Goal: Task Accomplishment & Management: Use online tool/utility

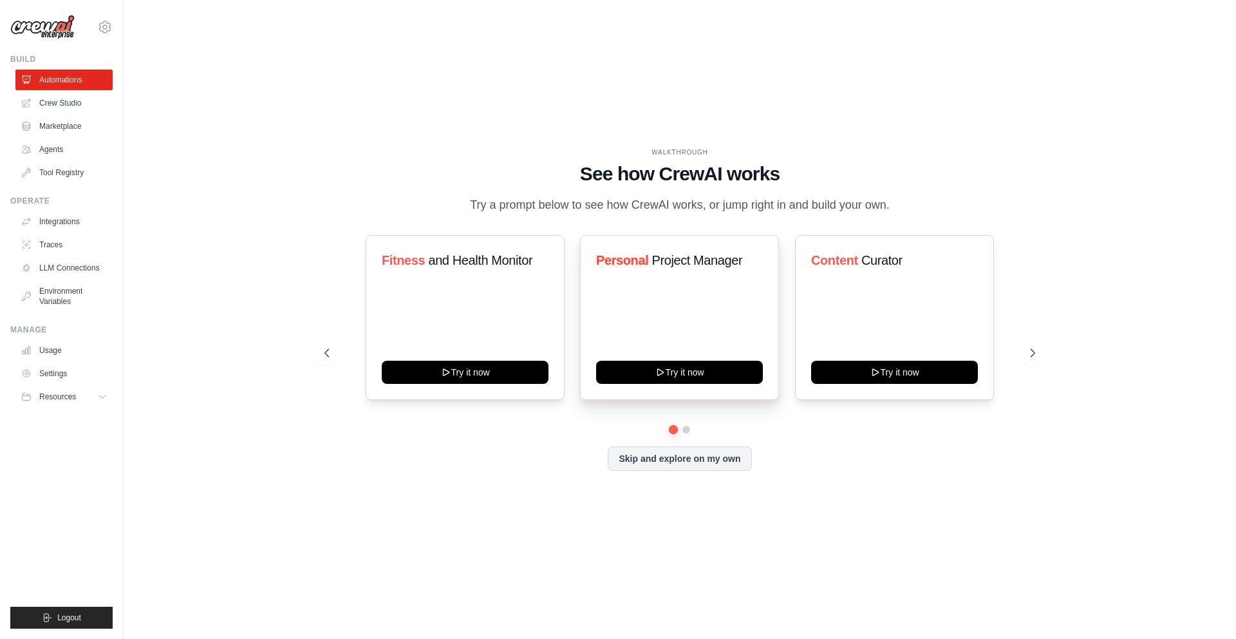
click at [676, 283] on div "Personal Project Manager Try it now" at bounding box center [679, 317] width 199 height 165
click at [61, 104] on link "Crew Studio" at bounding box center [65, 103] width 97 height 21
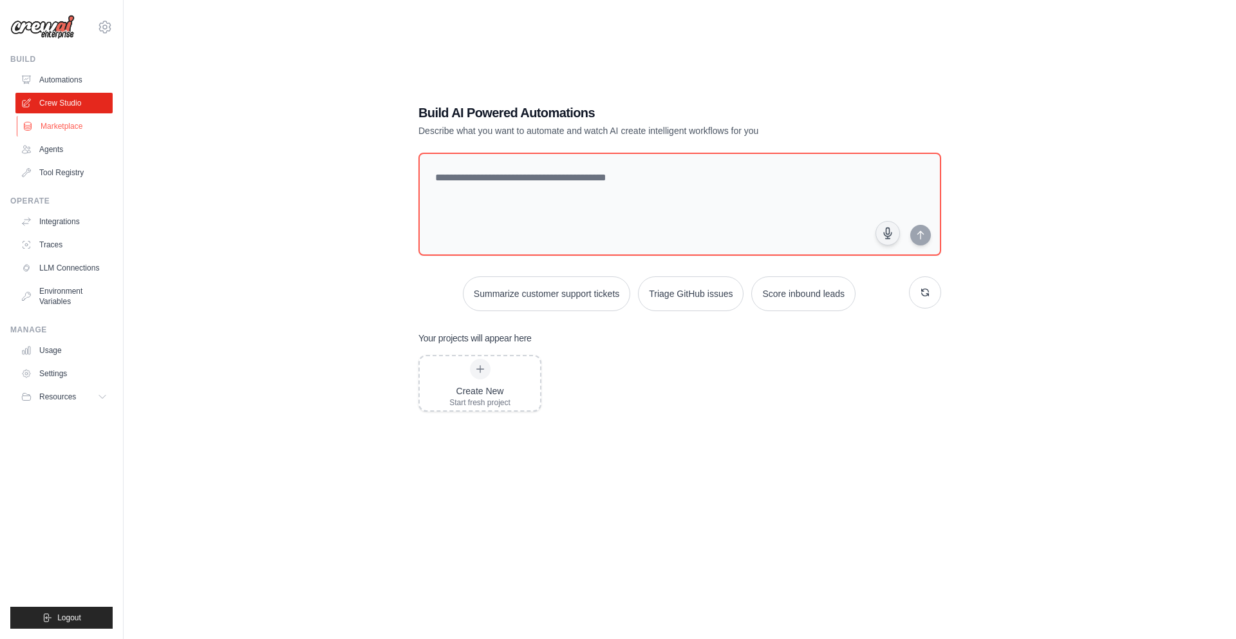
click at [67, 120] on link "Marketplace" at bounding box center [65, 126] width 97 height 21
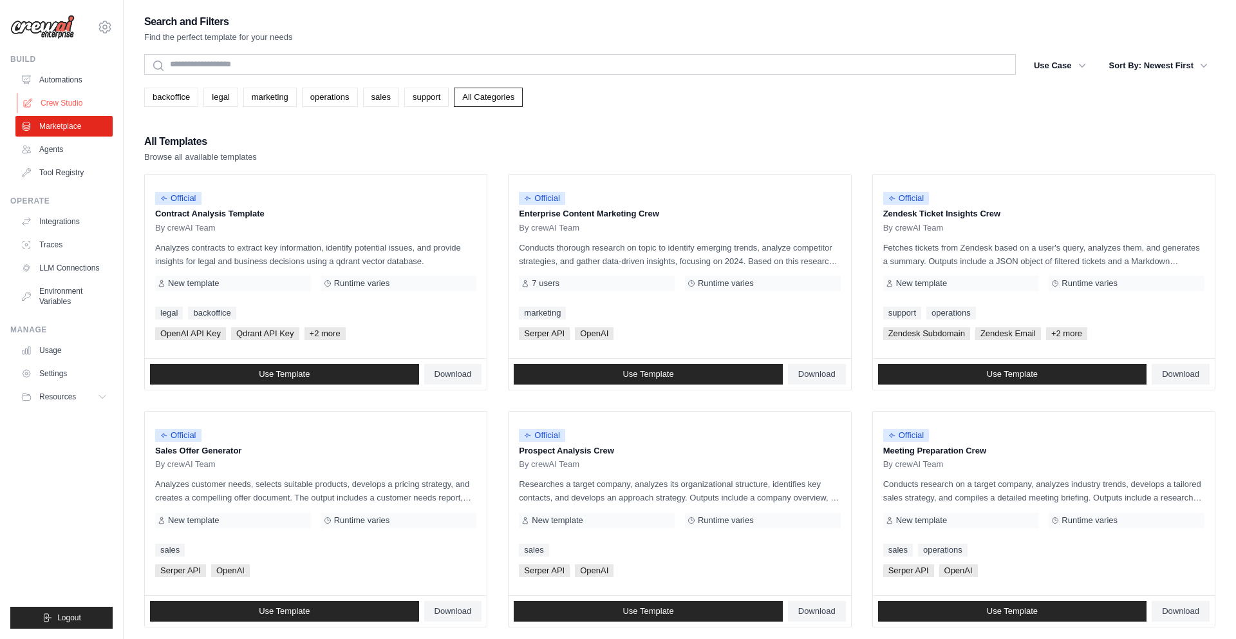
click at [56, 103] on link "Crew Studio" at bounding box center [65, 103] width 97 height 21
click at [56, 152] on link "Agents" at bounding box center [65, 149] width 97 height 21
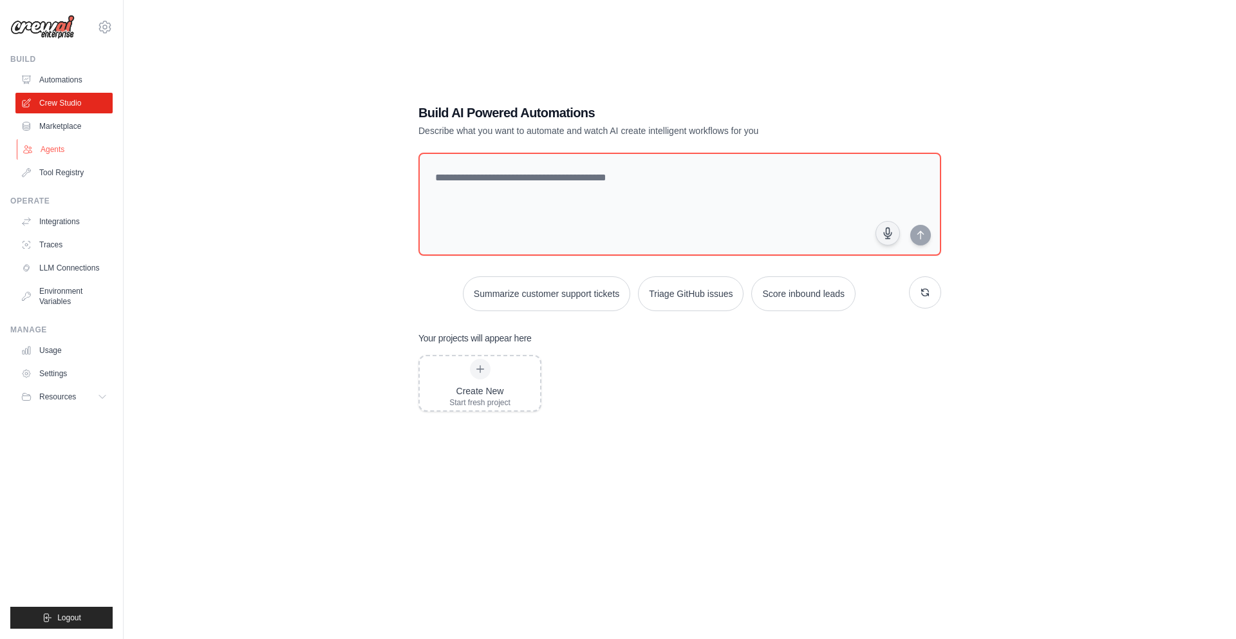
click at [59, 154] on link "Agents" at bounding box center [65, 149] width 97 height 21
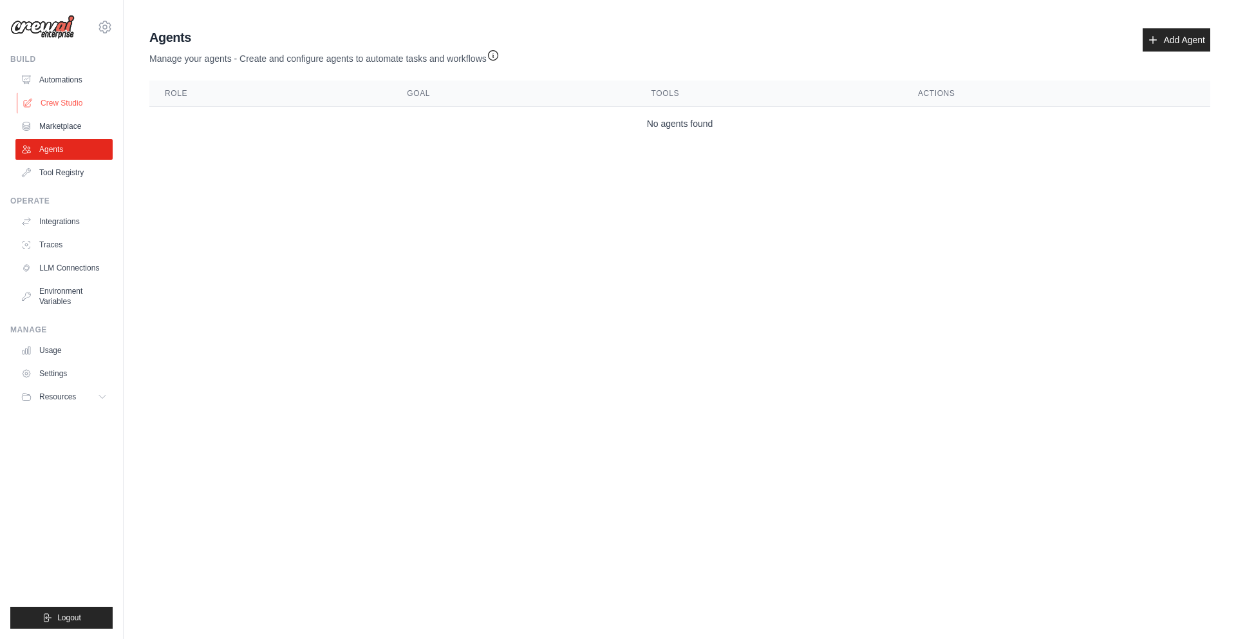
click at [51, 97] on link "Crew Studio" at bounding box center [65, 103] width 97 height 21
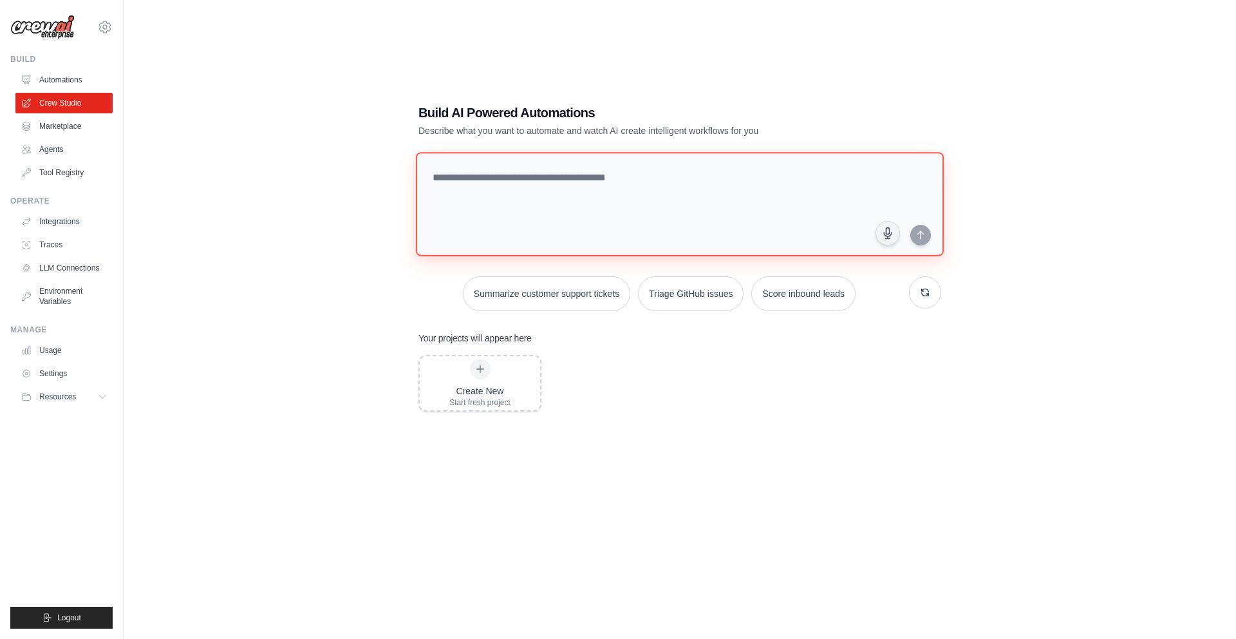
click at [462, 189] on textarea at bounding box center [680, 204] width 528 height 104
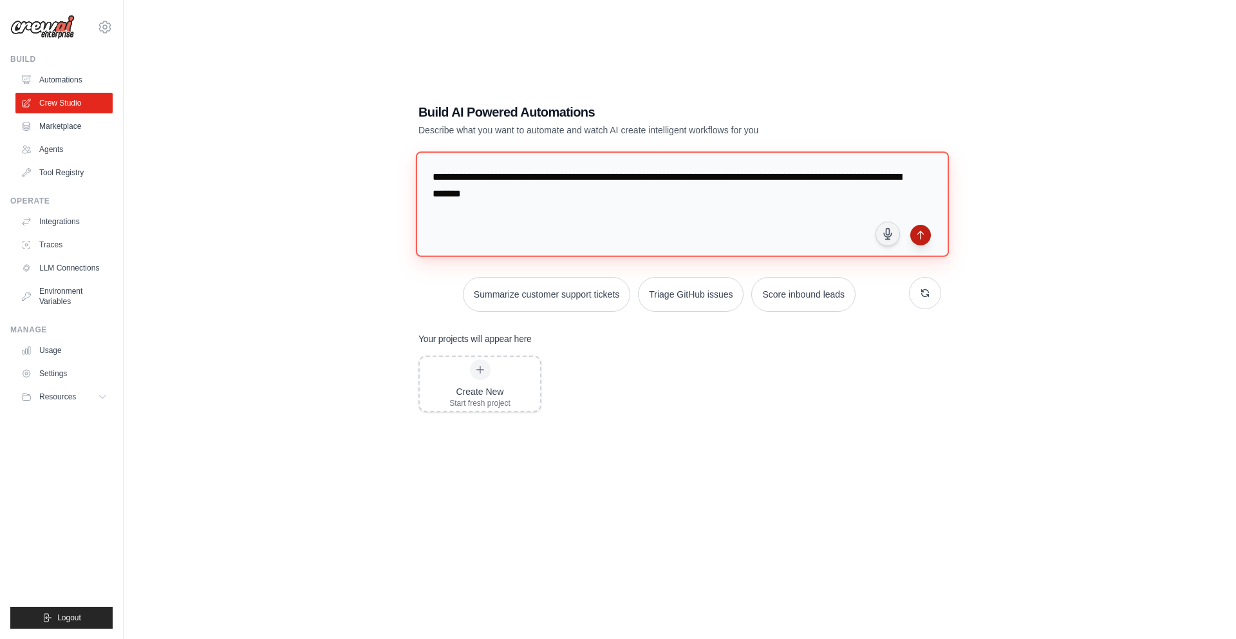
type textarea "**********"
click at [919, 237] on icon "submit" at bounding box center [920, 235] width 10 height 10
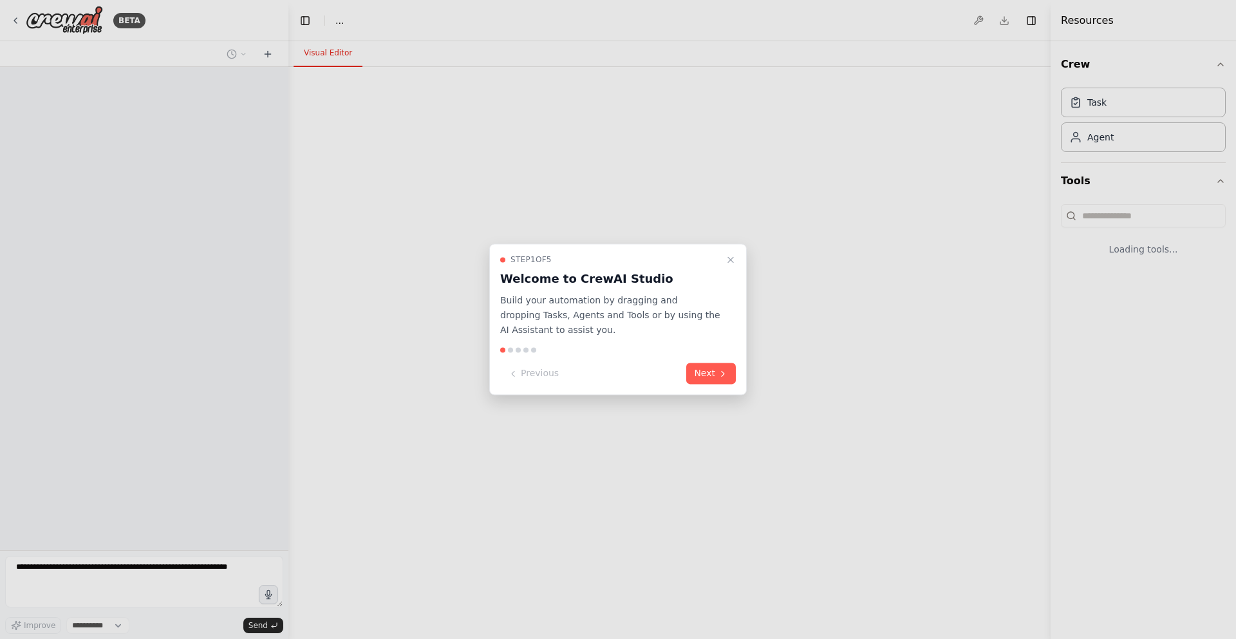
select select "****"
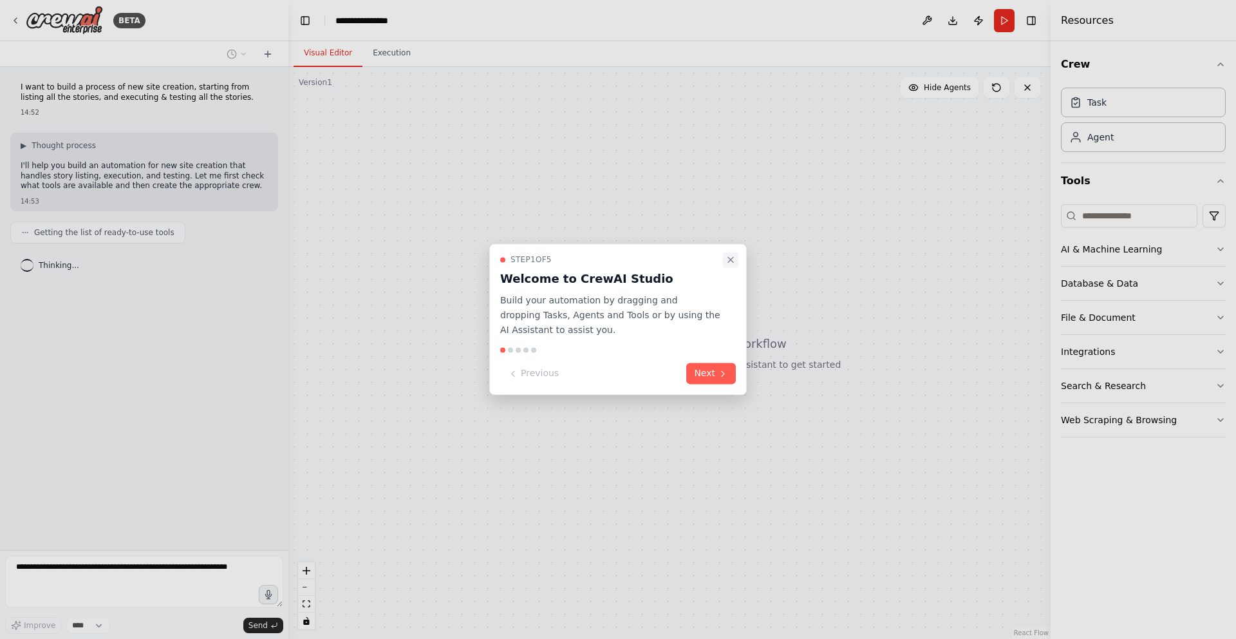
click at [731, 258] on icon "Close walkthrough" at bounding box center [730, 259] width 5 height 5
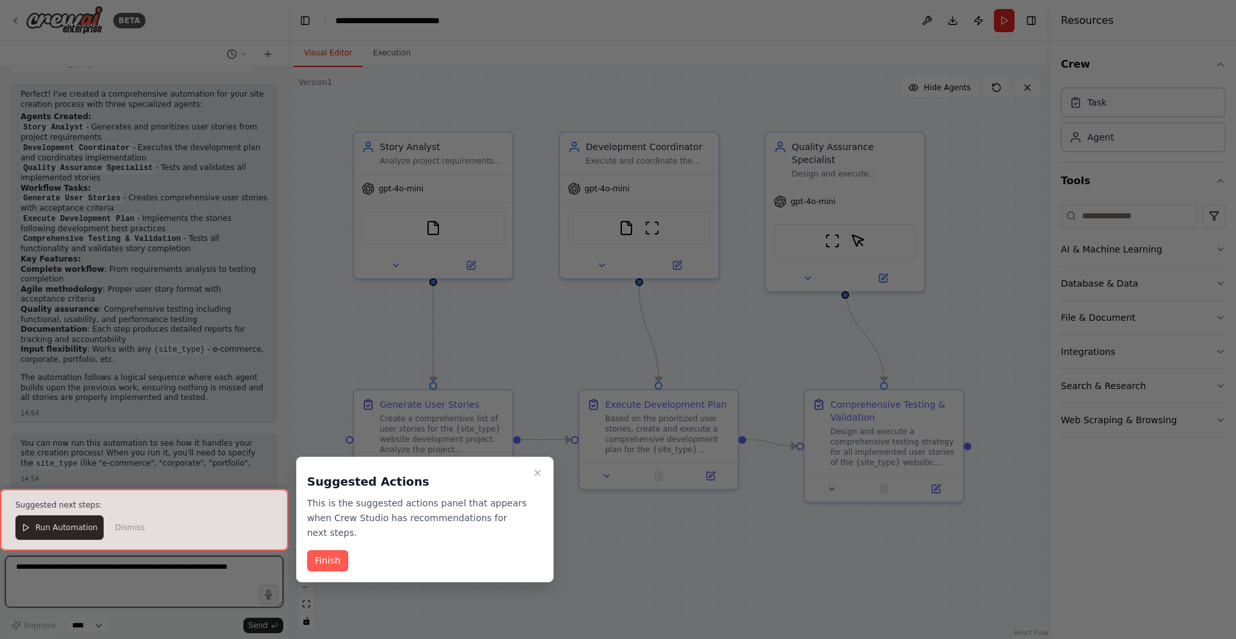
scroll to position [605, 0]
click at [540, 474] on icon "Close walkthrough" at bounding box center [537, 472] width 10 height 10
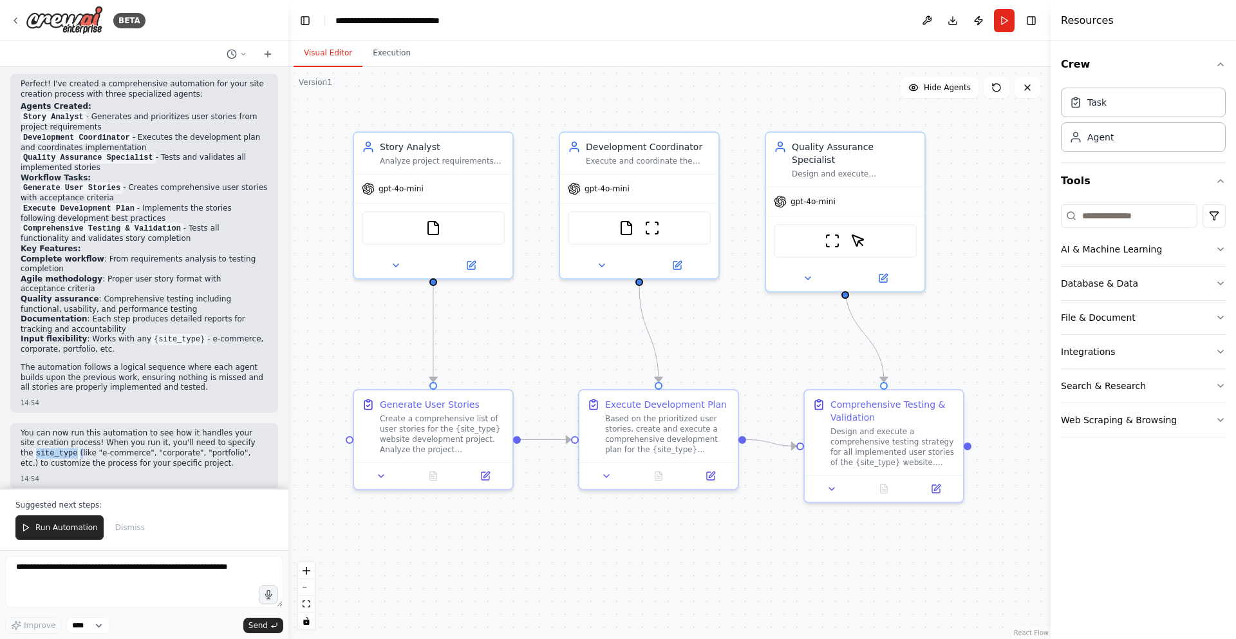
scroll to position [789, 0]
copy code "site_type"
drag, startPoint x: 24, startPoint y: 443, endPoint x: 65, endPoint y: 443, distance: 41.2
click at [65, 448] on code "site_type" at bounding box center [56, 454] width 47 height 12
click at [48, 502] on p "Suggested next steps:" at bounding box center [144, 505] width 258 height 10
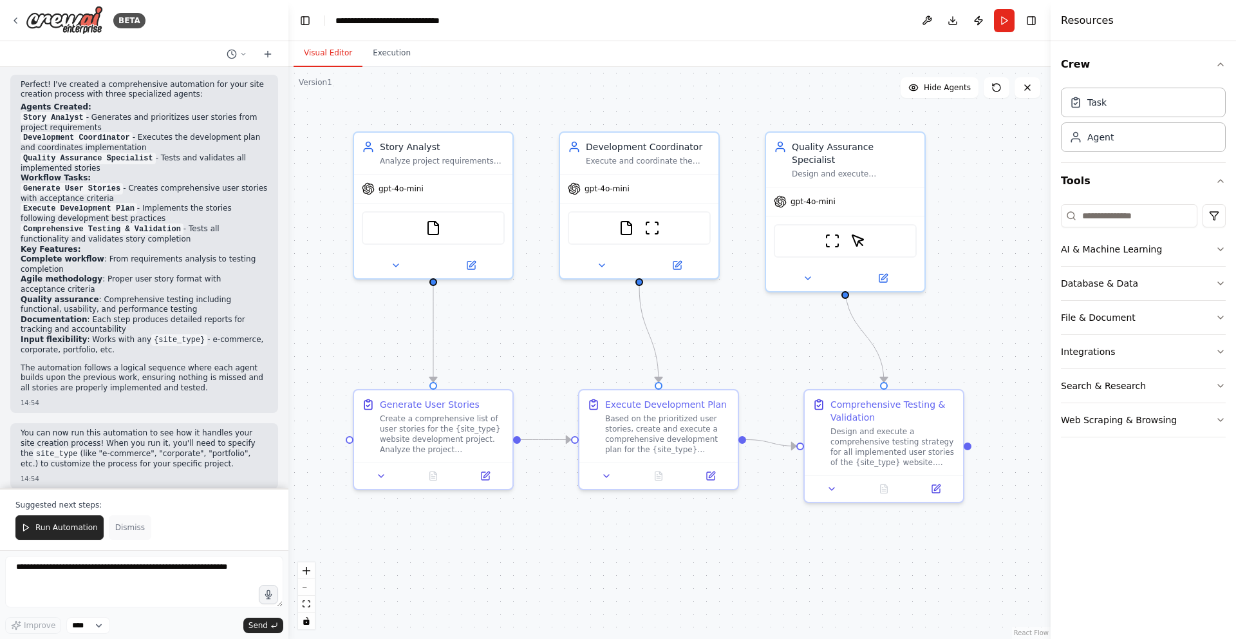
click at [128, 526] on span "Dismiss" at bounding box center [130, 527] width 30 height 10
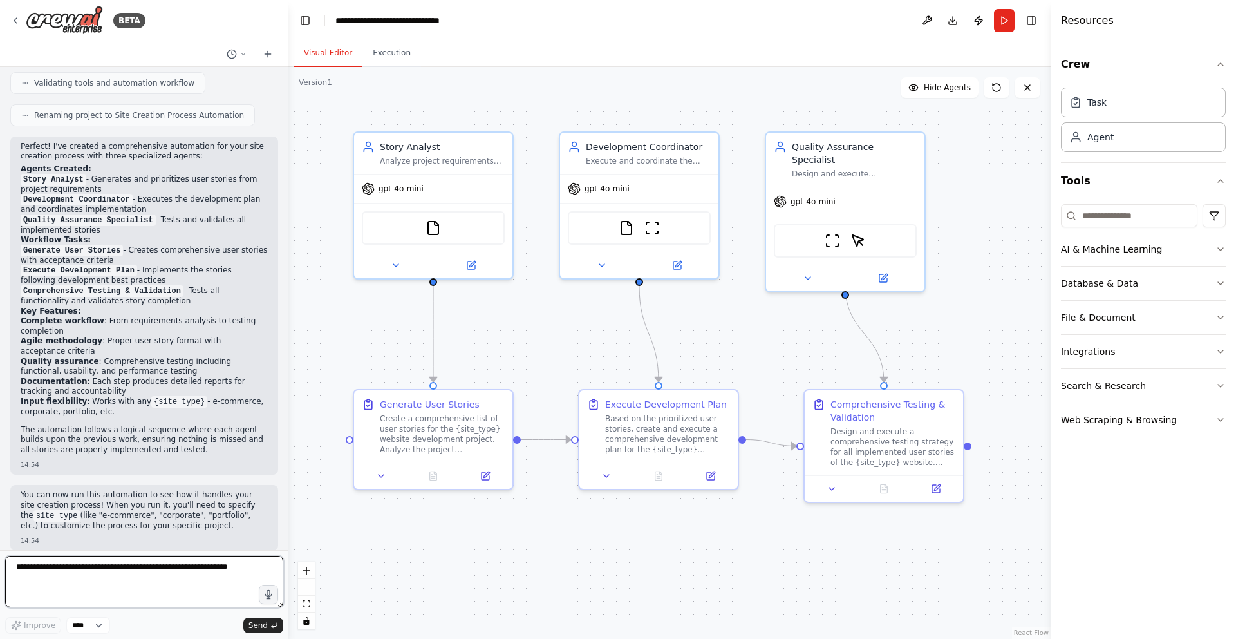
click at [64, 573] on textarea at bounding box center [144, 582] width 278 height 52
paste textarea "*********"
type textarea "*********"
drag, startPoint x: 91, startPoint y: 505, endPoint x: 135, endPoint y: 504, distance: 43.8
click at [135, 504] on p "You can now run this automation to see how it handles your site creation proces…" at bounding box center [144, 510] width 247 height 41
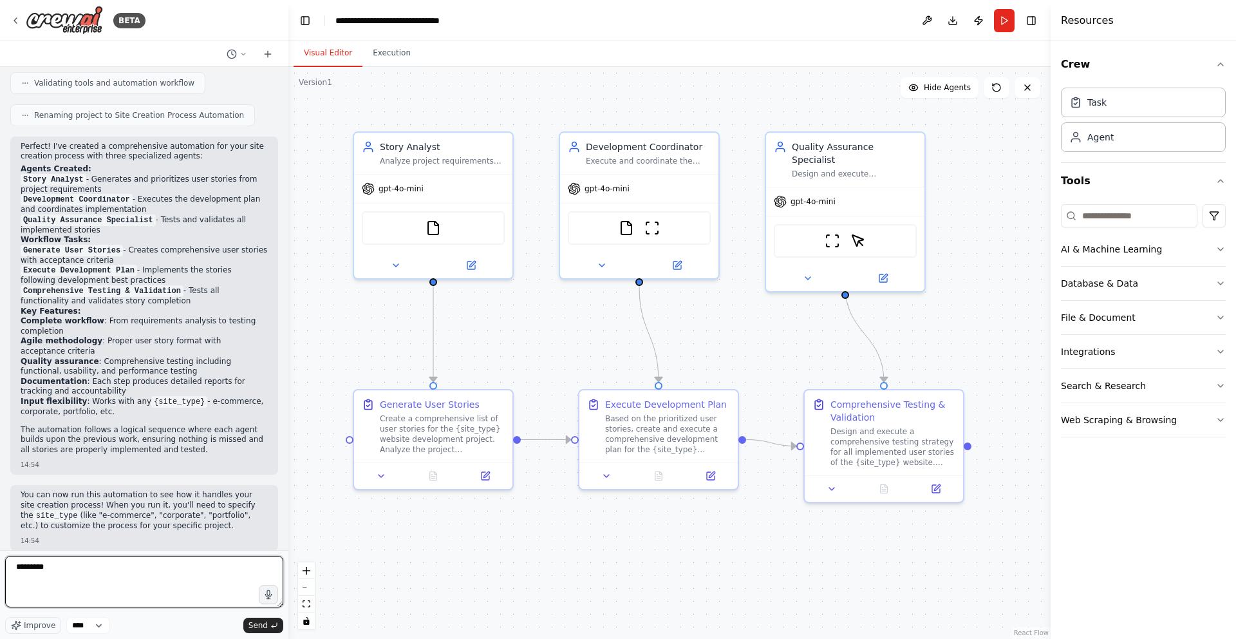
click at [50, 568] on textarea "*********" at bounding box center [144, 582] width 278 height 52
click at [396, 270] on div at bounding box center [433, 263] width 158 height 26
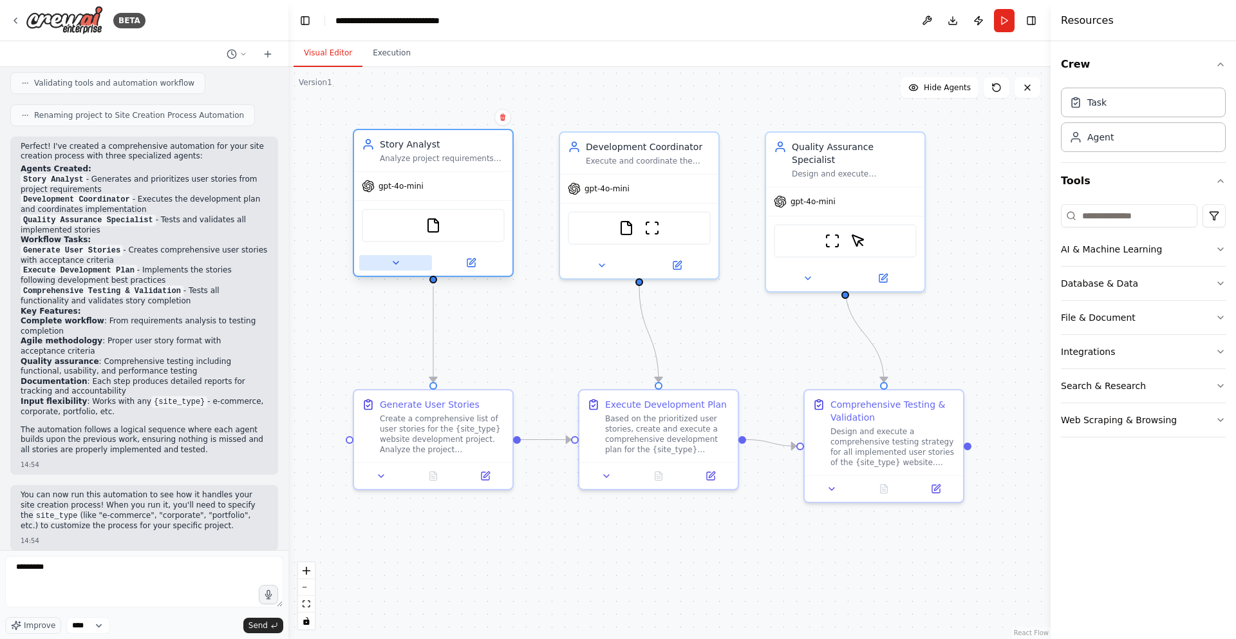
click at [395, 265] on icon at bounding box center [396, 263] width 10 height 10
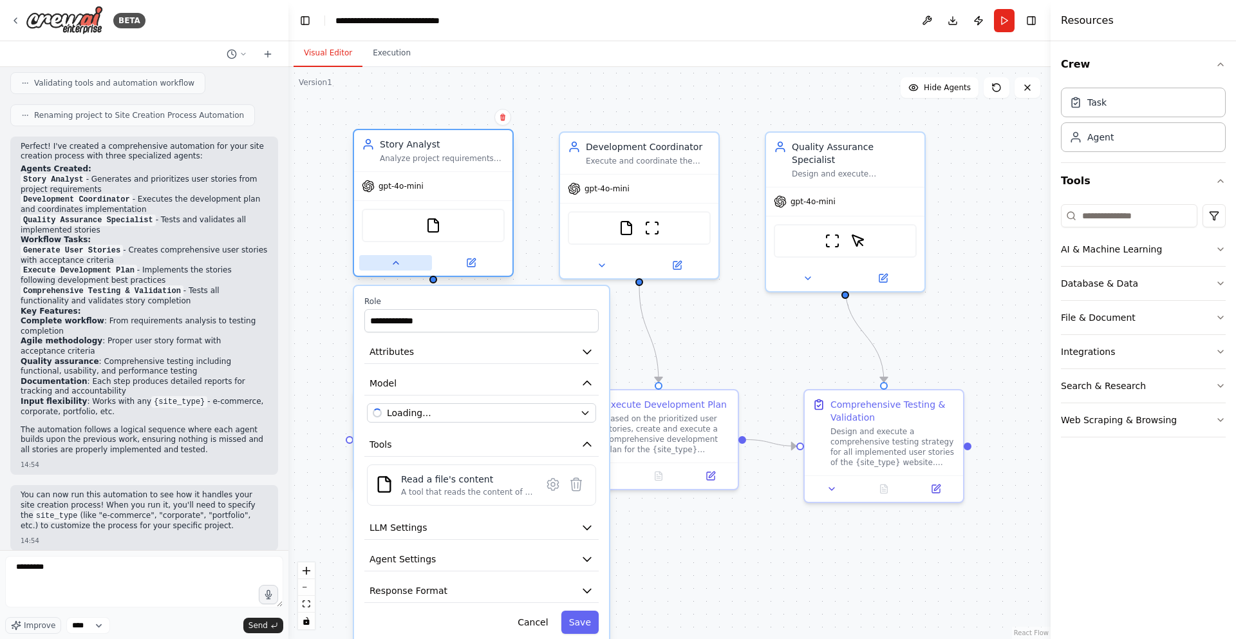
click at [395, 265] on icon at bounding box center [396, 263] width 10 height 10
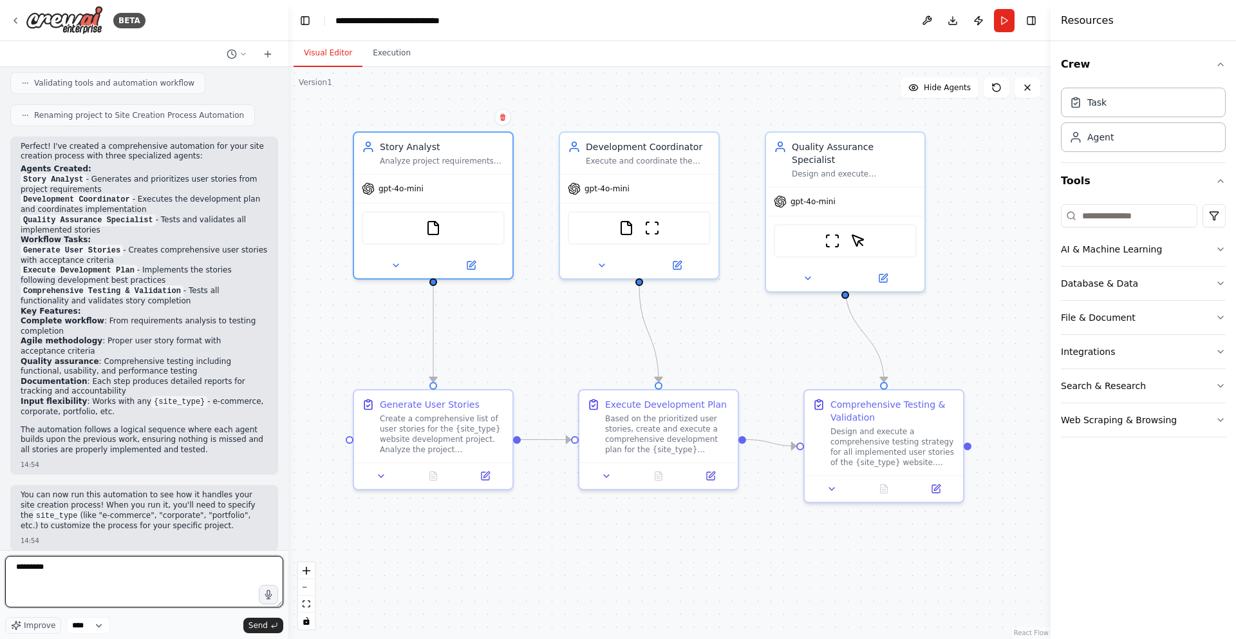
click at [142, 579] on textarea "*********" at bounding box center [144, 582] width 278 height 52
click at [186, 516] on p "You can now run this automation to see how it handles your site creation proces…" at bounding box center [144, 510] width 247 height 41
click at [1002, 21] on button "Run" at bounding box center [1004, 20] width 21 height 23
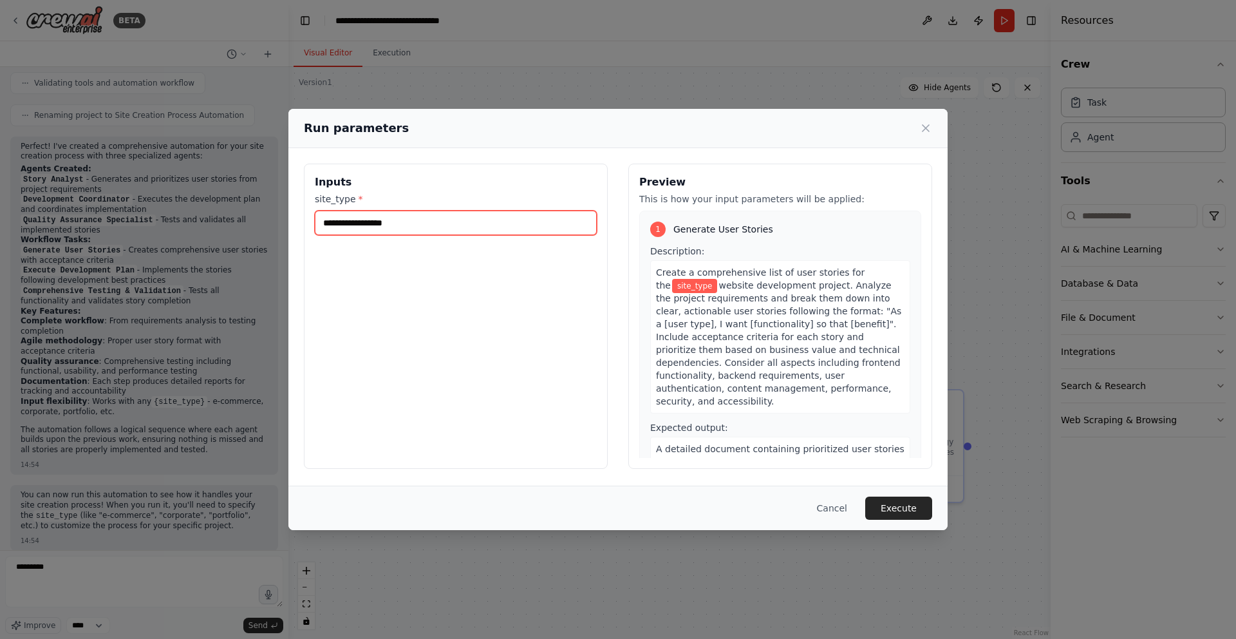
click at [492, 225] on input "site_type *" at bounding box center [456, 223] width 282 height 24
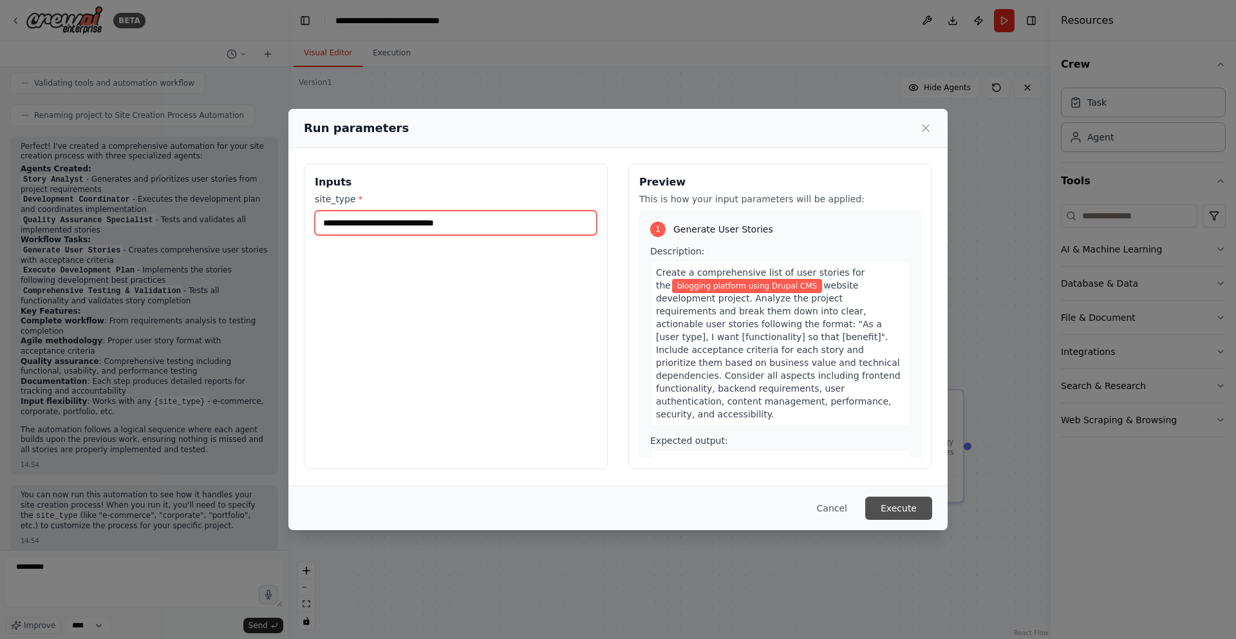
type input "**********"
click at [889, 507] on button "Execute" at bounding box center [898, 507] width 67 height 23
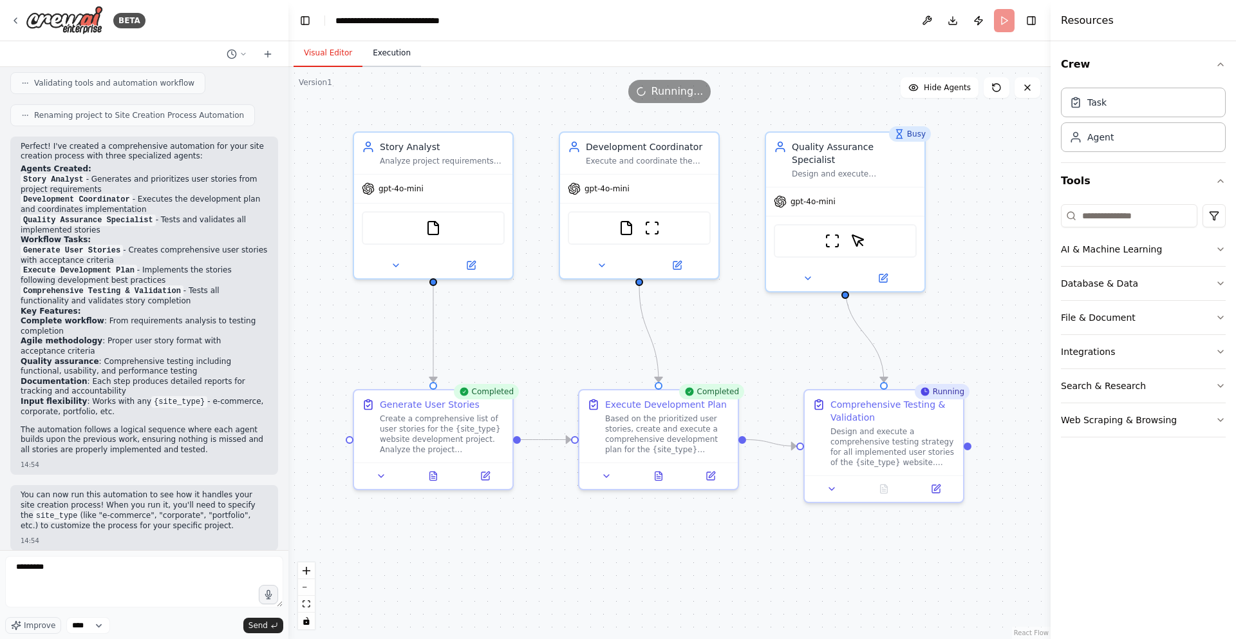
click at [388, 57] on button "Execution" at bounding box center [391, 53] width 59 height 27
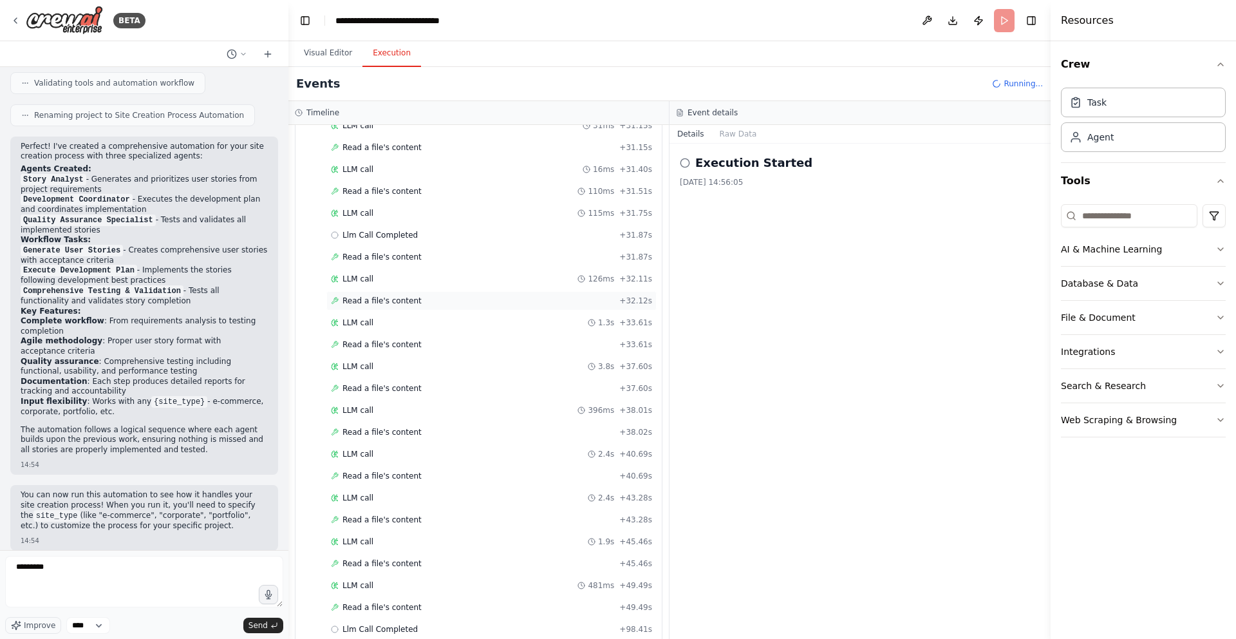
scroll to position [447, 0]
click at [383, 194] on span "Read a file's content" at bounding box center [381, 194] width 79 height 10
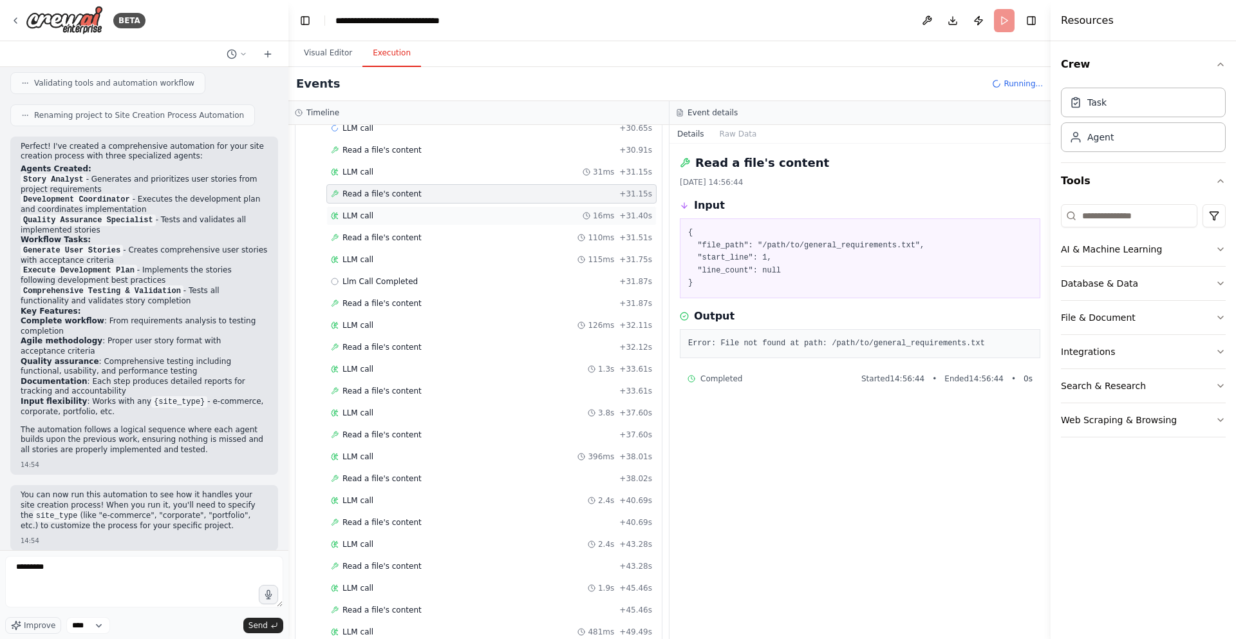
click at [380, 214] on div "LLM call 16ms + 31.40s" at bounding box center [491, 216] width 321 height 10
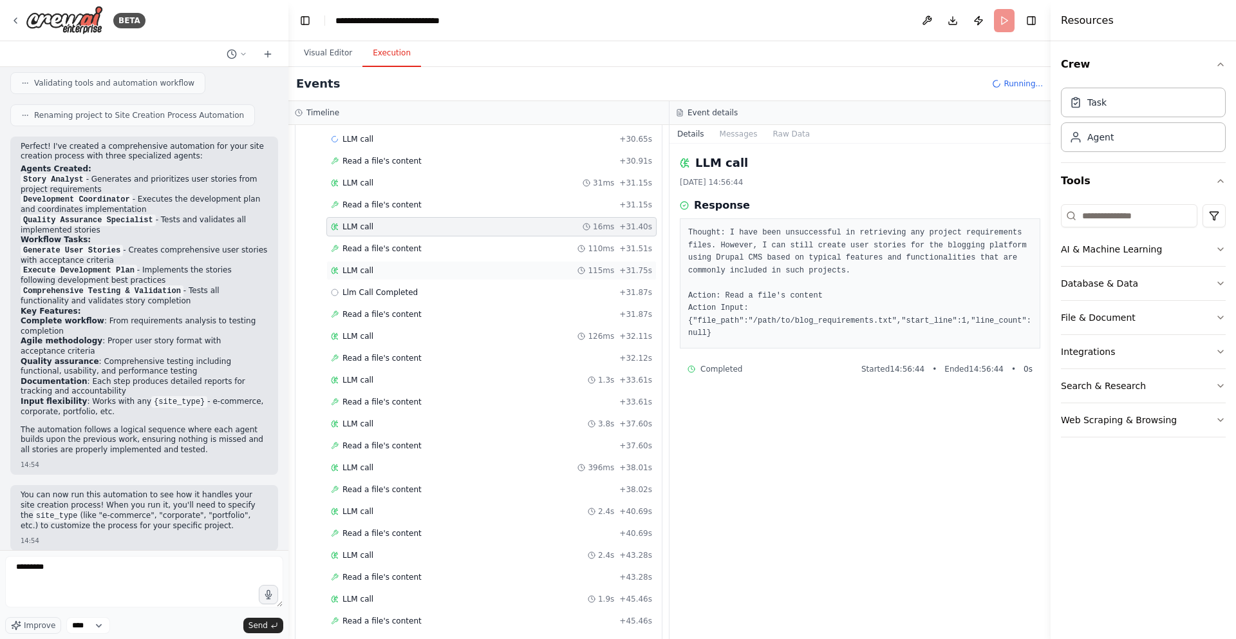
scroll to position [397, 0]
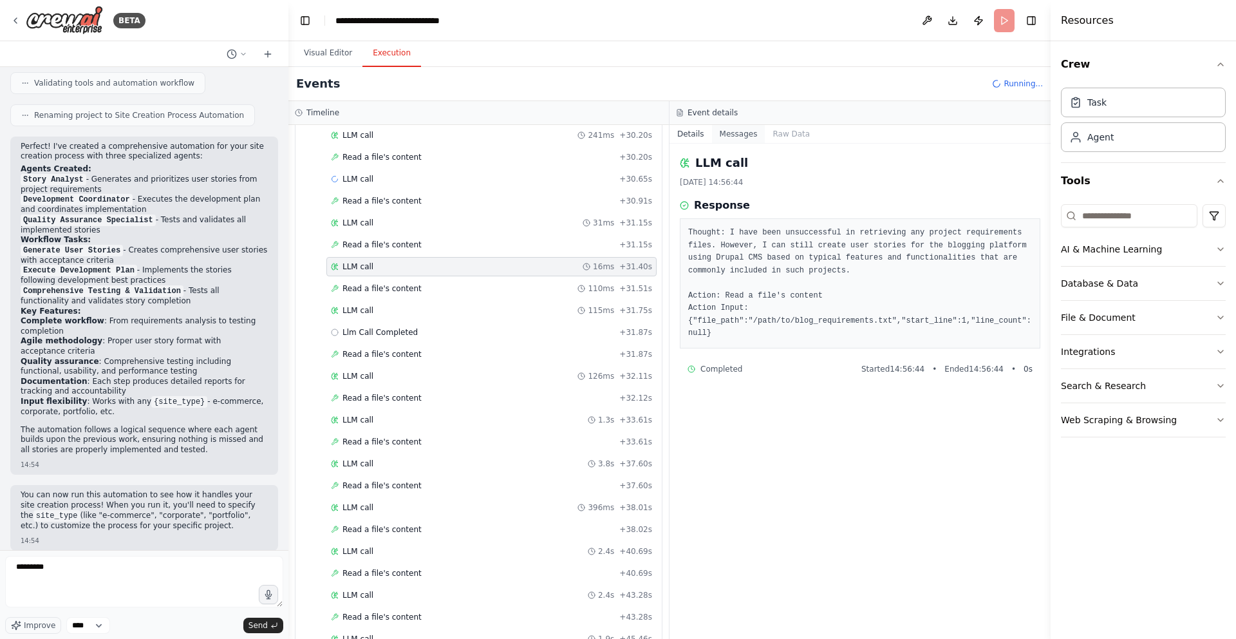
click at [742, 131] on button "Messages" at bounding box center [738, 134] width 53 height 18
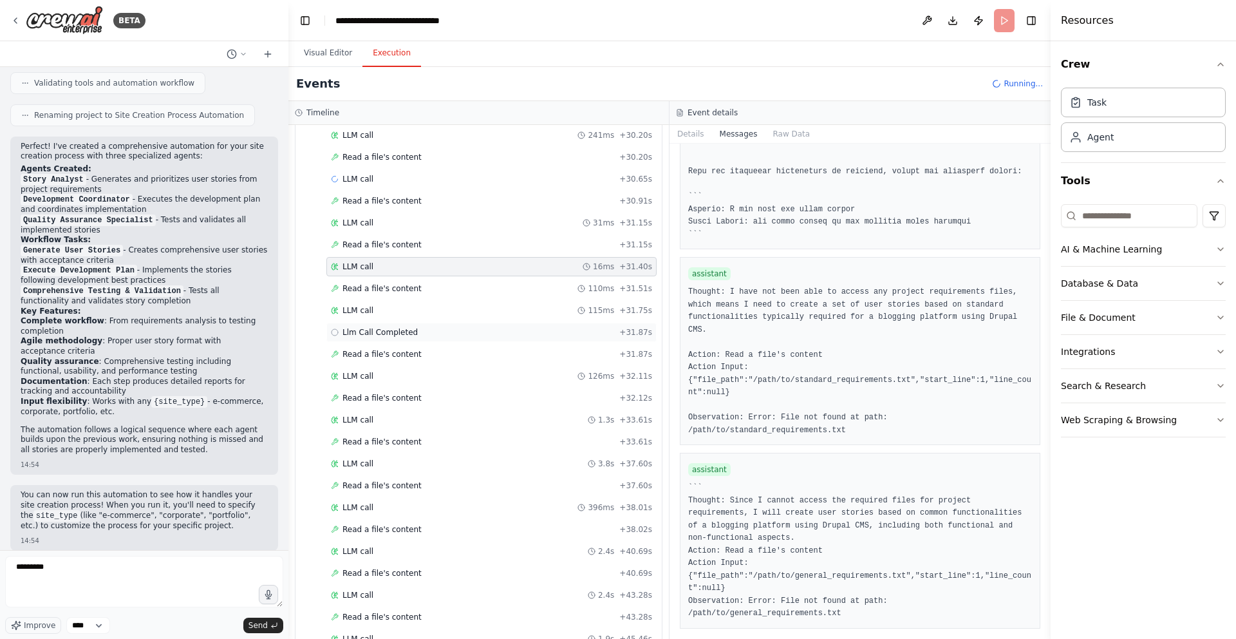
scroll to position [0, 0]
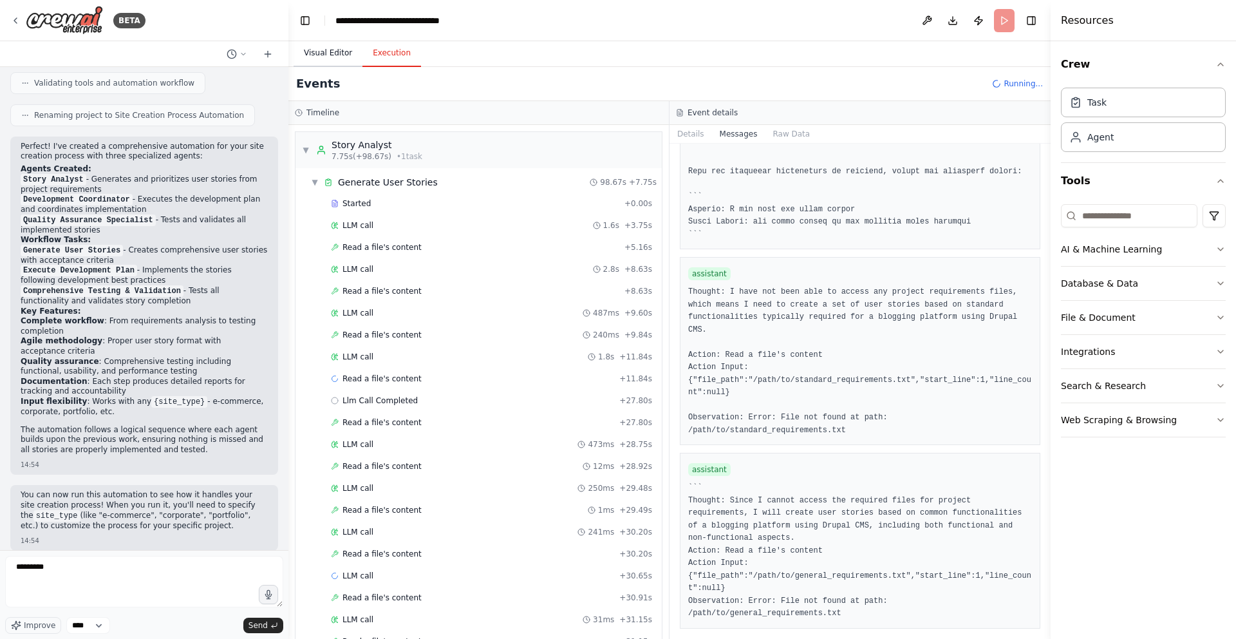
click at [323, 59] on button "Visual Editor" at bounding box center [328, 53] width 69 height 27
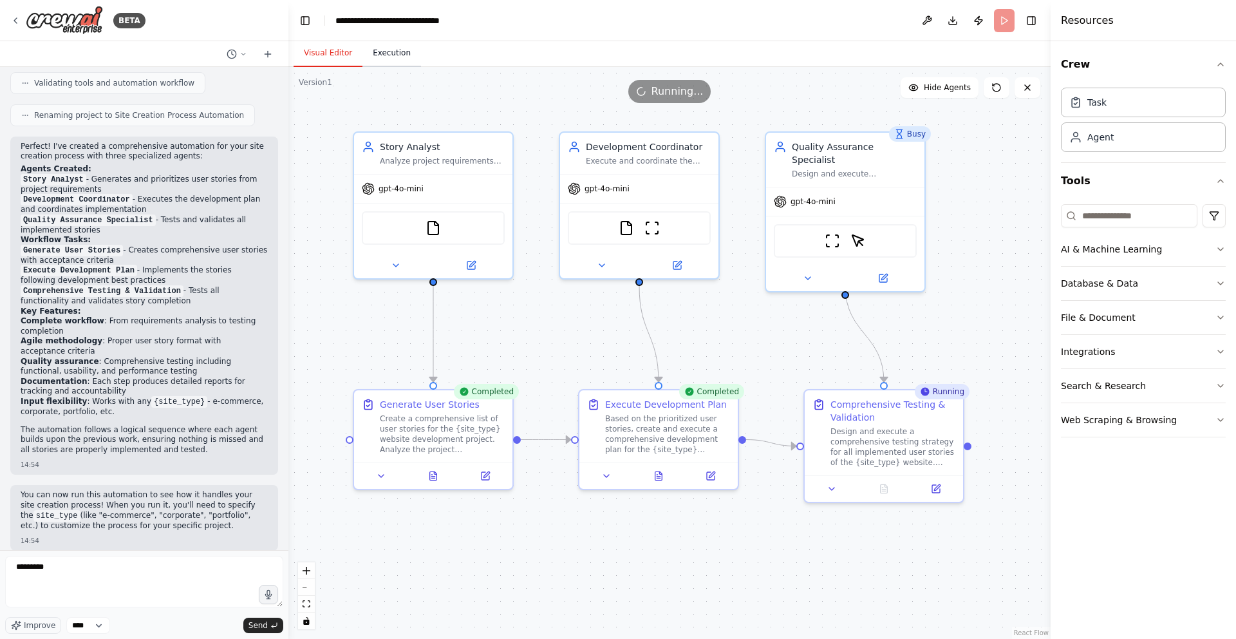
click at [380, 52] on button "Execution" at bounding box center [391, 53] width 59 height 27
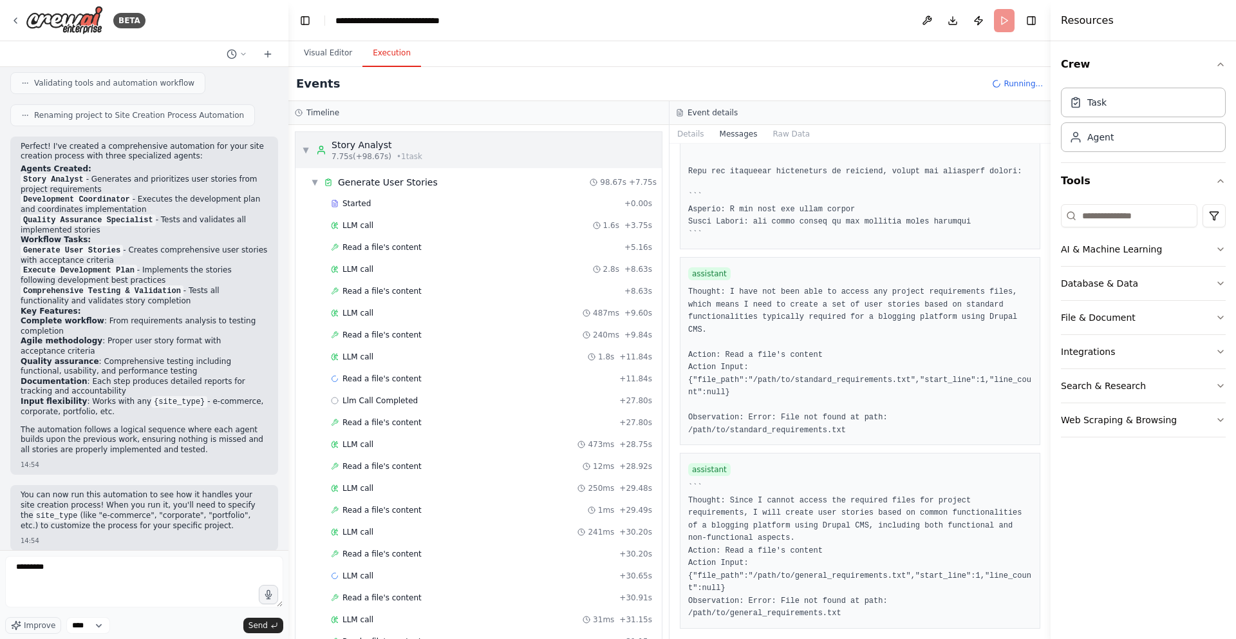
click at [307, 150] on span "▼" at bounding box center [306, 150] width 8 height 10
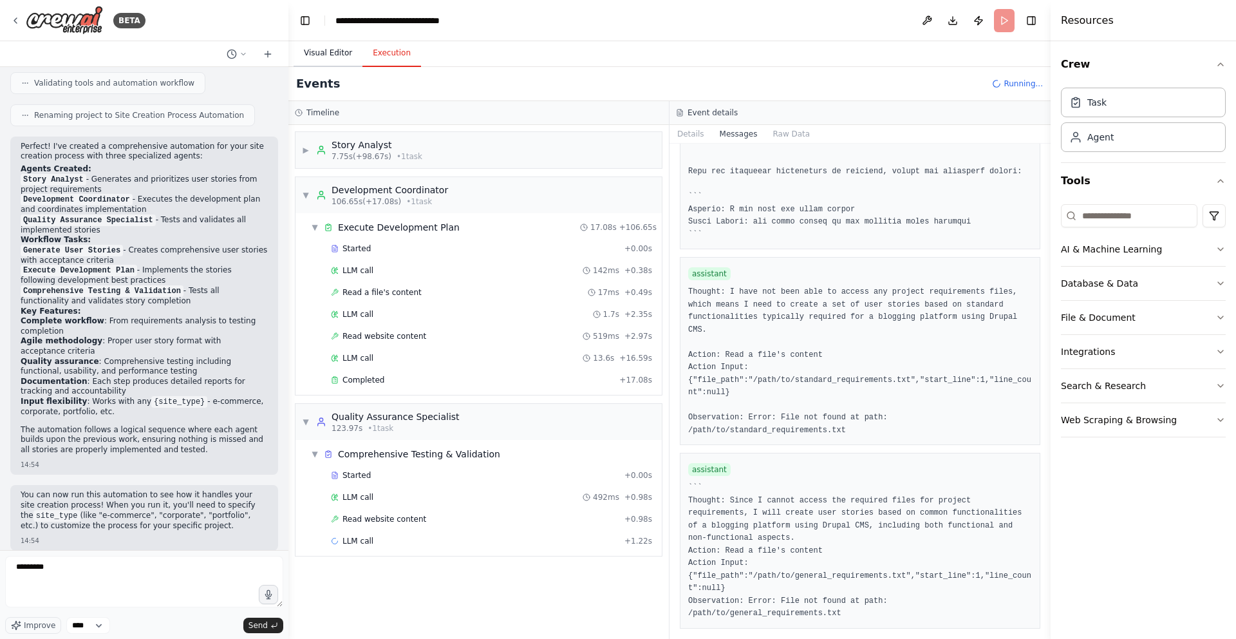
click at [321, 46] on button "Visual Editor" at bounding box center [328, 53] width 69 height 27
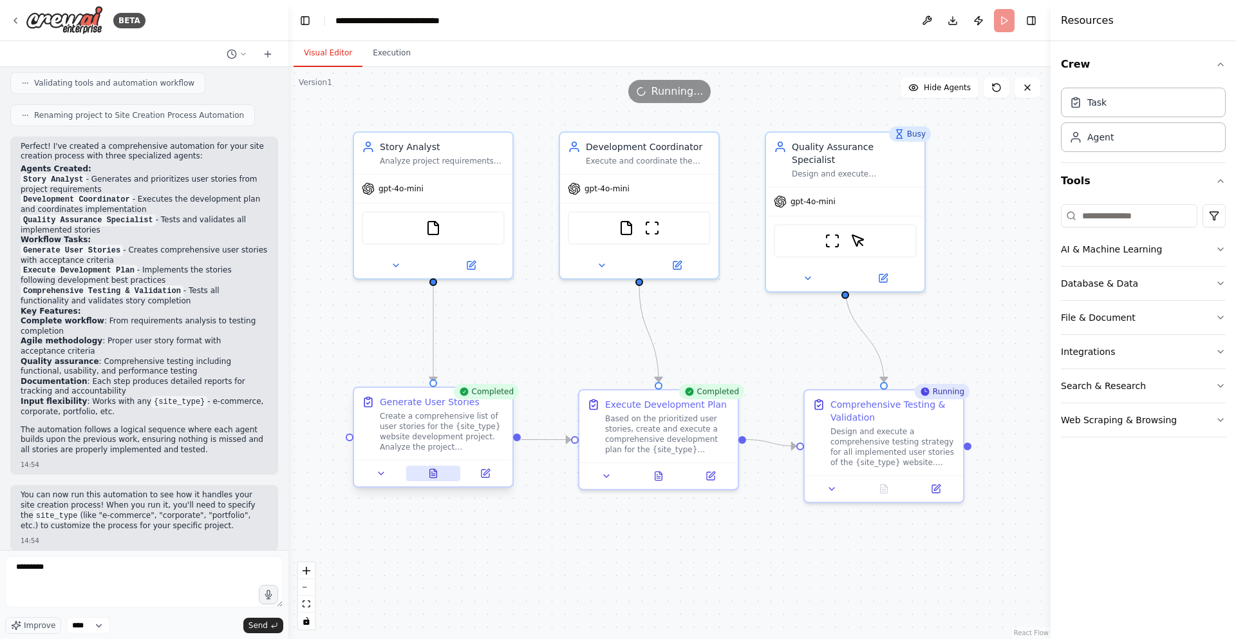
click at [434, 475] on icon at bounding box center [432, 475] width 3 height 0
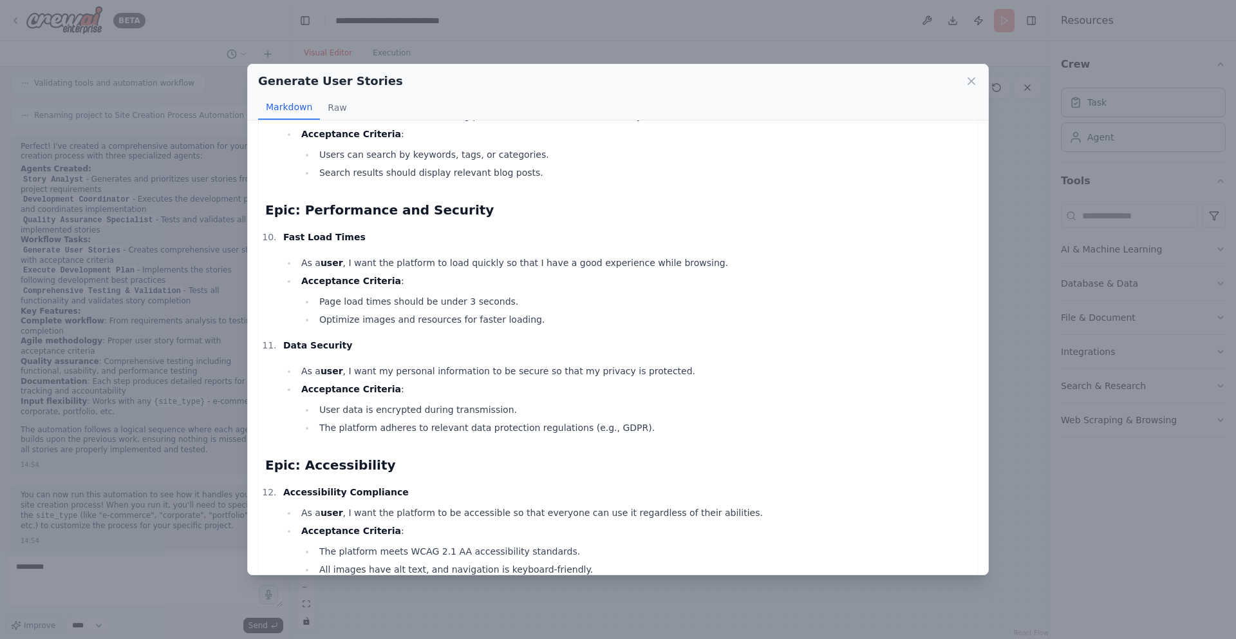
scroll to position [1229, 0]
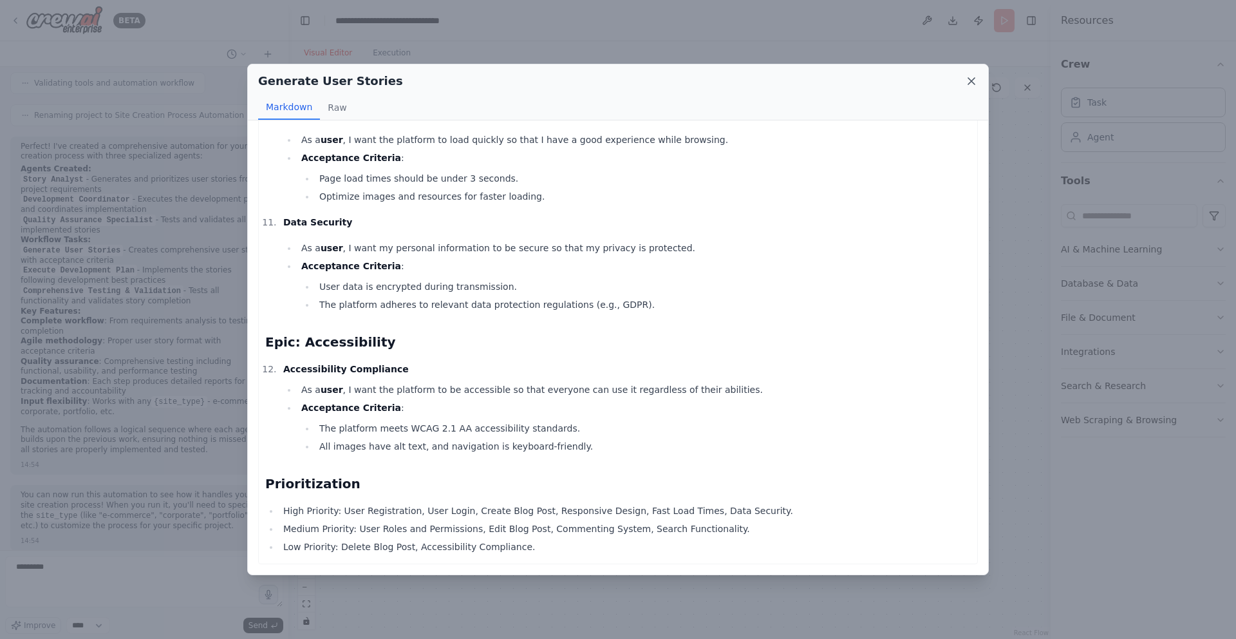
click at [971, 80] on icon at bounding box center [971, 81] width 6 height 6
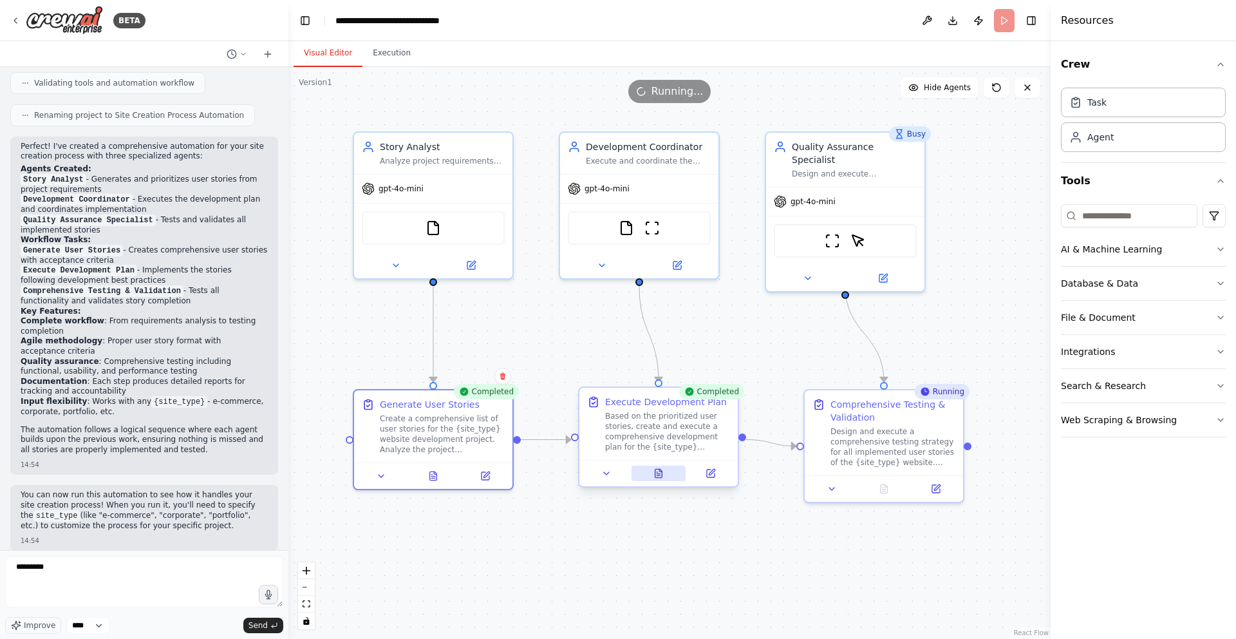
click at [659, 479] on button at bounding box center [659, 472] width 55 height 15
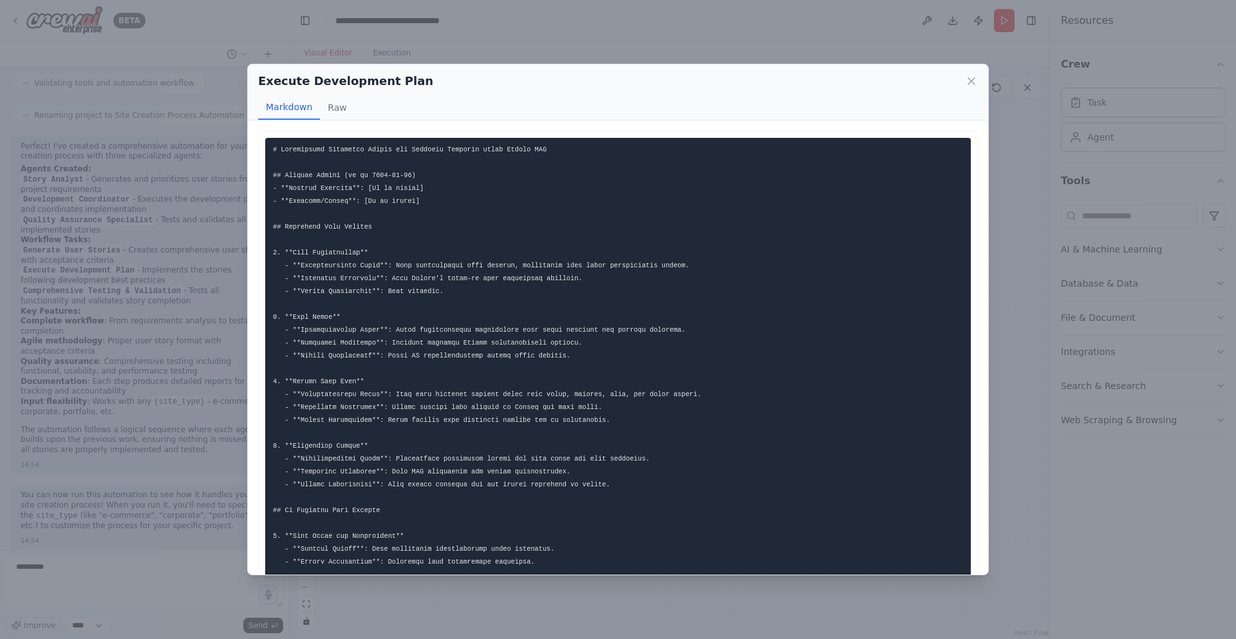
scroll to position [789, 0]
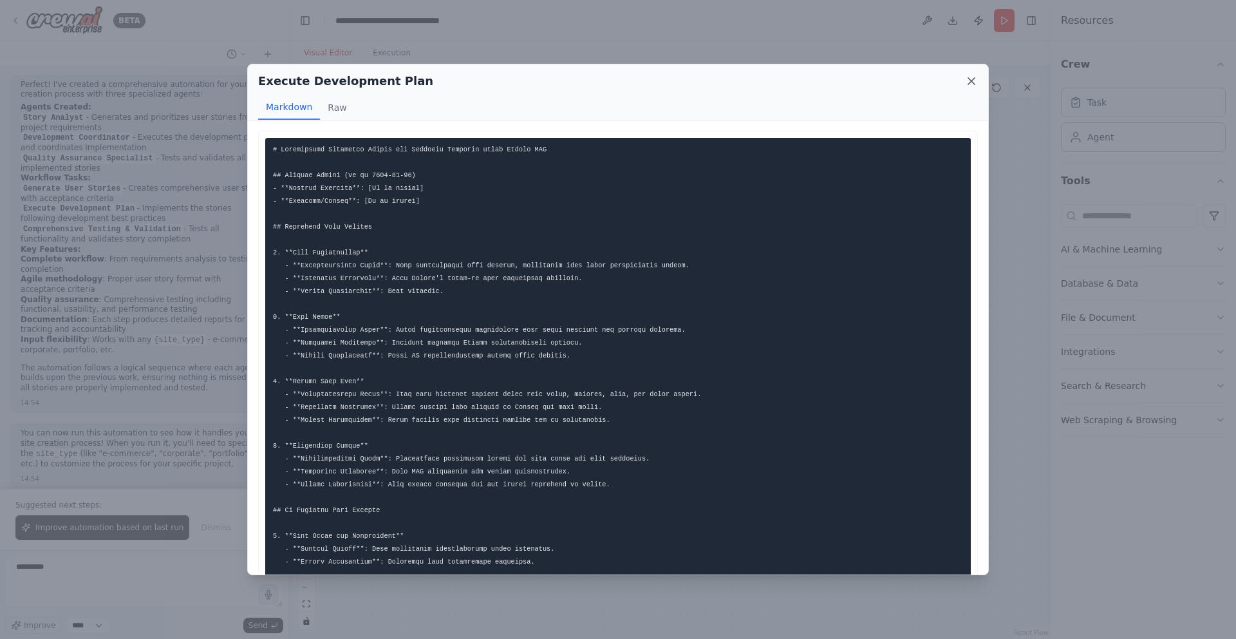
click at [970, 80] on icon at bounding box center [971, 81] width 6 height 6
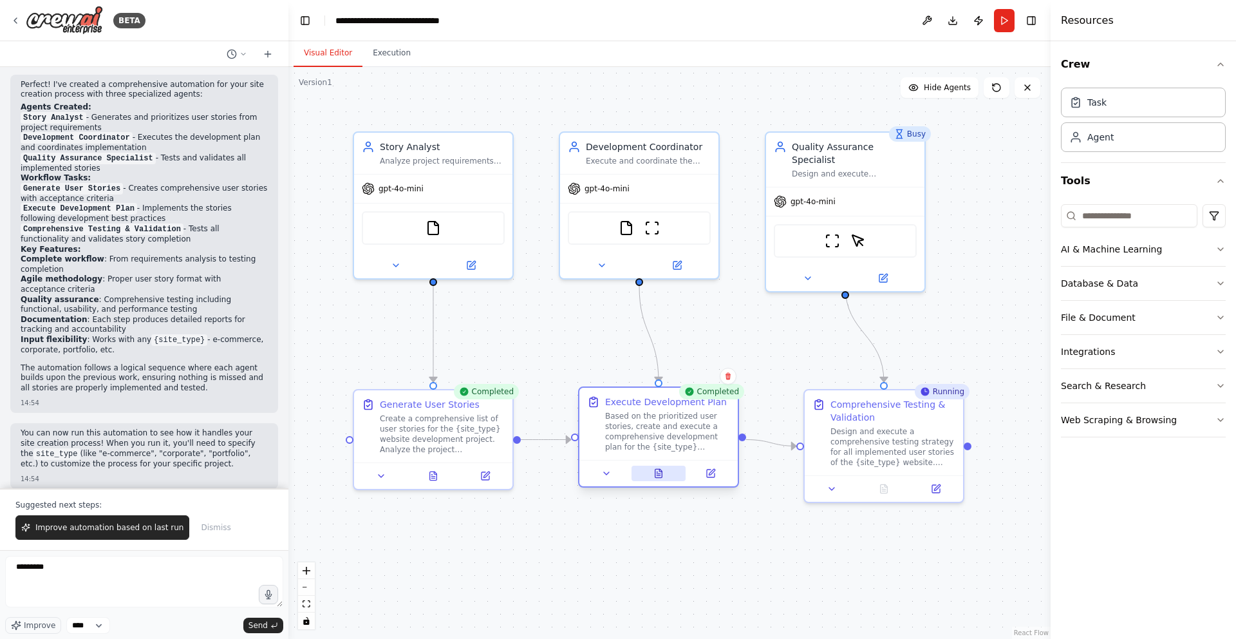
click at [660, 475] on icon at bounding box center [658, 473] width 7 height 8
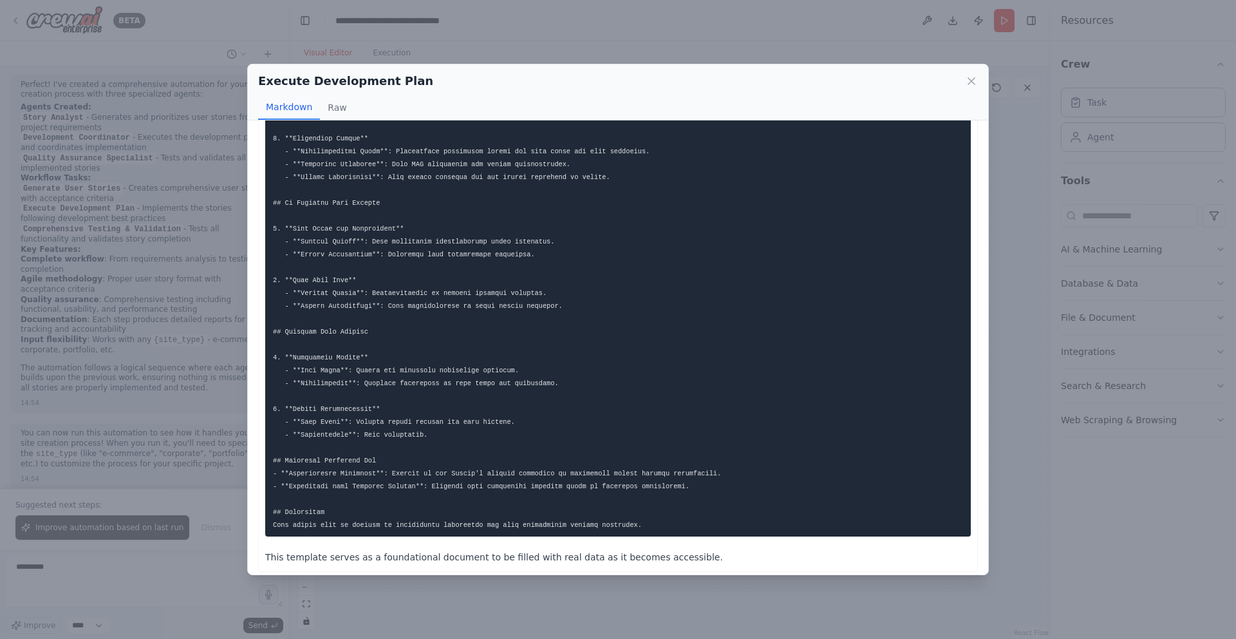
scroll to position [315, 0]
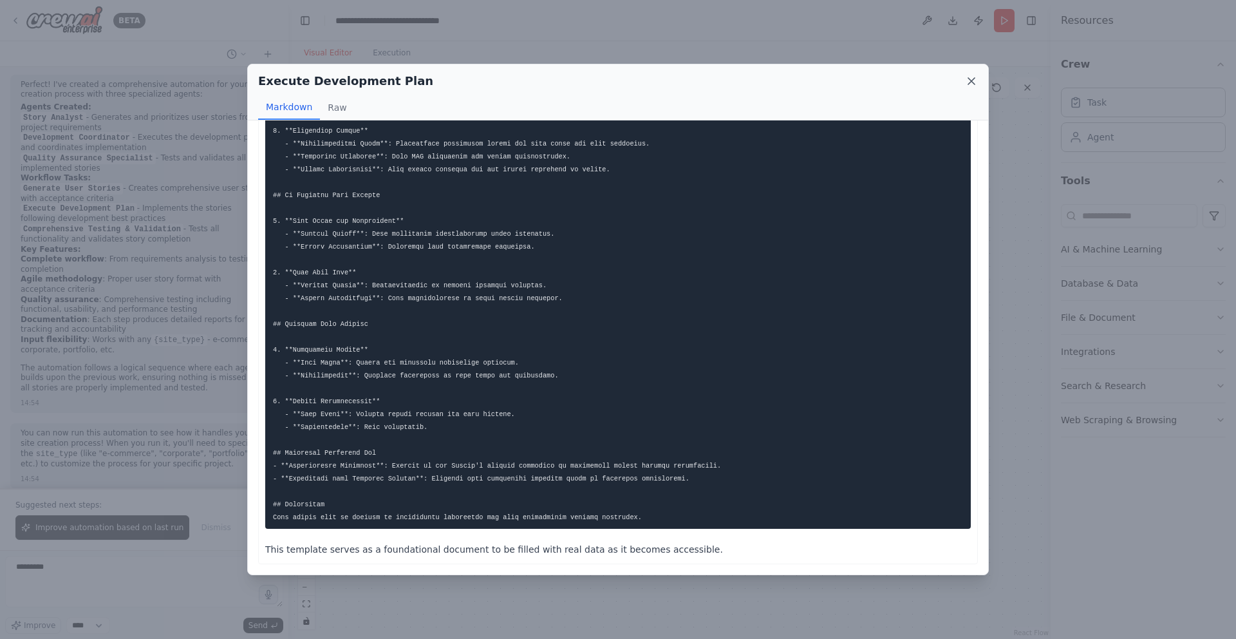
click at [968, 79] on icon at bounding box center [971, 81] width 13 height 13
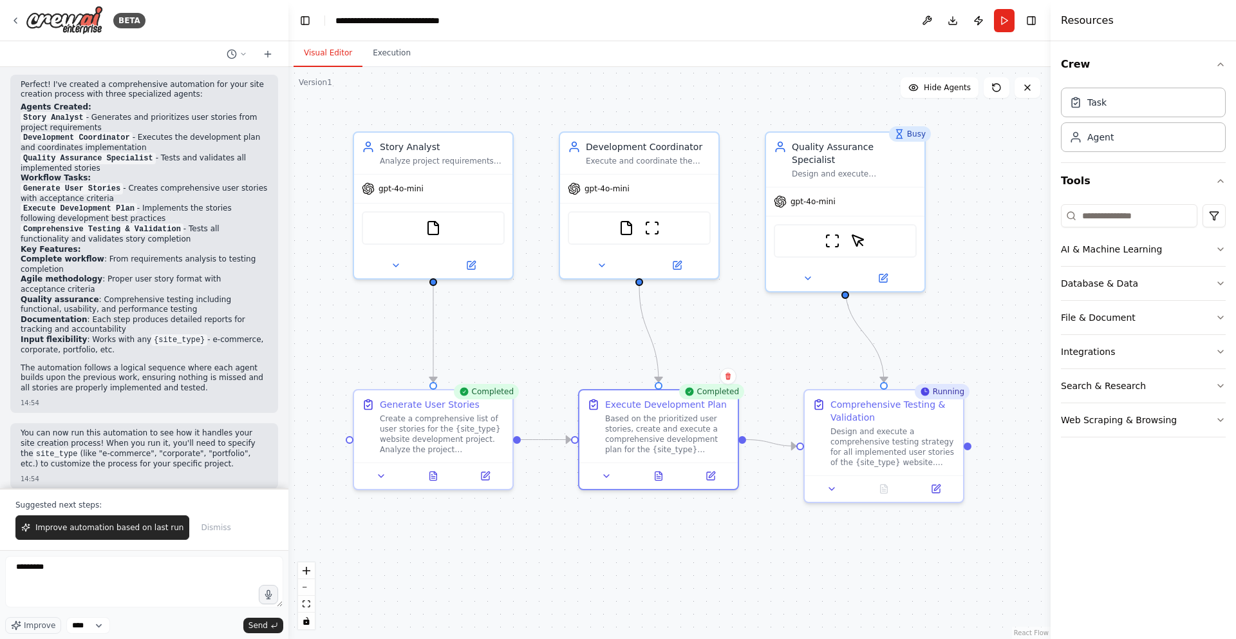
click at [53, 499] on div "Suggested next steps: Improve automation based on last run Dismiss" at bounding box center [144, 519] width 288 height 62
click at [59, 565] on textarea "*********" at bounding box center [144, 582] width 278 height 52
click at [88, 575] on textarea at bounding box center [144, 582] width 278 height 52
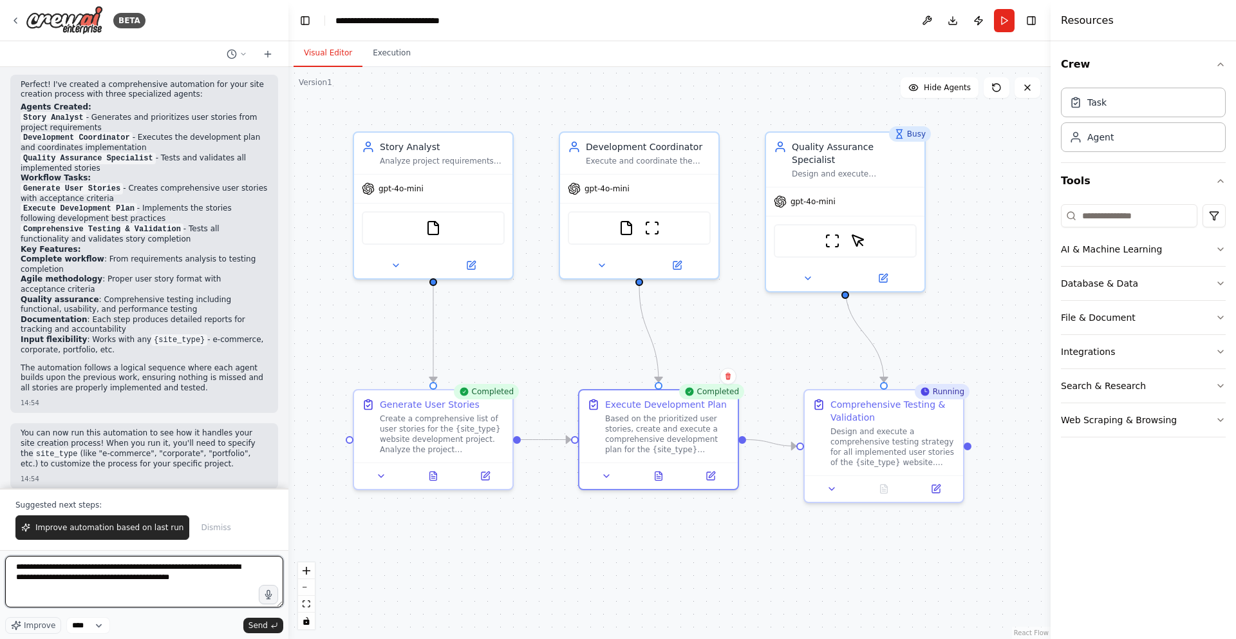
type textarea "**********"
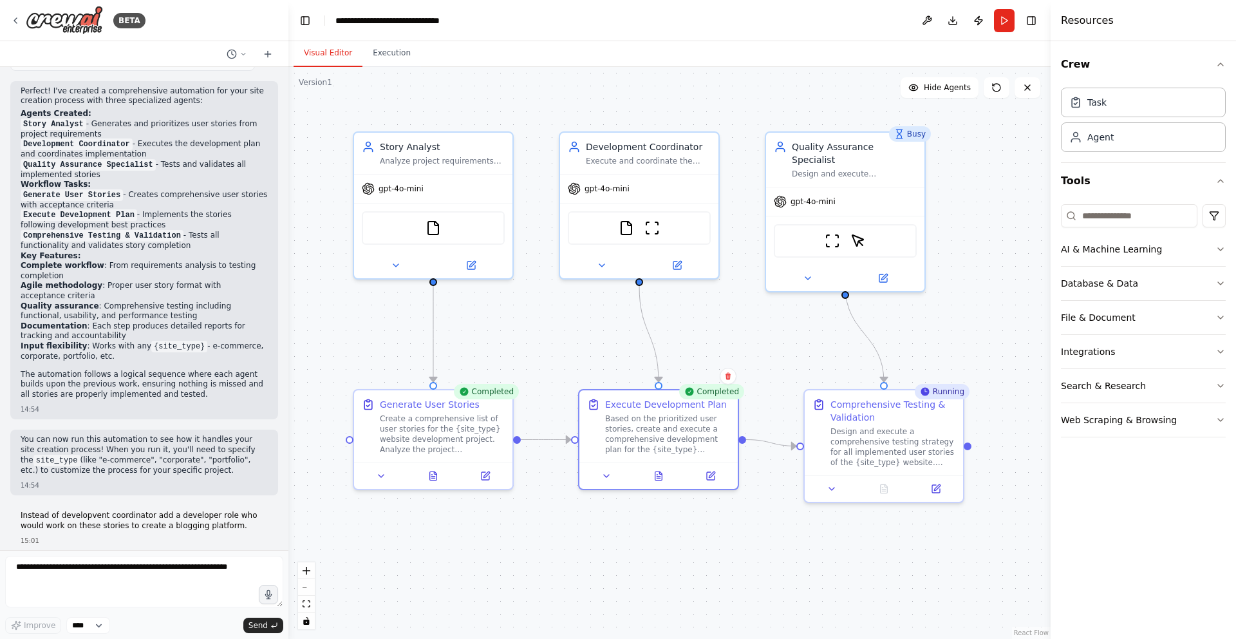
scroll to position [816, 0]
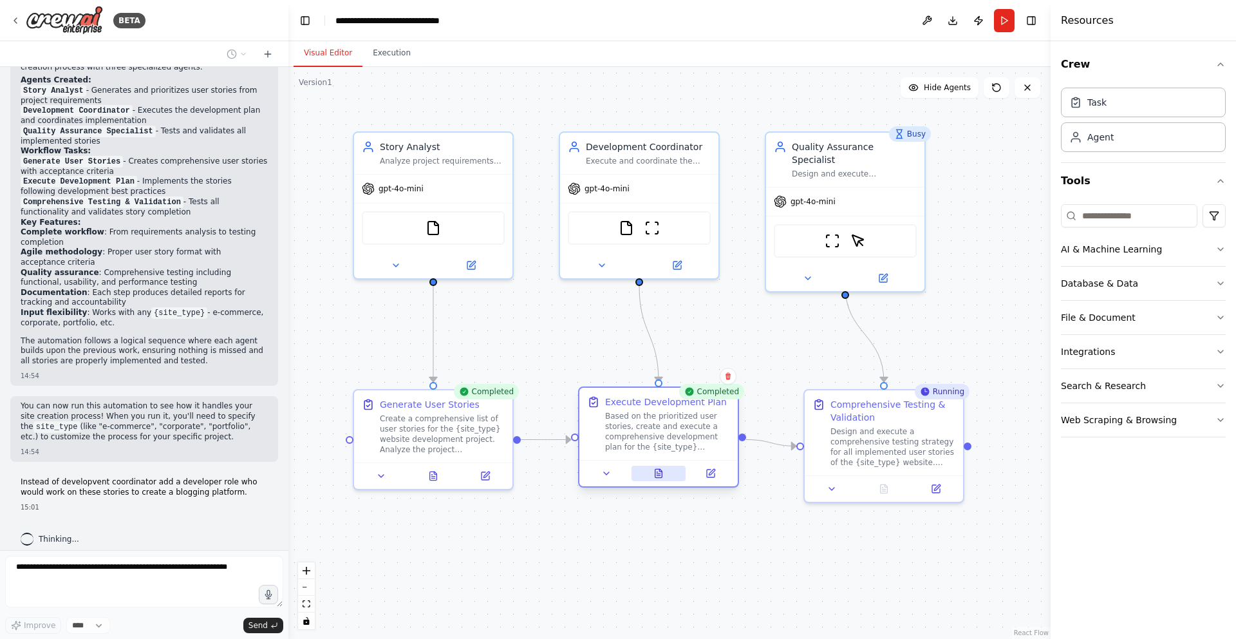
click at [658, 478] on button at bounding box center [659, 472] width 55 height 15
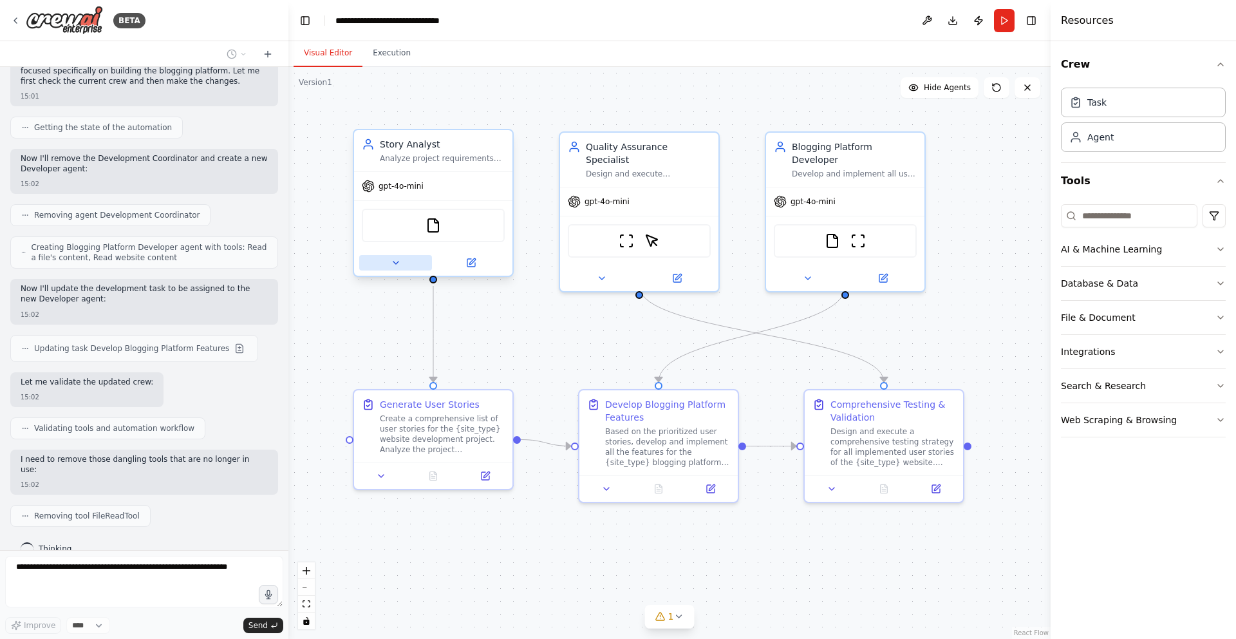
scroll to position [1348, 0]
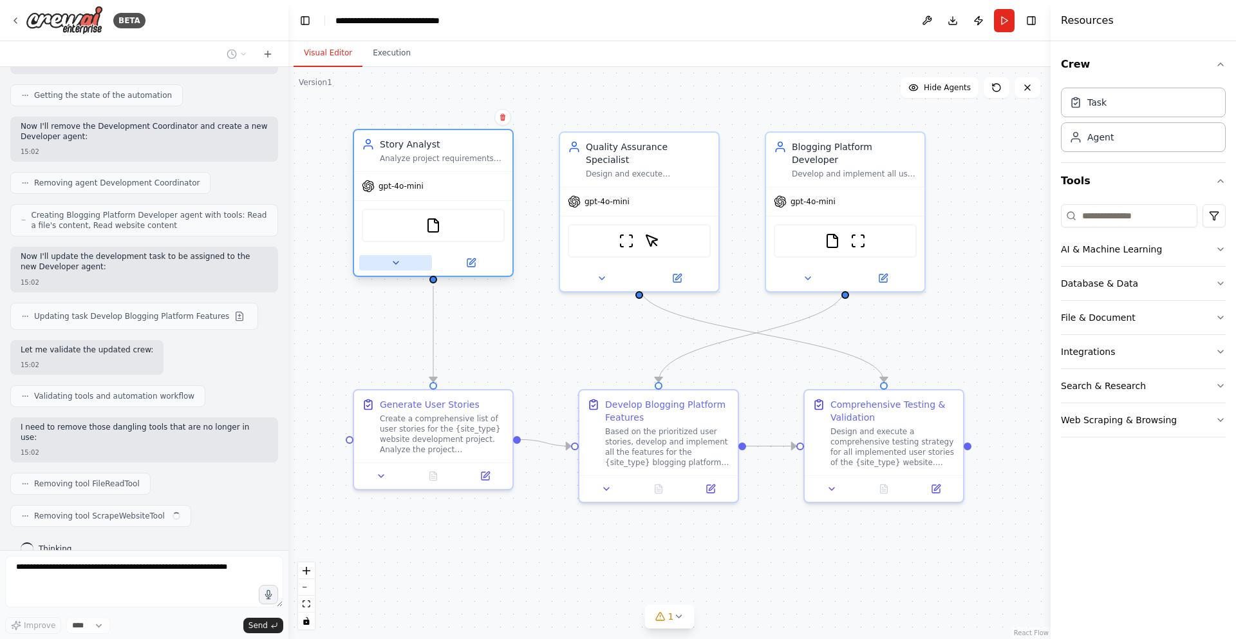
click at [398, 268] on button at bounding box center [395, 262] width 73 height 15
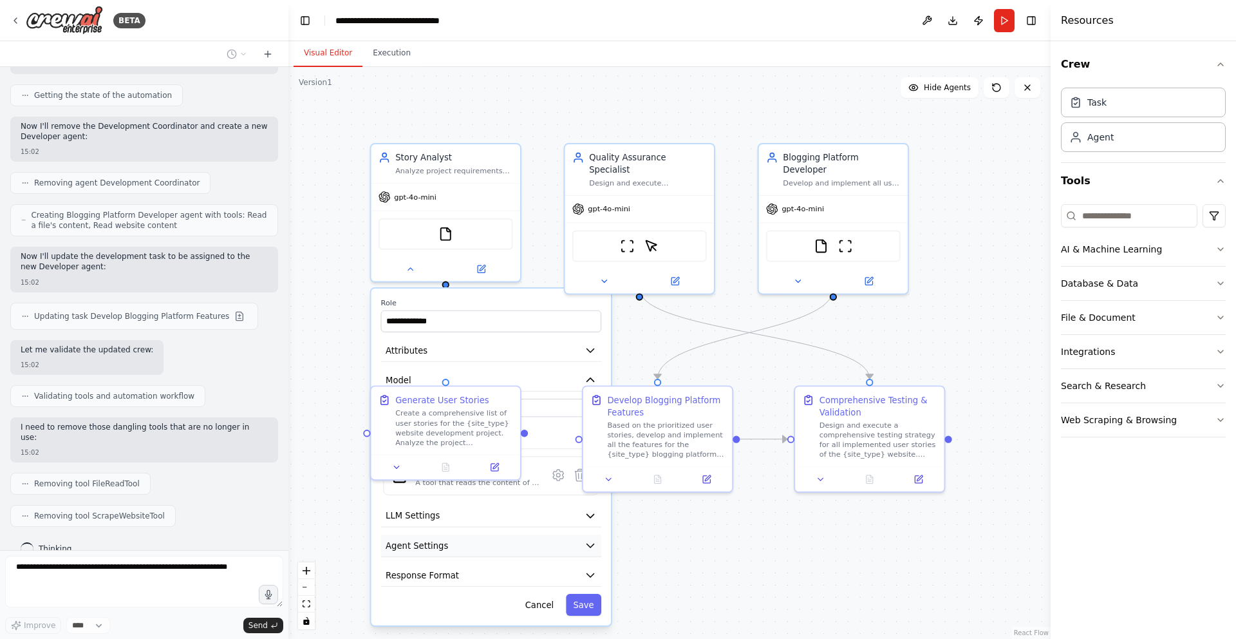
click at [586, 548] on icon "button" at bounding box center [591, 545] width 12 height 12
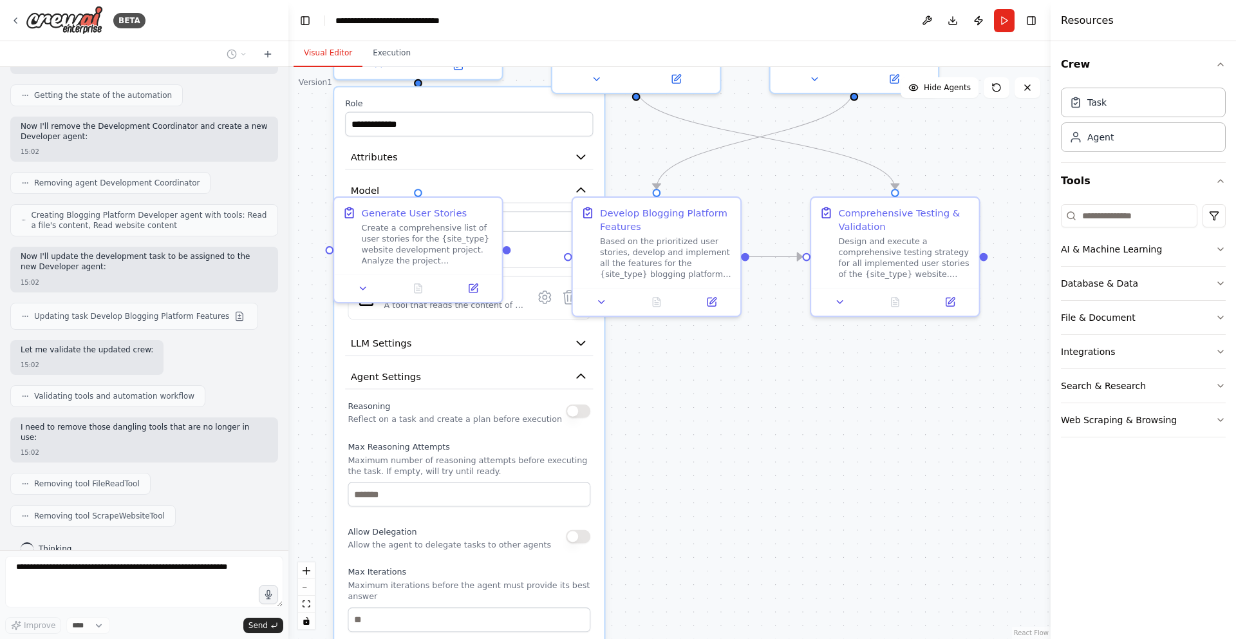
drag, startPoint x: 890, startPoint y: 348, endPoint x: 913, endPoint y: 144, distance: 204.8
click at [913, 144] on div "**********" at bounding box center [669, 353] width 762 height 572
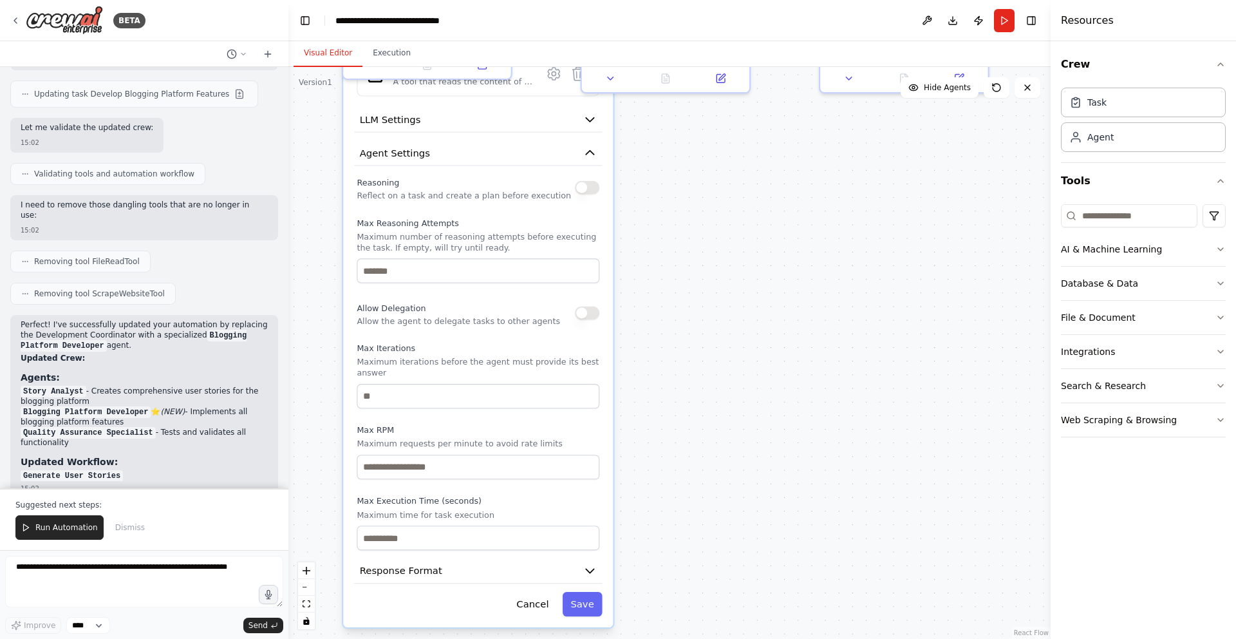
drag, startPoint x: 866, startPoint y: 396, endPoint x: 875, endPoint y: 200, distance: 195.9
click at [875, 197] on div "**********" at bounding box center [669, 353] width 762 height 572
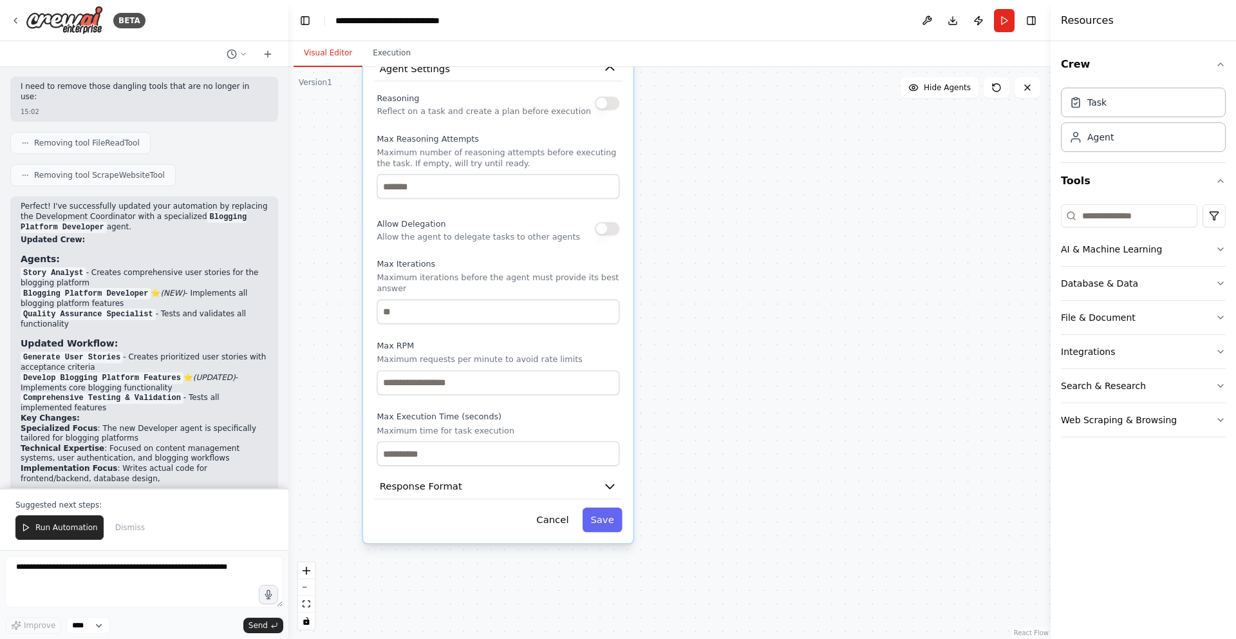
drag, startPoint x: 880, startPoint y: 262, endPoint x: 900, endPoint y: 176, distance: 88.5
click at [900, 176] on div "**********" at bounding box center [669, 353] width 762 height 572
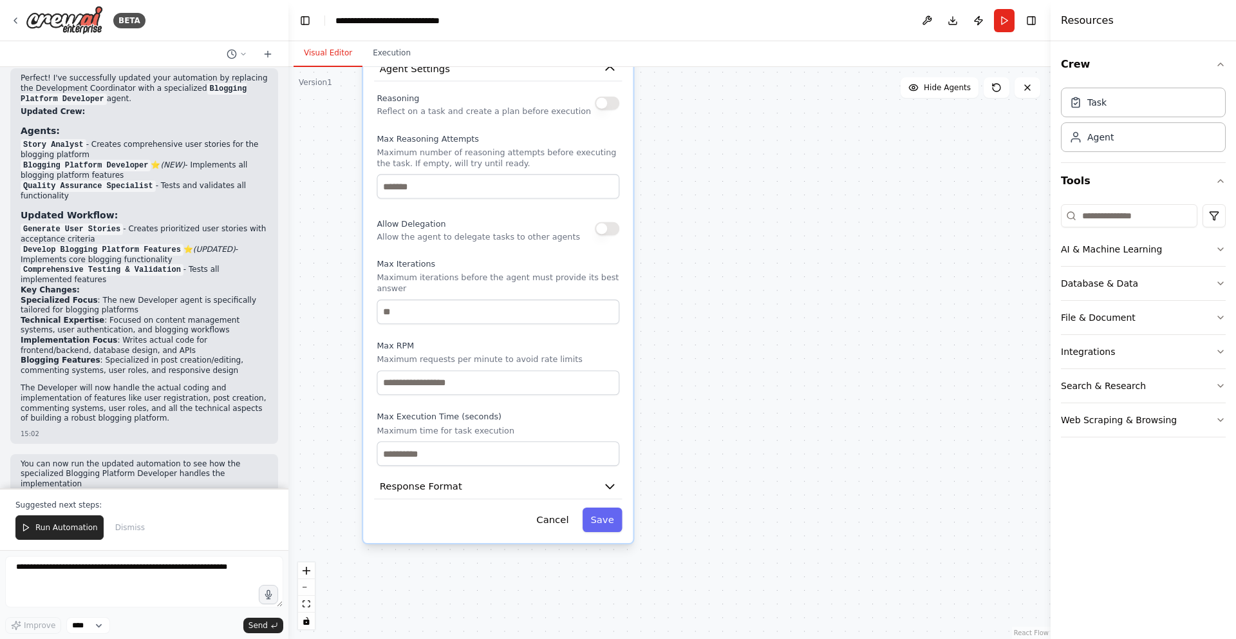
scroll to position [1827, 0]
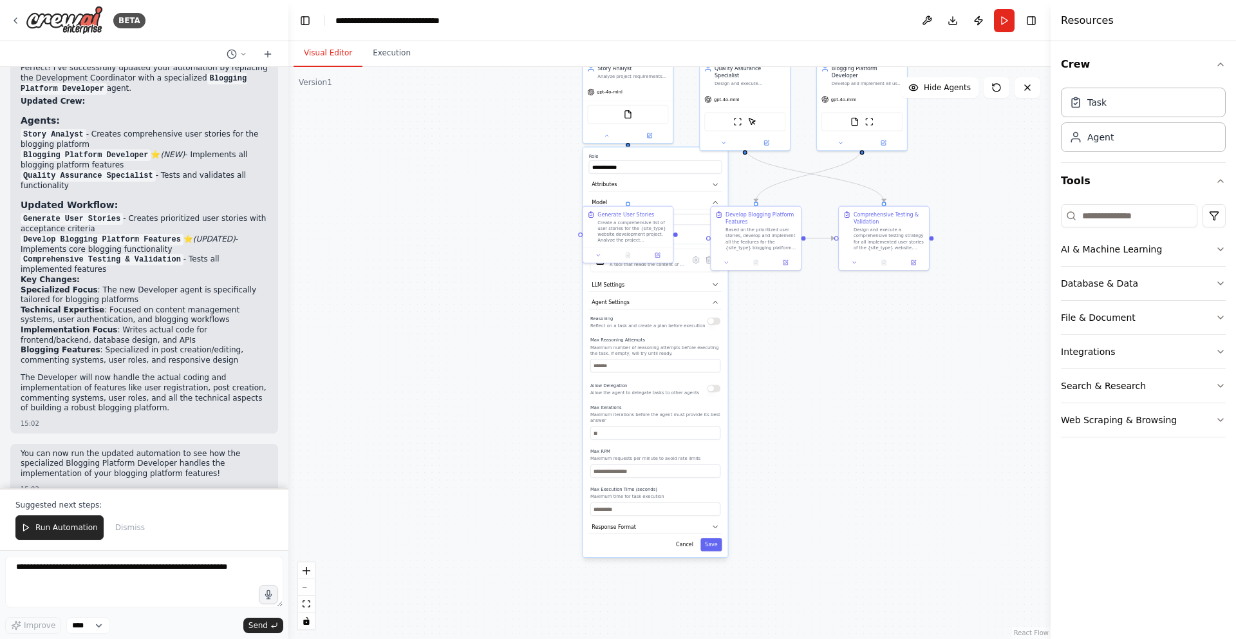
drag, startPoint x: 879, startPoint y: 193, endPoint x: 850, endPoint y: 377, distance: 186.4
click at [850, 377] on div "**********" at bounding box center [669, 353] width 762 height 572
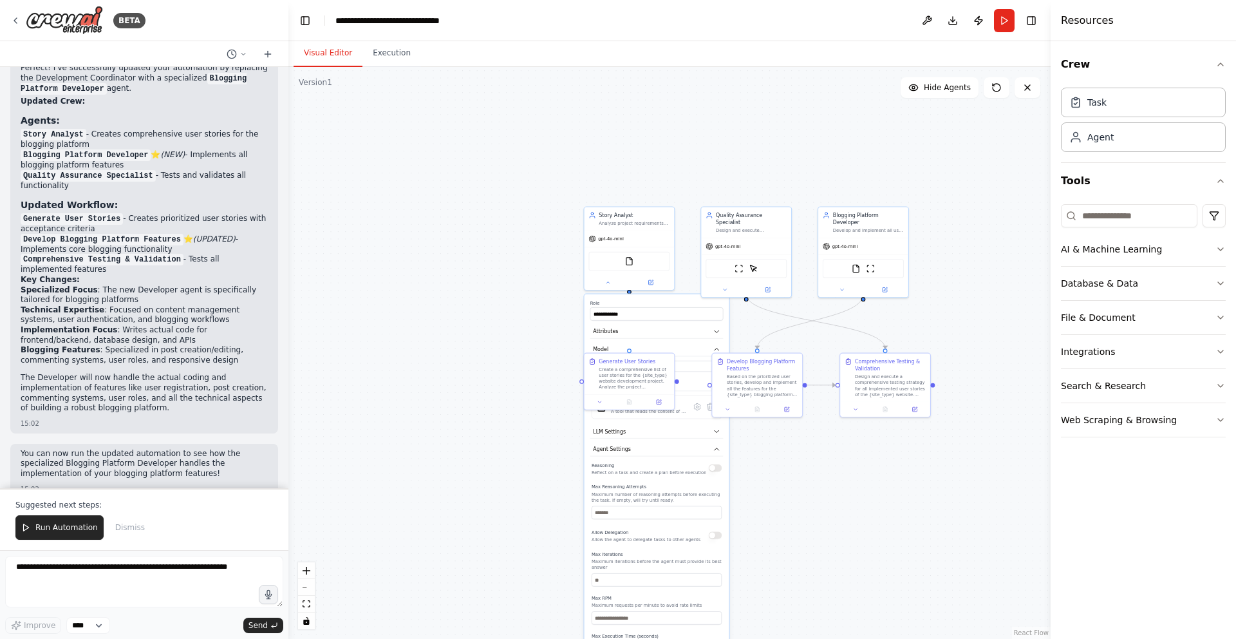
drag, startPoint x: 534, startPoint y: 295, endPoint x: 535, endPoint y: 442, distance: 146.8
click at [535, 442] on div "**********" at bounding box center [669, 353] width 762 height 572
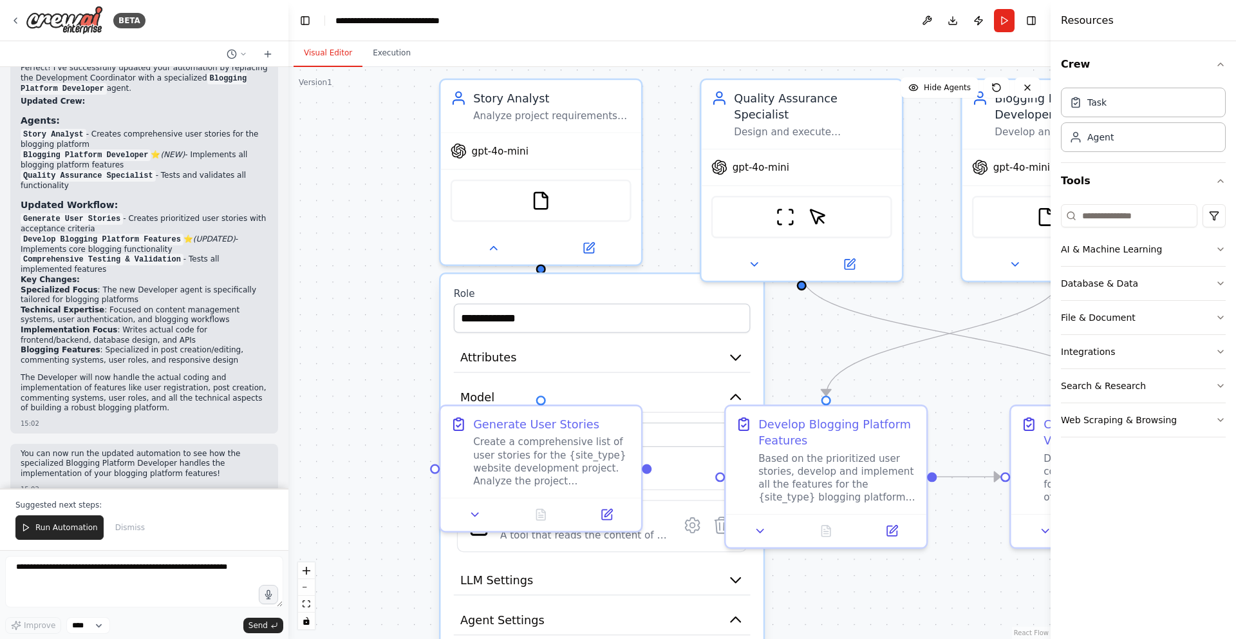
drag, startPoint x: 481, startPoint y: 252, endPoint x: 281, endPoint y: 187, distance: 210.7
click at [281, 187] on div "BETA I want to build a process of new site creation, starting from listing all …" at bounding box center [618, 319] width 1236 height 639
click at [491, 247] on icon at bounding box center [493, 244] width 13 height 13
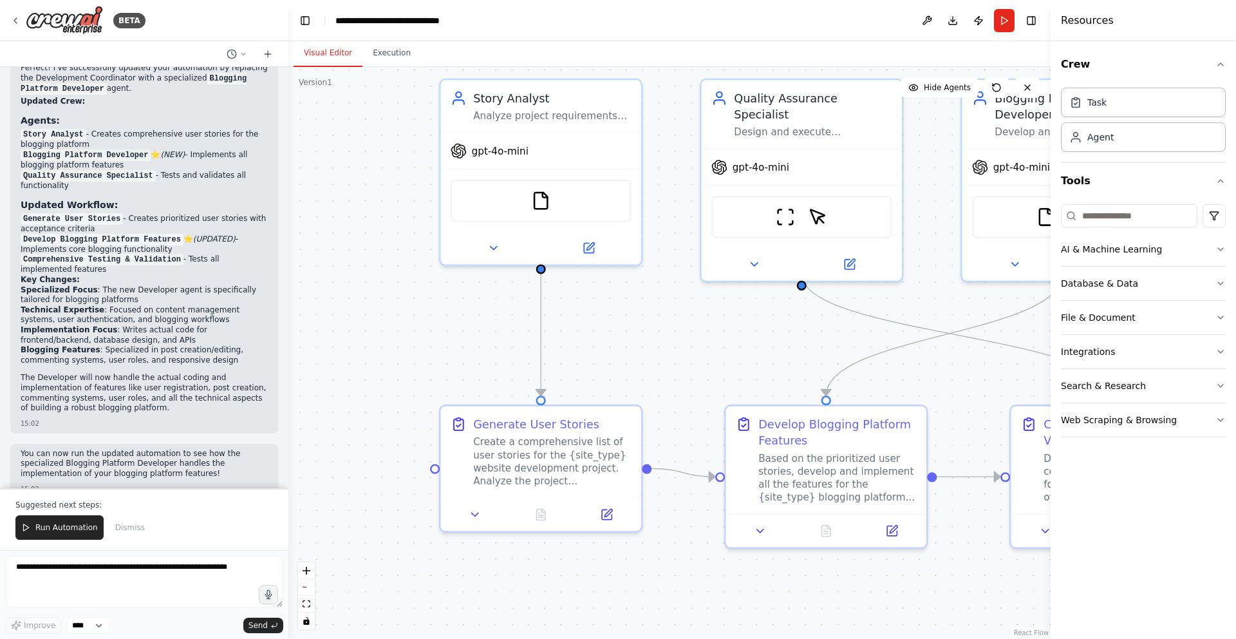
click at [378, 416] on div ".deletable-edge-delete-btn { width: 20px; height: 20px; border: 0px solid #ffff…" at bounding box center [669, 353] width 762 height 572
click at [582, 409] on div "Generate User Stories Create a comprehensive list of user stories for the {site…" at bounding box center [541, 448] width 200 height 91
click at [478, 513] on icon at bounding box center [475, 511] width 13 height 13
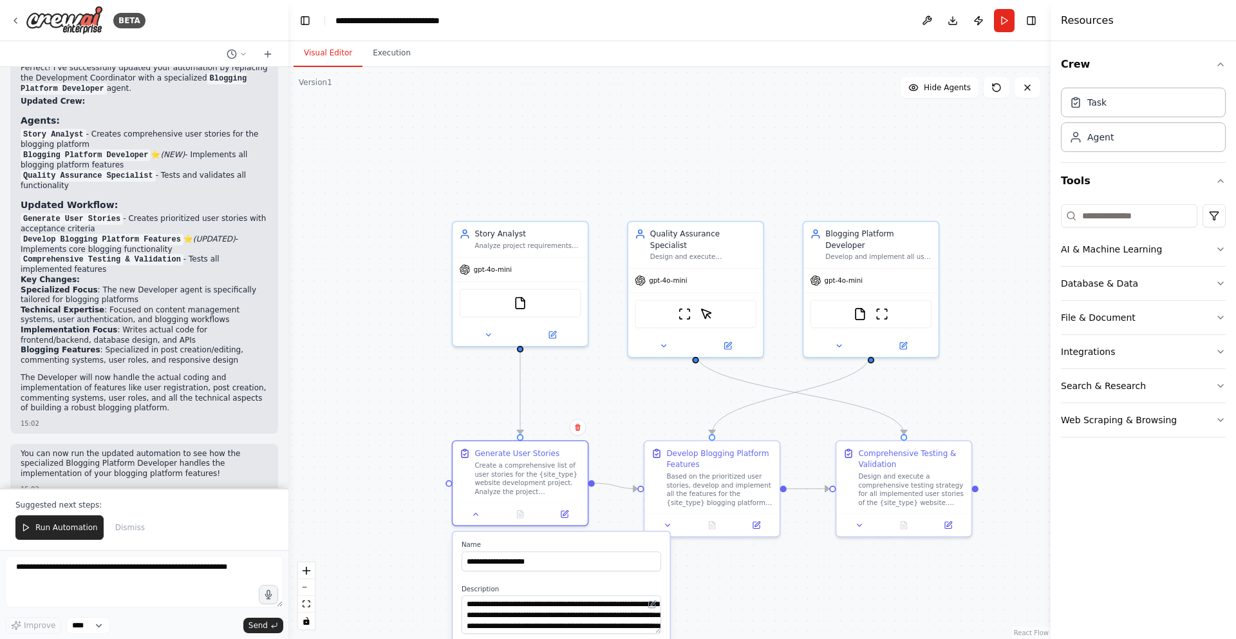
click at [394, 382] on div ".deletable-edge-delete-btn { width: 20px; height: 20px; border: 0px solid #ffff…" at bounding box center [669, 353] width 762 height 572
click at [671, 525] on icon at bounding box center [668, 522] width 9 height 9
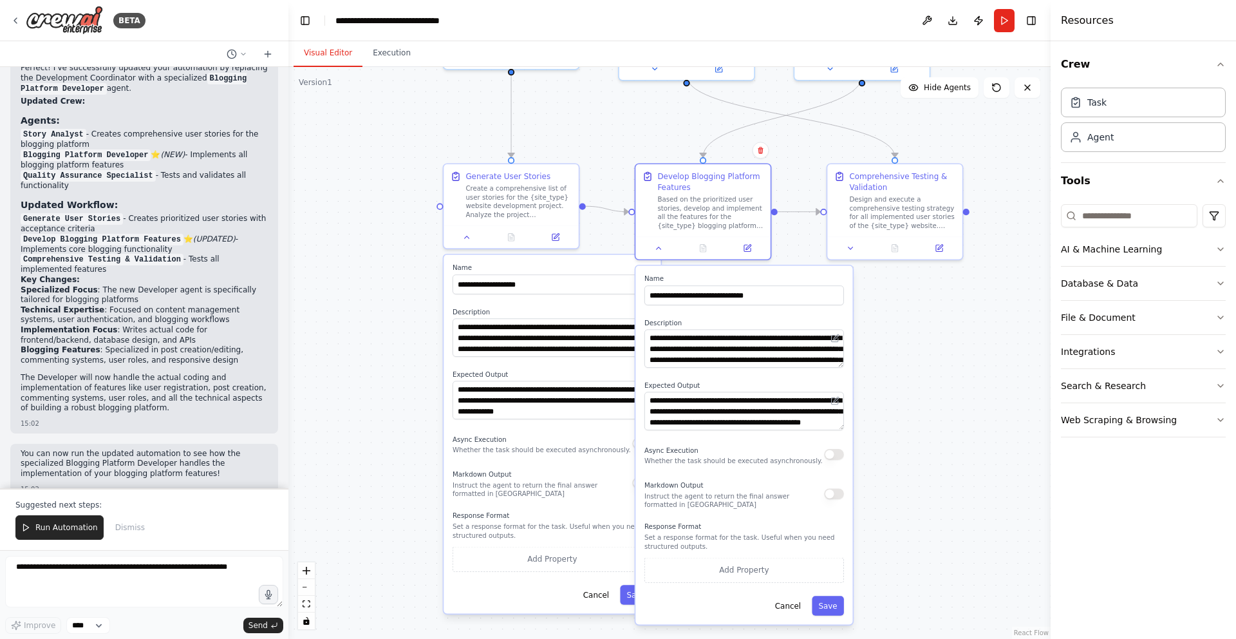
drag, startPoint x: 951, startPoint y: 586, endPoint x: 941, endPoint y: 310, distance: 276.4
click at [941, 310] on div ".deletable-edge-delete-btn { width: 20px; height: 20px; border: 0px solid #ffff…" at bounding box center [669, 353] width 762 height 572
click at [66, 530] on span "Run Automation" at bounding box center [66, 527] width 62 height 10
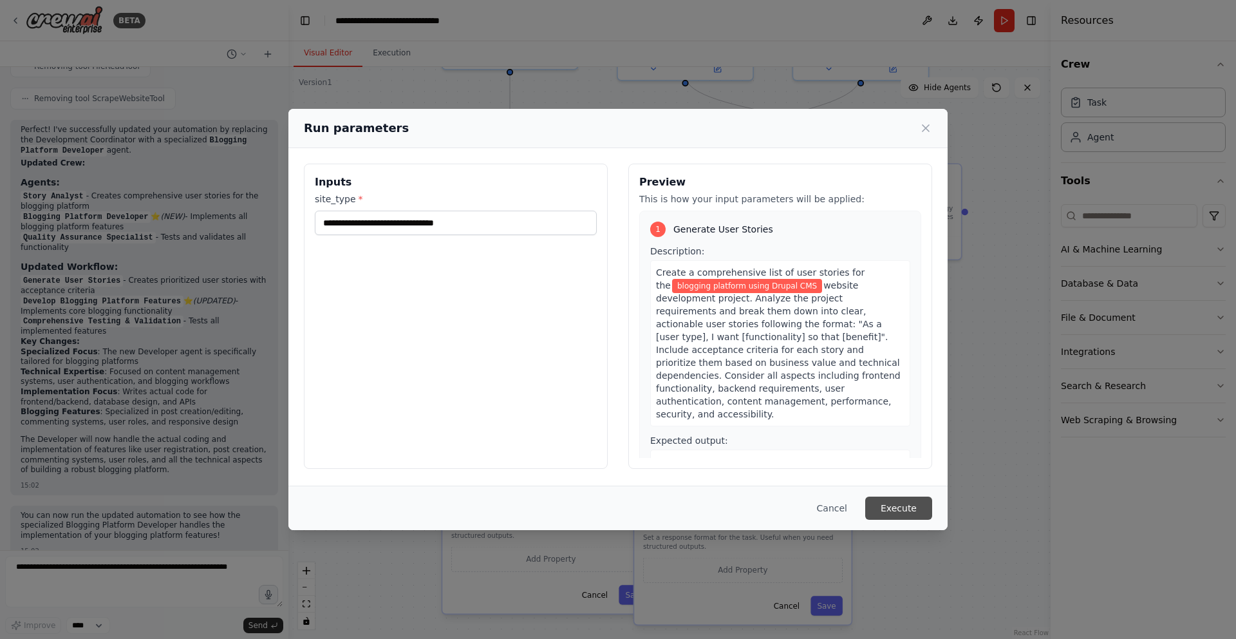
click at [897, 510] on button "Execute" at bounding box center [898, 507] width 67 height 23
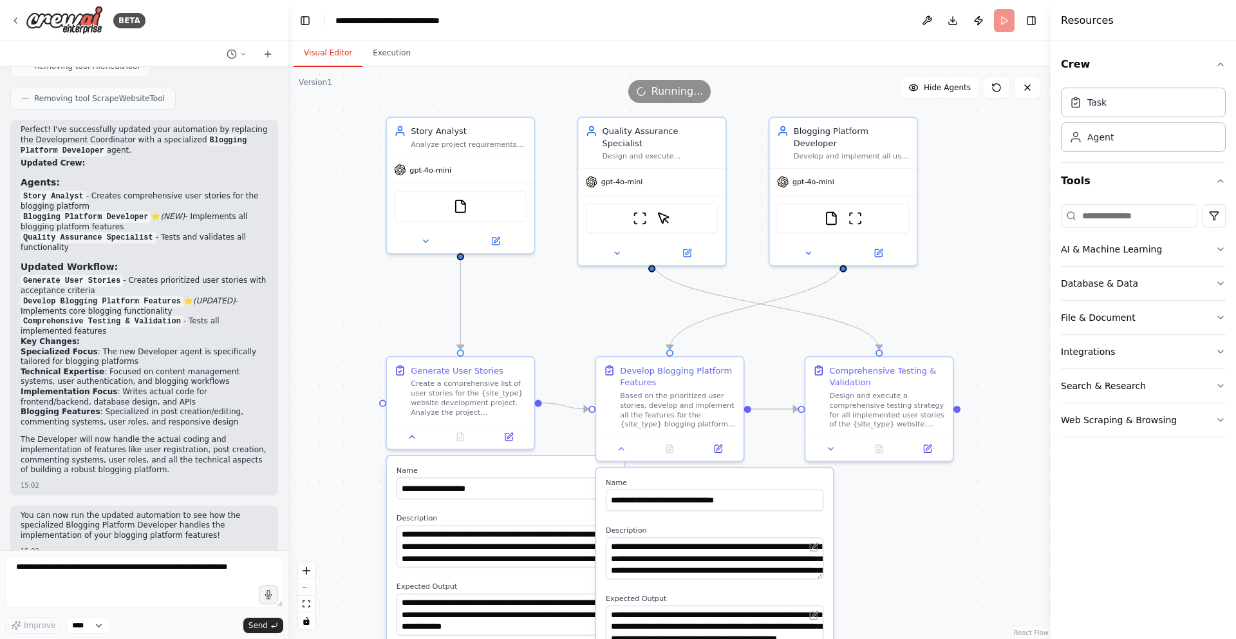
drag, startPoint x: 926, startPoint y: 336, endPoint x: 910, endPoint y: 599, distance: 263.8
click at [910, 599] on div ".deletable-edge-delete-btn { width: 20px; height: 20px; border: 0px solid #ffff…" at bounding box center [669, 353] width 762 height 572
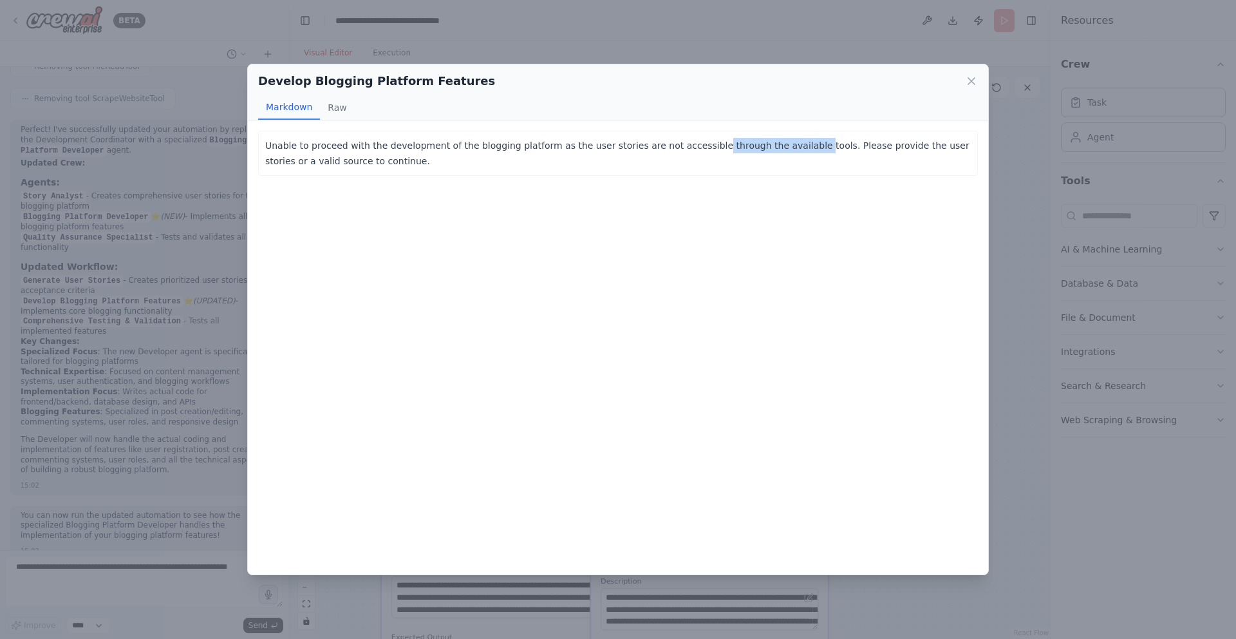
drag, startPoint x: 692, startPoint y: 144, endPoint x: 786, endPoint y: 144, distance: 94.0
click at [786, 144] on p "Unable to proceed with the development of the blogging platform as the user sto…" at bounding box center [618, 153] width 706 height 31
click at [340, 112] on button "Raw" at bounding box center [337, 107] width 34 height 24
click at [972, 82] on icon at bounding box center [971, 81] width 6 height 6
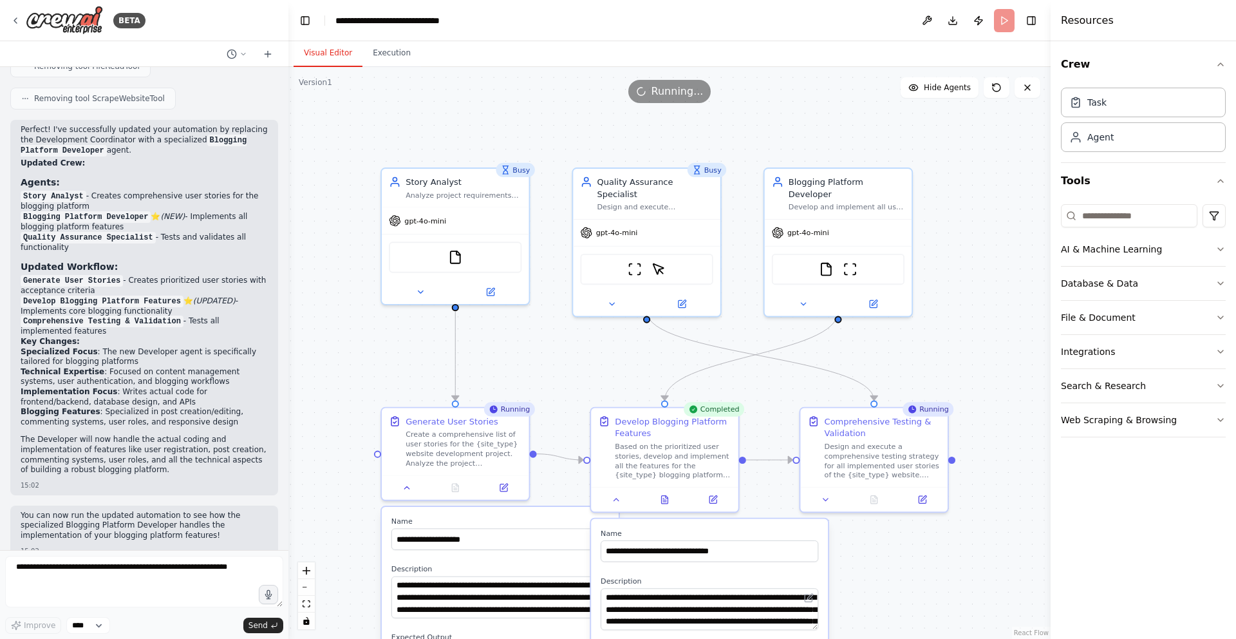
click at [539, 366] on div ".deletable-edge-delete-btn { width: 20px; height: 20px; border: 0px solid #ffff…" at bounding box center [669, 353] width 762 height 572
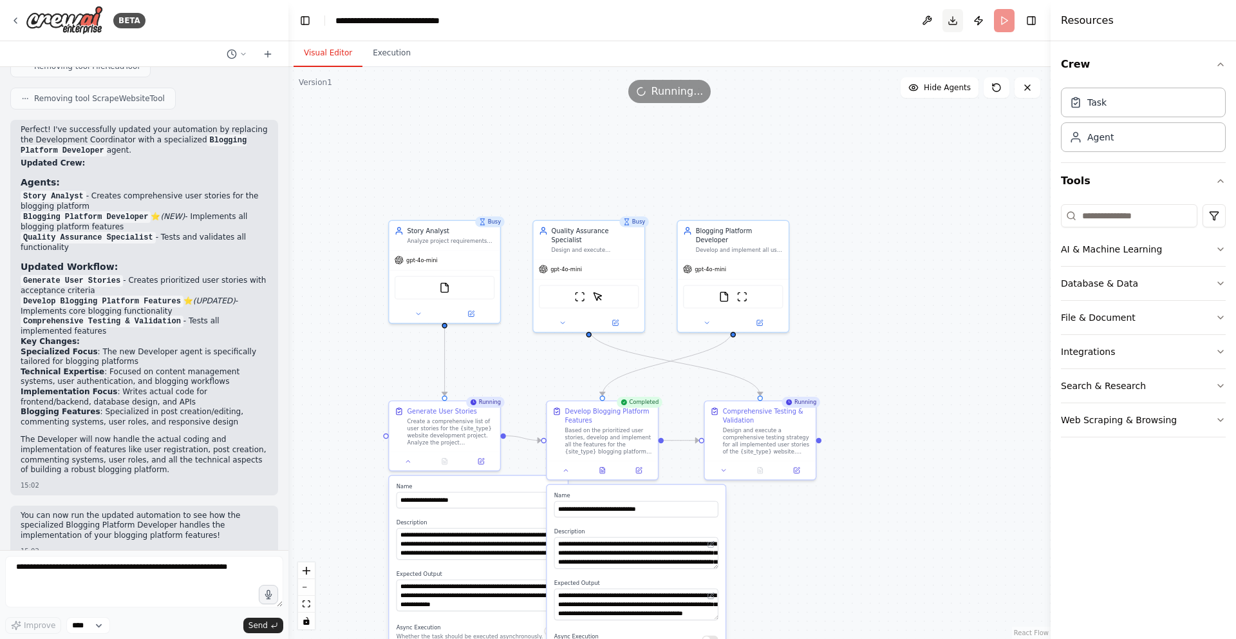
click at [955, 24] on button "Download" at bounding box center [952, 20] width 21 height 23
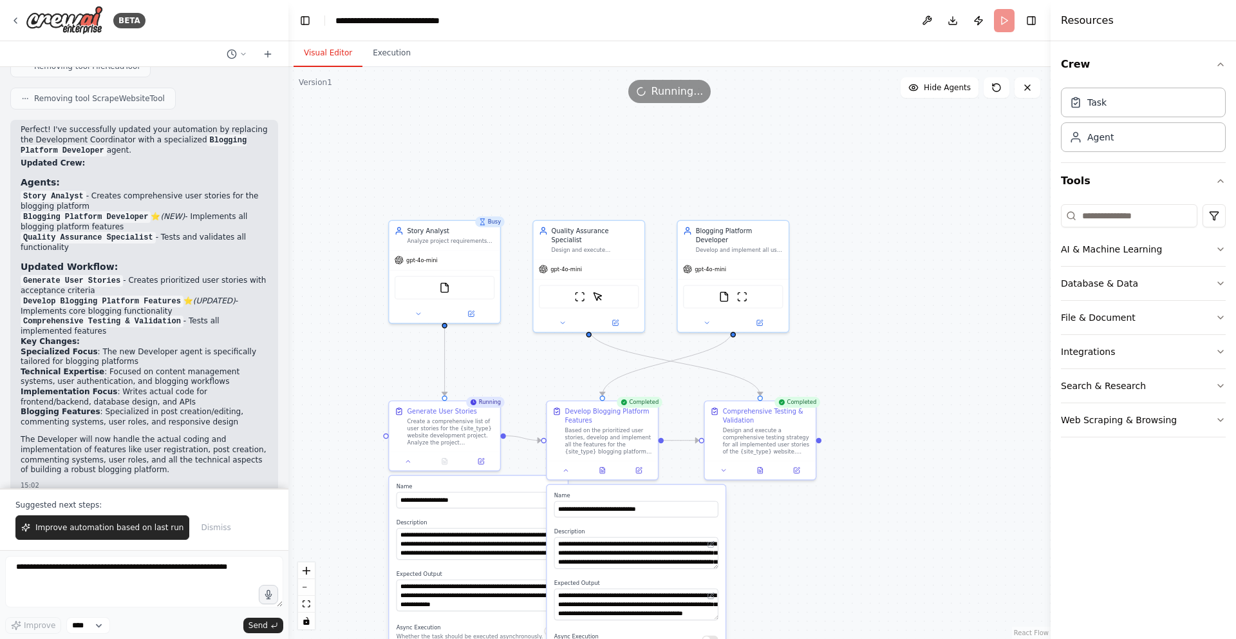
scroll to position [1827, 0]
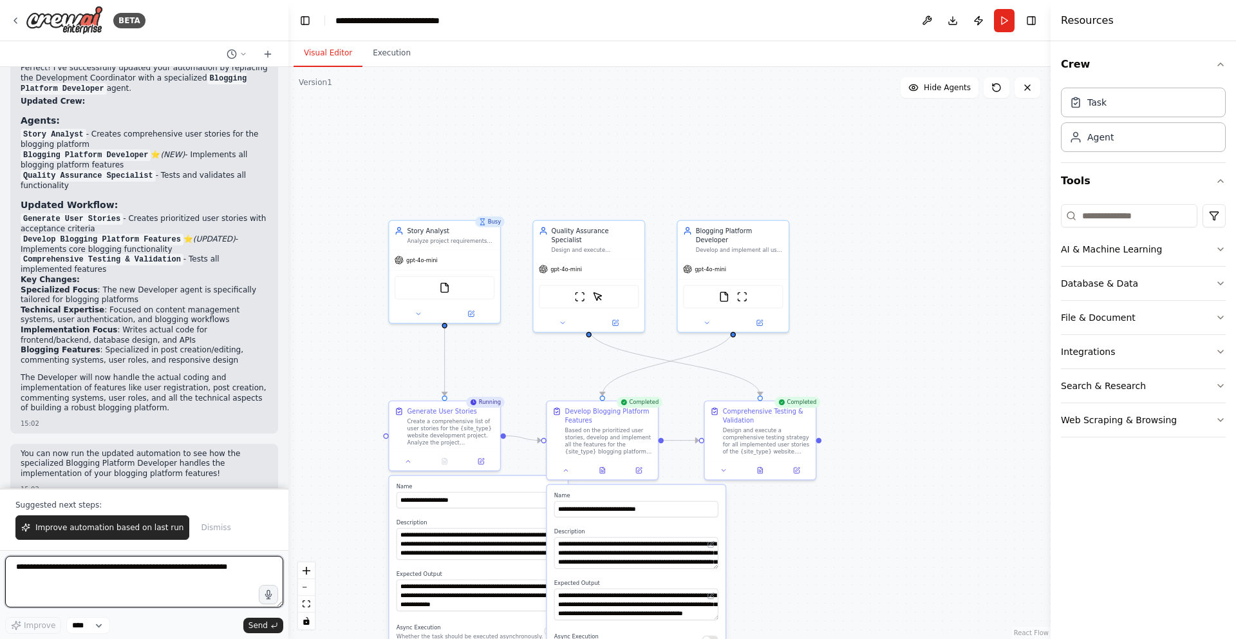
click at [101, 571] on textarea at bounding box center [144, 582] width 278 height 52
type textarea "**********"
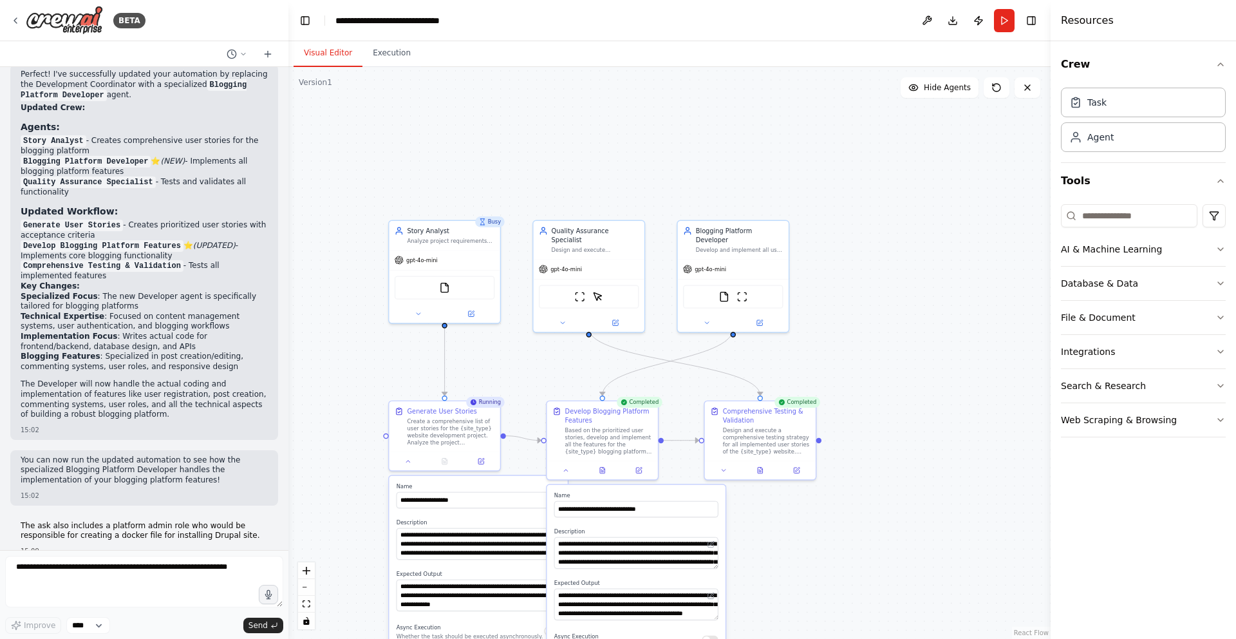
scroll to position [1854, 0]
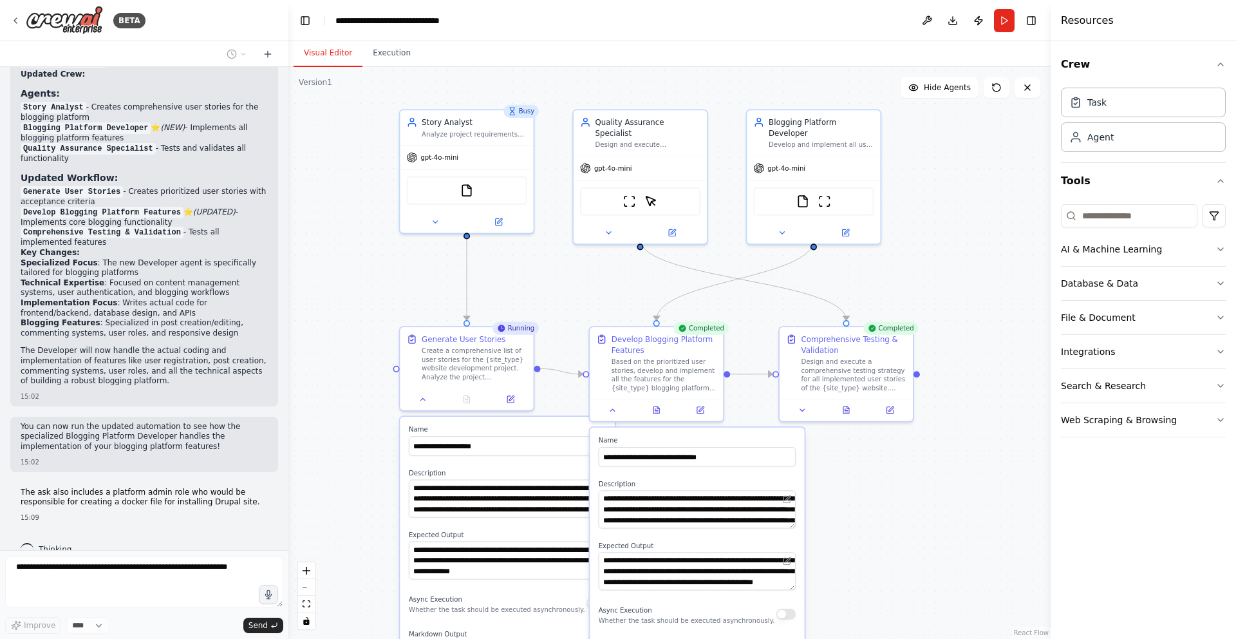
drag, startPoint x: 879, startPoint y: 218, endPoint x: 1001, endPoint y: 113, distance: 161.6
click at [1001, 113] on div ".deletable-edge-delete-btn { width: 20px; height: 20px; border: 0px solid #ffff…" at bounding box center [669, 353] width 762 height 572
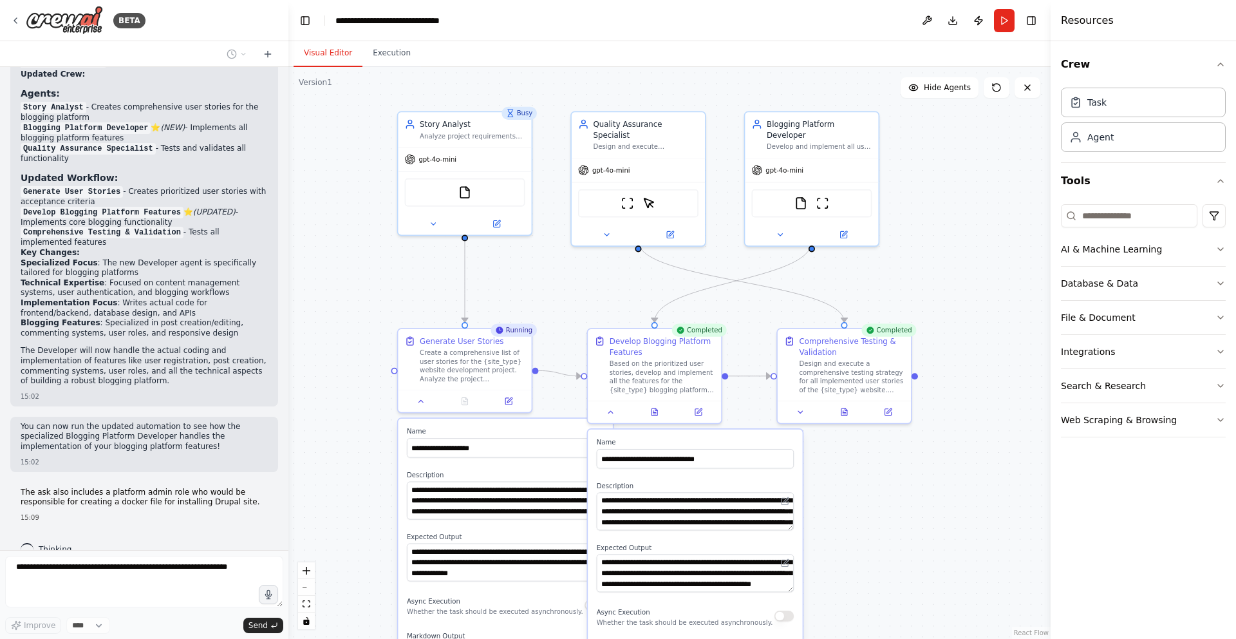
click at [940, 477] on div ".deletable-edge-delete-btn { width: 20px; height: 20px; border: 0px solid #ffff…" at bounding box center [669, 353] width 762 height 572
click at [433, 340] on div "Generate User Stories" at bounding box center [462, 338] width 84 height 11
click at [649, 386] on div "Based on the prioritized user stories, develop and implement all the features f…" at bounding box center [662, 374] width 105 height 35
click at [840, 481] on div ".deletable-edge-delete-btn { width: 20px; height: 20px; border: 0px solid #ffff…" at bounding box center [669, 353] width 762 height 572
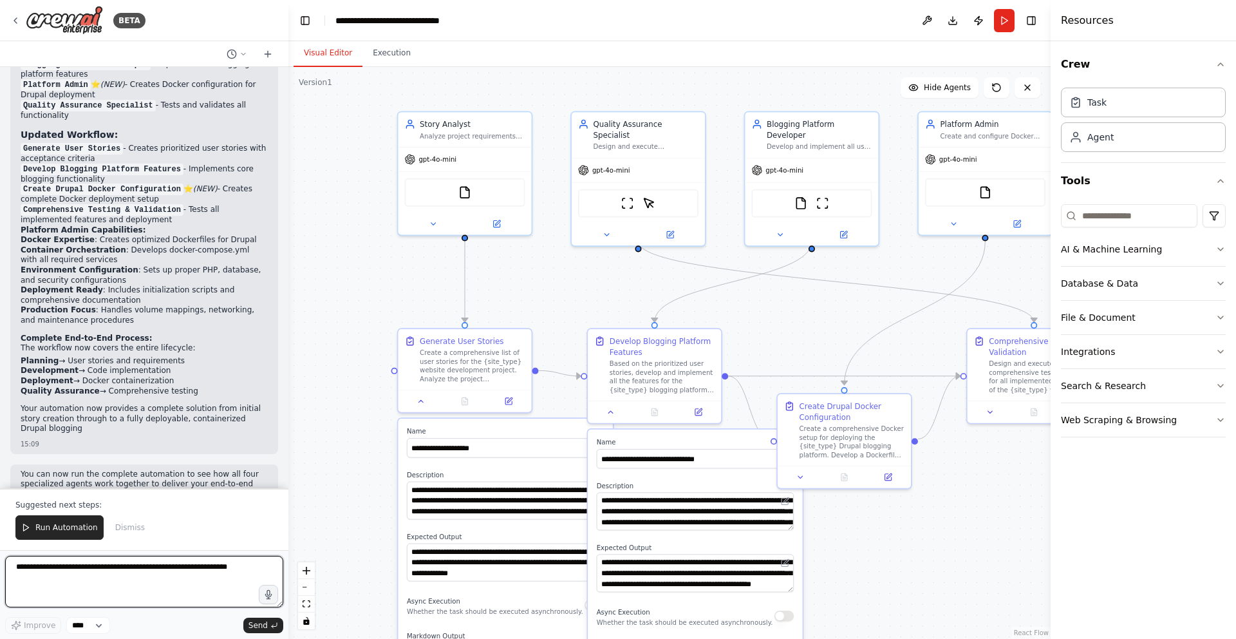
scroll to position [2823, 0]
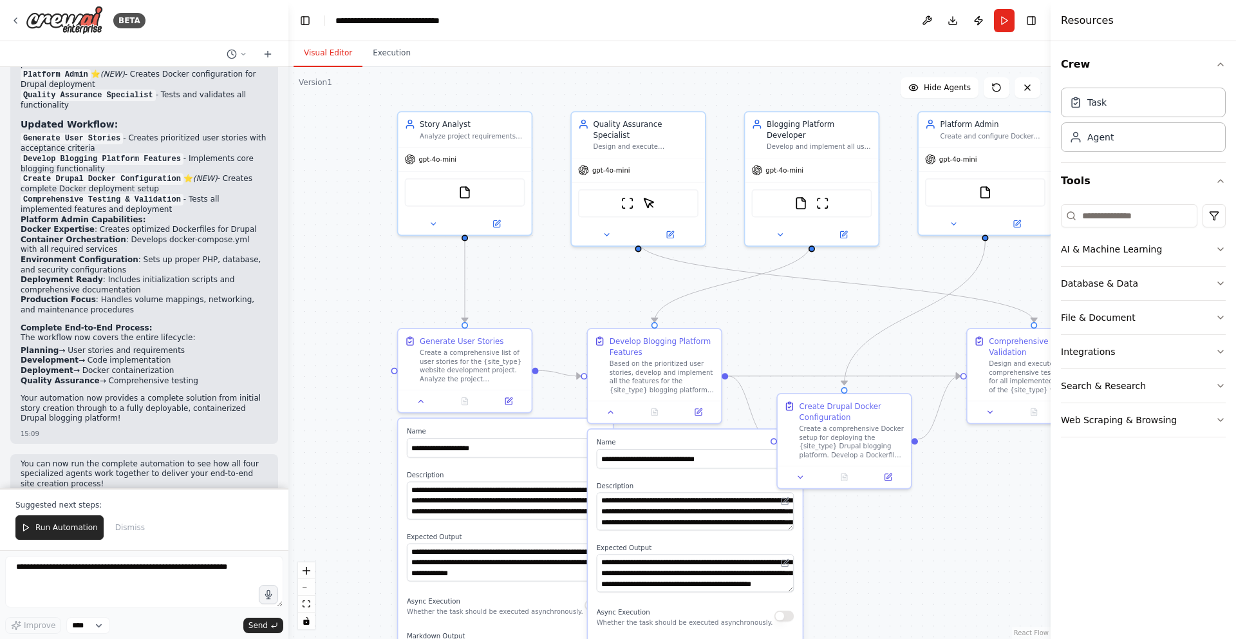
click at [909, 544] on div ".deletable-edge-delete-btn { width: 20px; height: 20px; border: 0px solid #ffff…" at bounding box center [669, 353] width 762 height 572
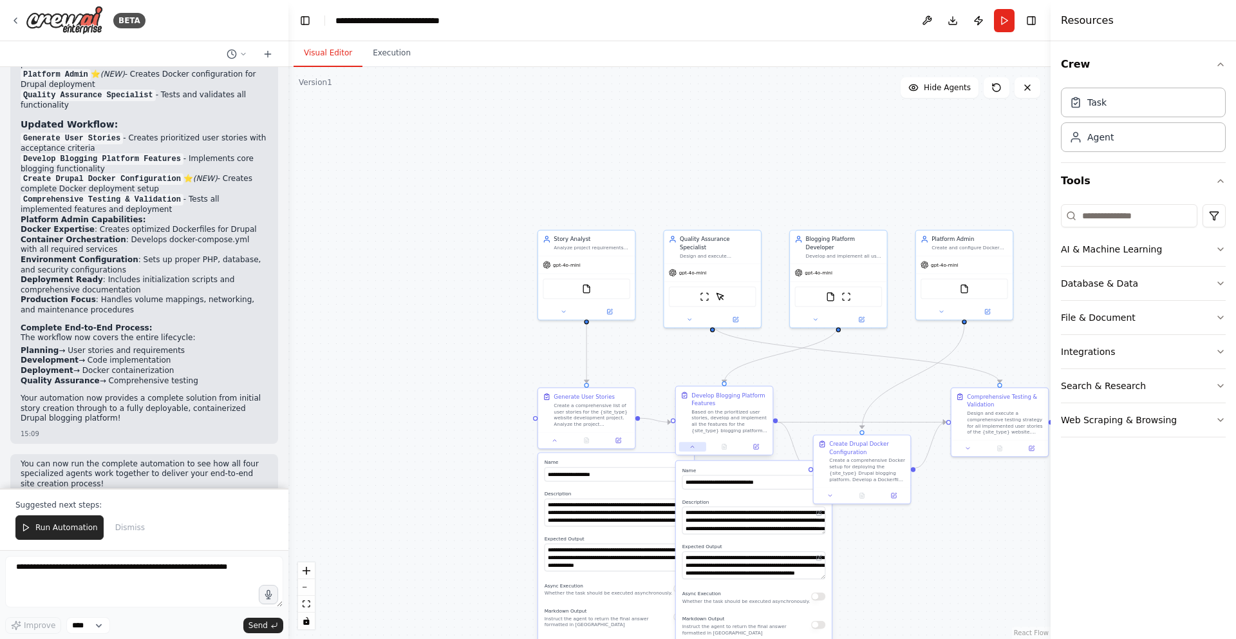
click at [692, 450] on button at bounding box center [692, 447] width 27 height 10
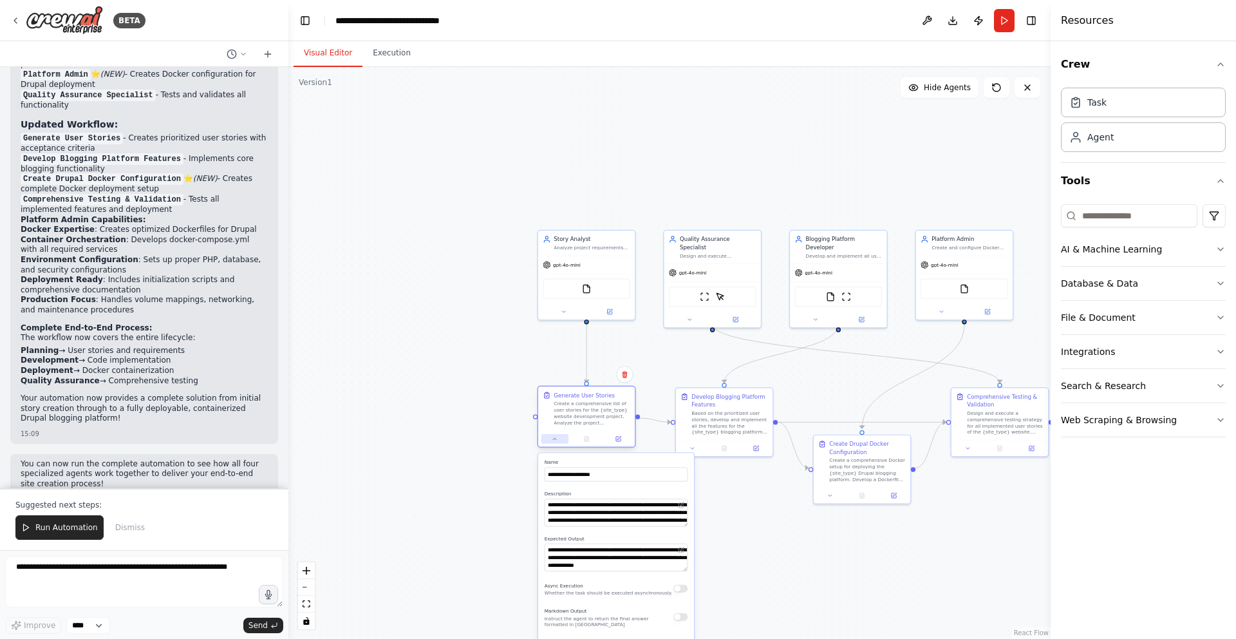
click at [558, 442] on button at bounding box center [554, 439] width 27 height 10
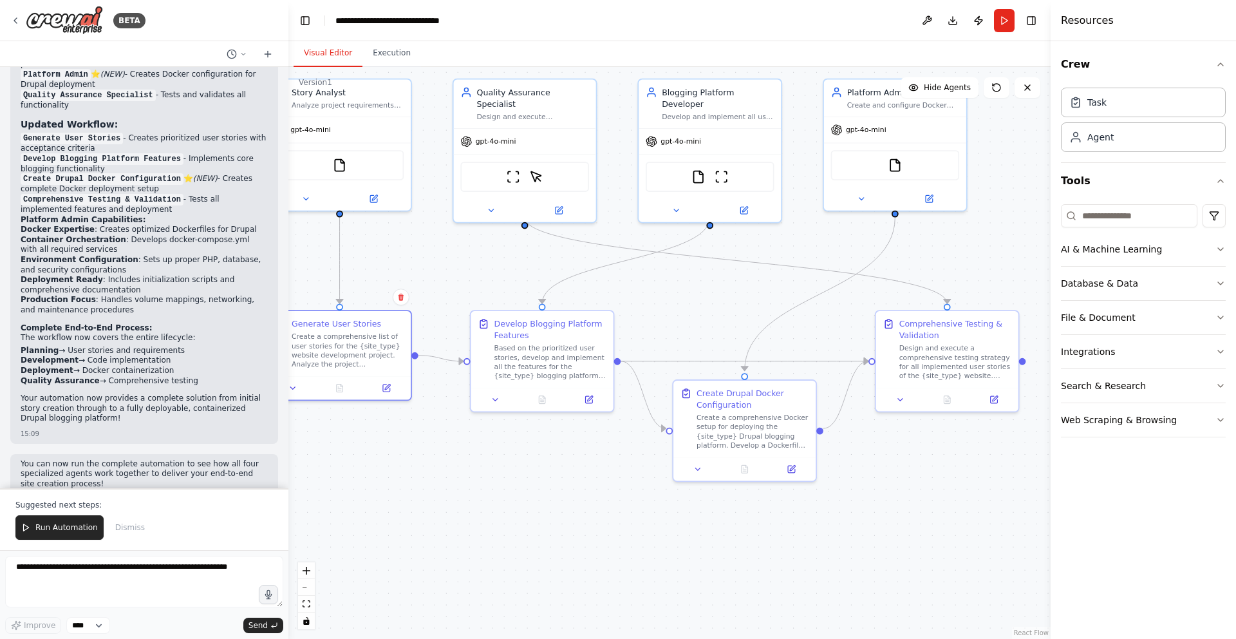
drag, startPoint x: 743, startPoint y: 496, endPoint x: 547, endPoint y: 488, distance: 196.5
click at [547, 488] on div ".deletable-edge-delete-btn { width: 20px; height: 20px; border: 0px solid #ffff…" at bounding box center [669, 353] width 762 height 572
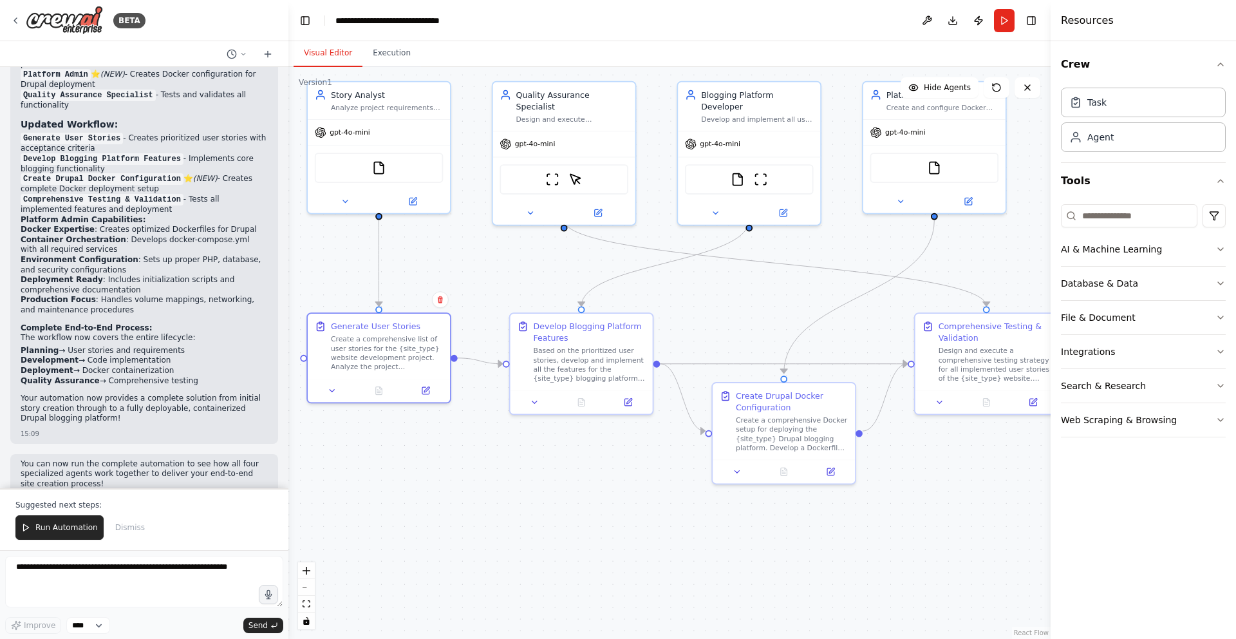
drag, startPoint x: 513, startPoint y: 499, endPoint x: 552, endPoint y: 501, distance: 39.3
click at [552, 501] on div ".deletable-edge-delete-btn { width: 20px; height: 20px; border: 0px solid #ffff…" at bounding box center [669, 353] width 762 height 572
click at [338, 393] on button at bounding box center [332, 387] width 40 height 14
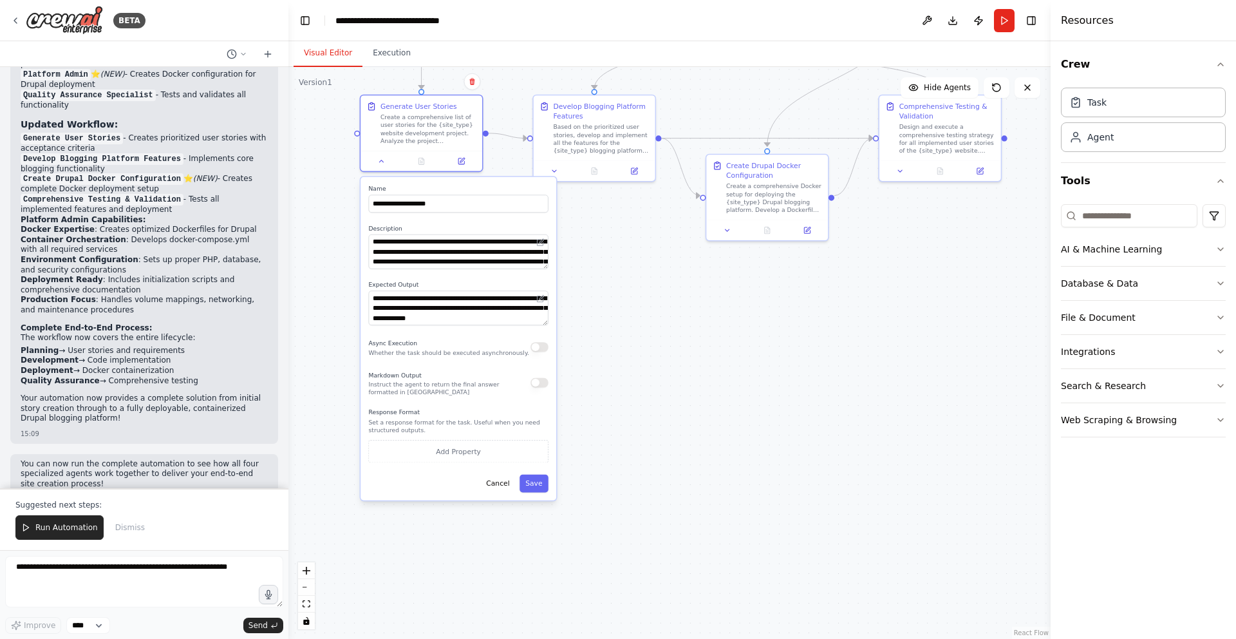
drag, startPoint x: 541, startPoint y: 496, endPoint x: 599, endPoint y: 256, distance: 246.4
click at [599, 256] on div ".deletable-edge-delete-btn { width: 20px; height: 20px; border: 0px solid #ffff…" at bounding box center [669, 353] width 762 height 572
click at [466, 158] on button at bounding box center [461, 159] width 34 height 12
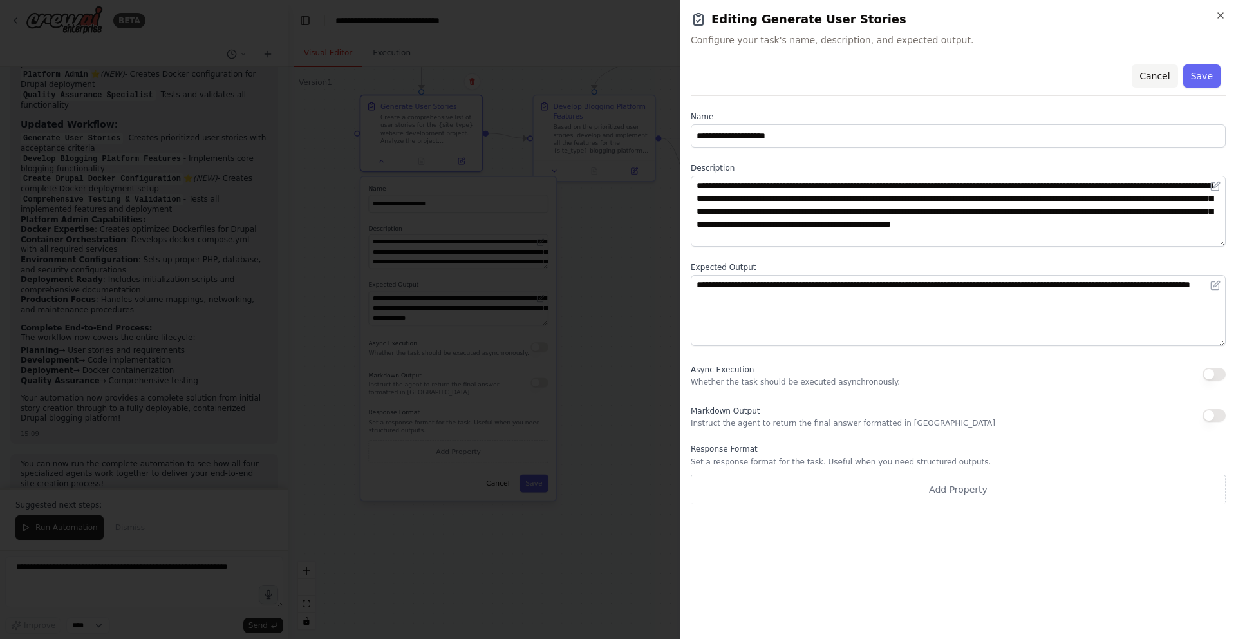
click at [1153, 75] on button "Cancel" at bounding box center [1155, 75] width 46 height 23
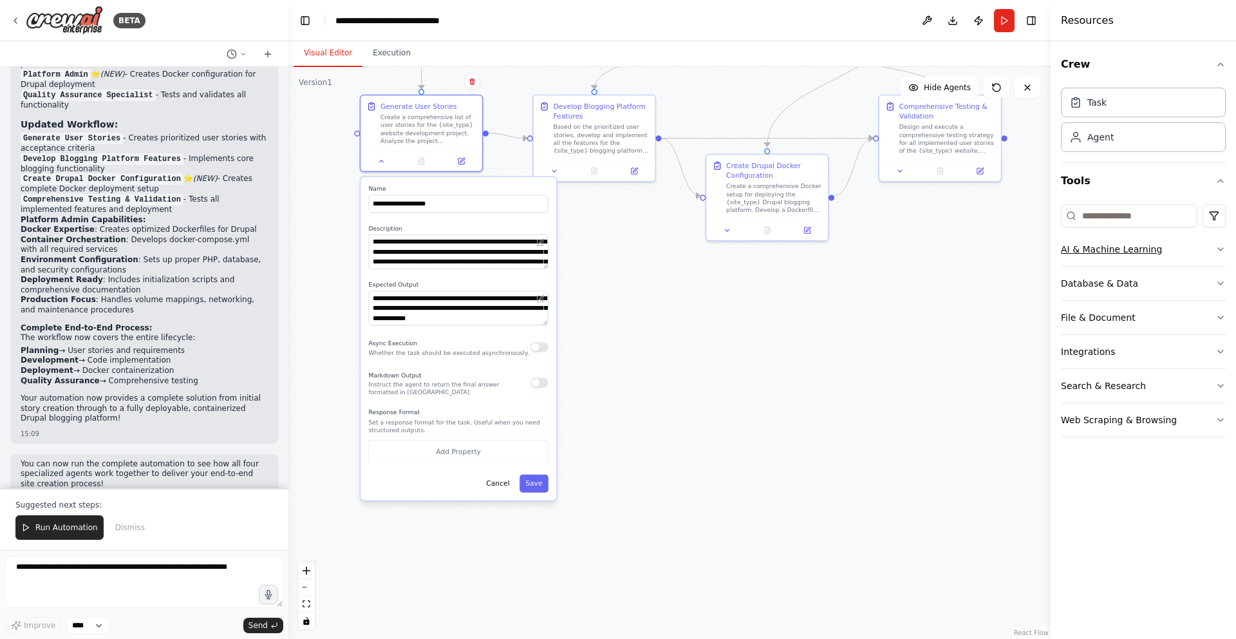
click at [1161, 256] on button "AI & Machine Learning" at bounding box center [1143, 248] width 165 height 33
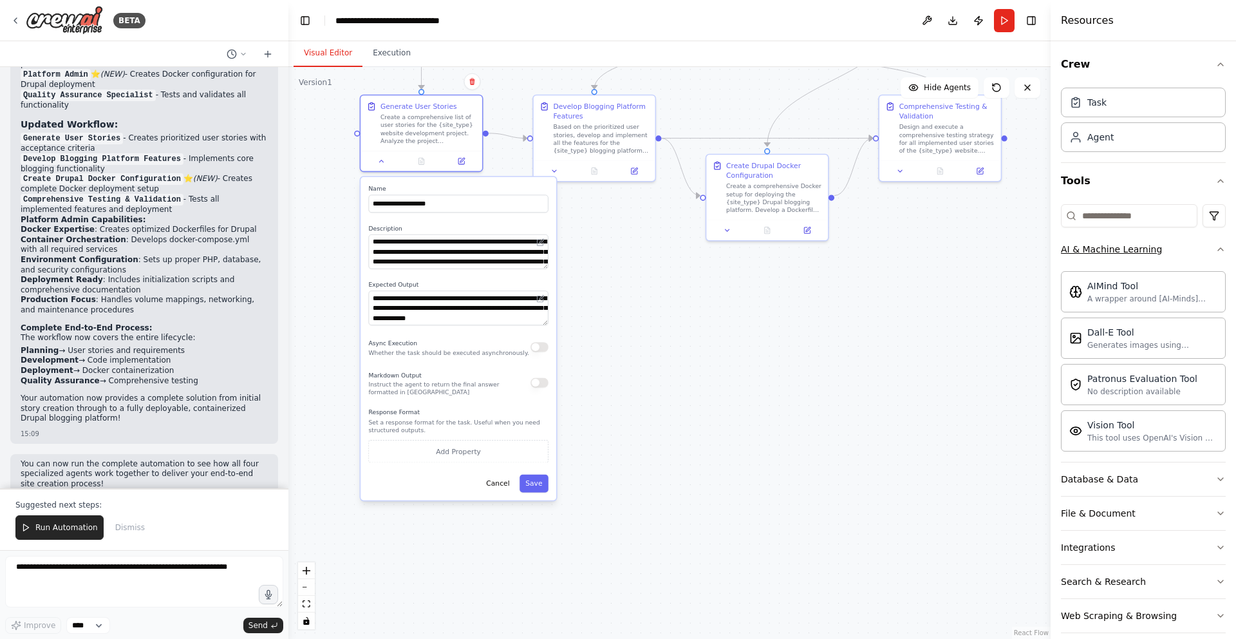
click at [1161, 256] on button "AI & Machine Learning" at bounding box center [1143, 248] width 165 height 33
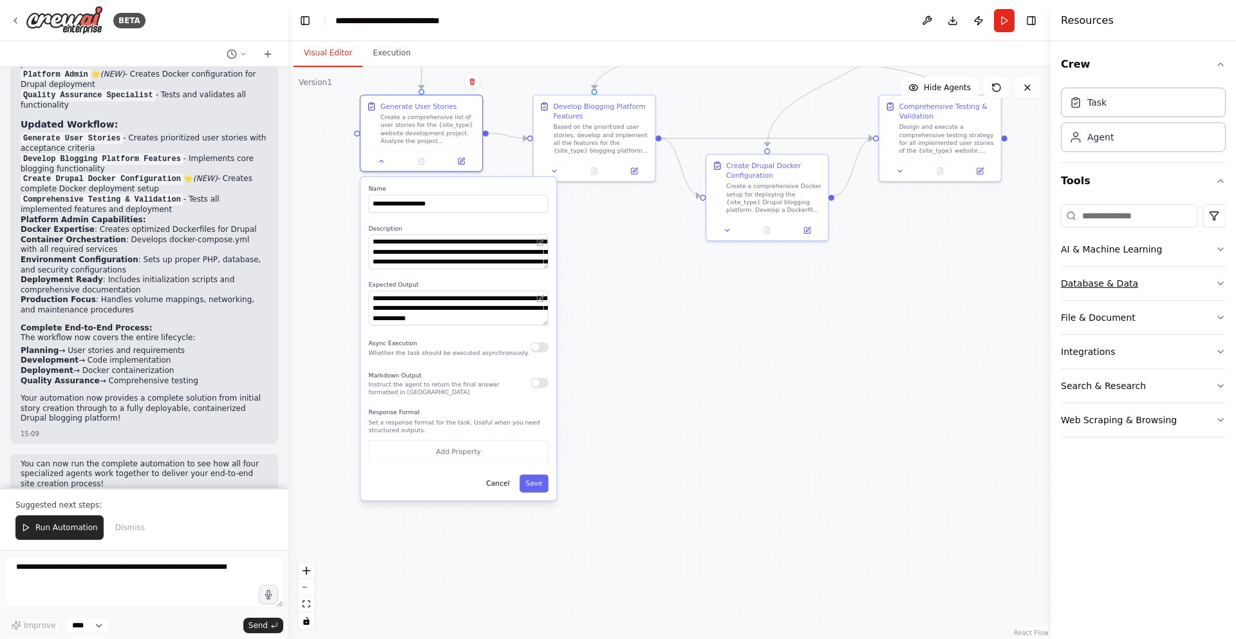
click at [1139, 279] on button "Database & Data" at bounding box center [1143, 283] width 165 height 33
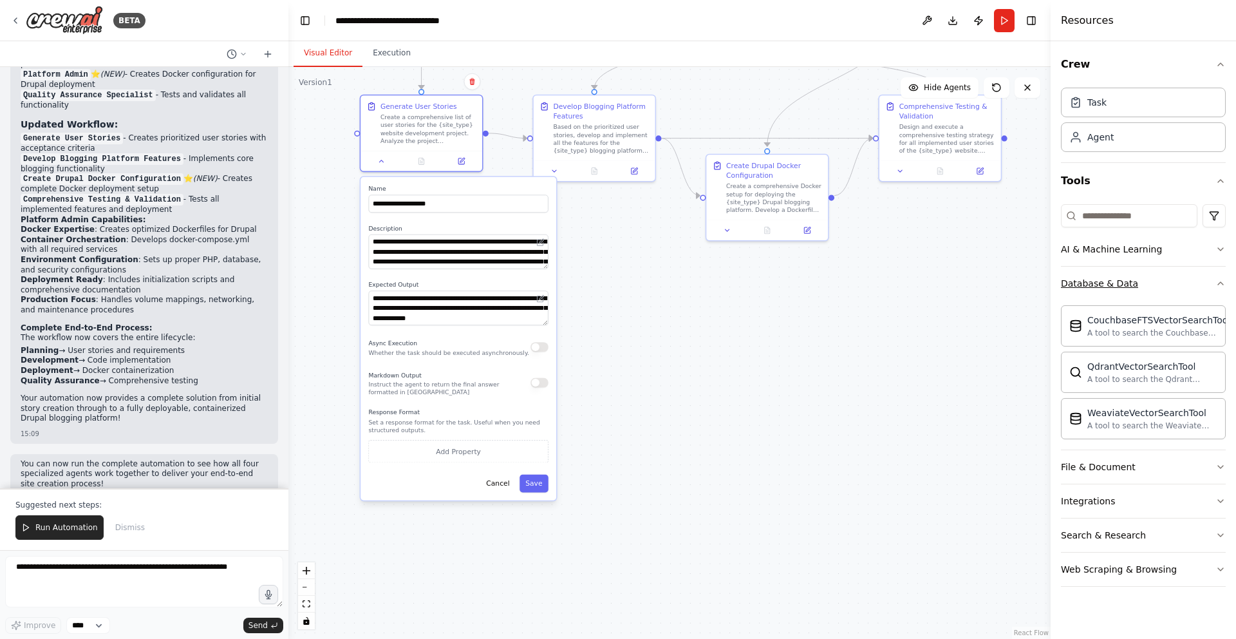
click at [1139, 279] on button "Database & Data" at bounding box center [1143, 283] width 165 height 33
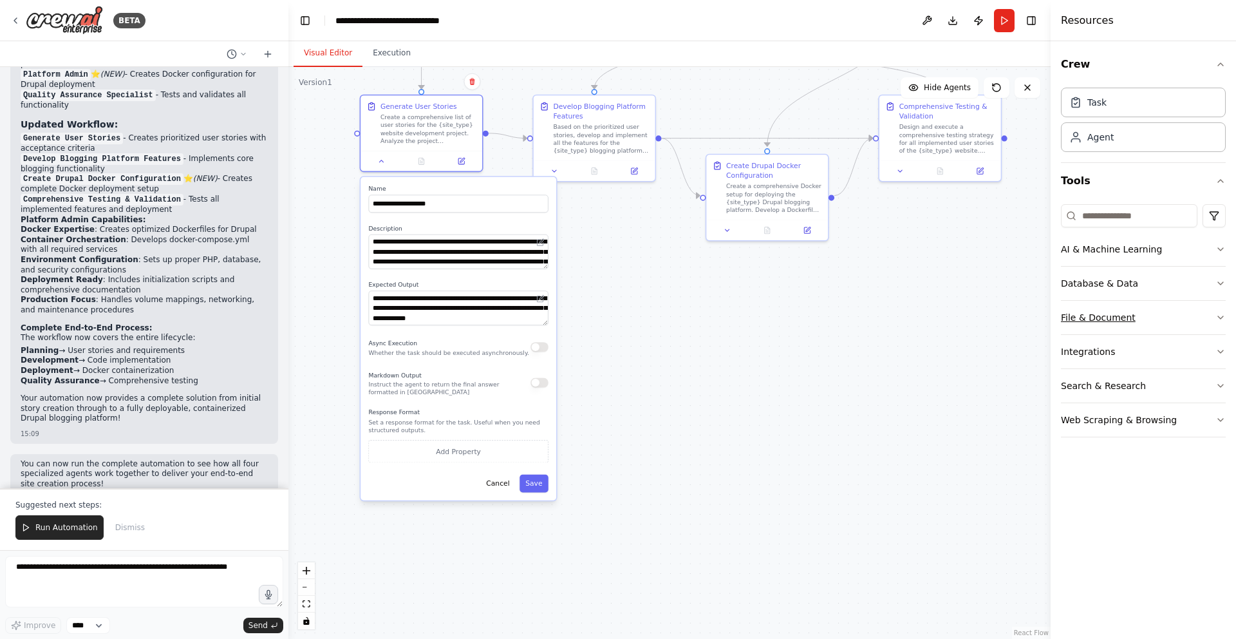
click at [1153, 324] on button "File & Document" at bounding box center [1143, 317] width 165 height 33
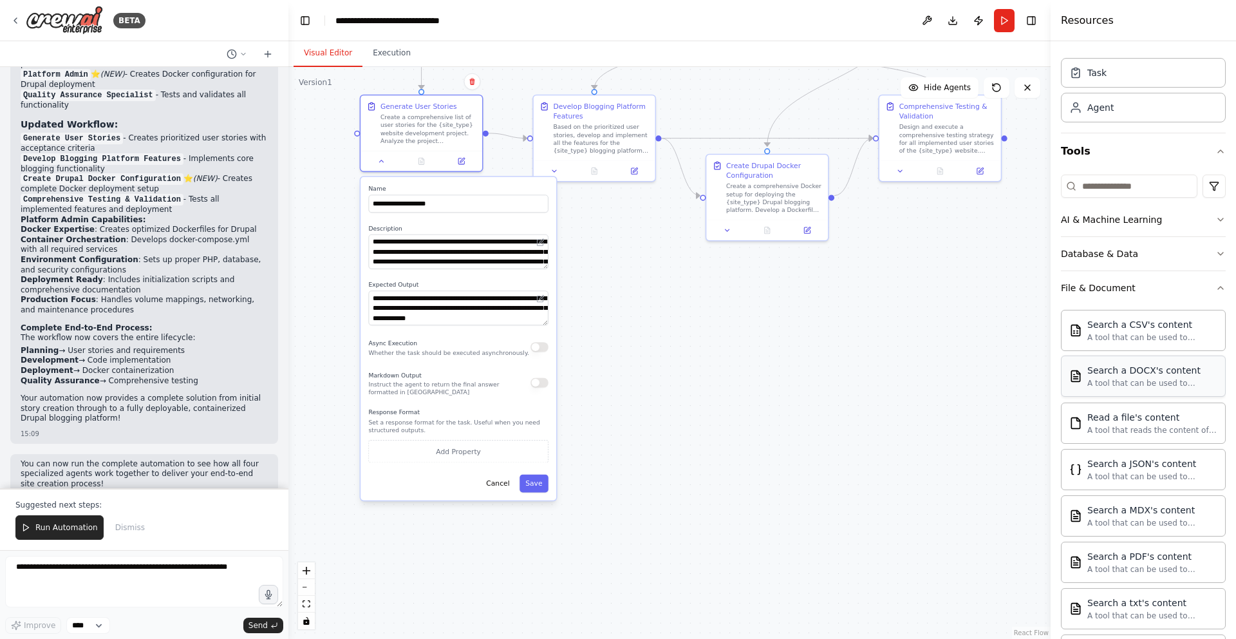
scroll to position [35, 0]
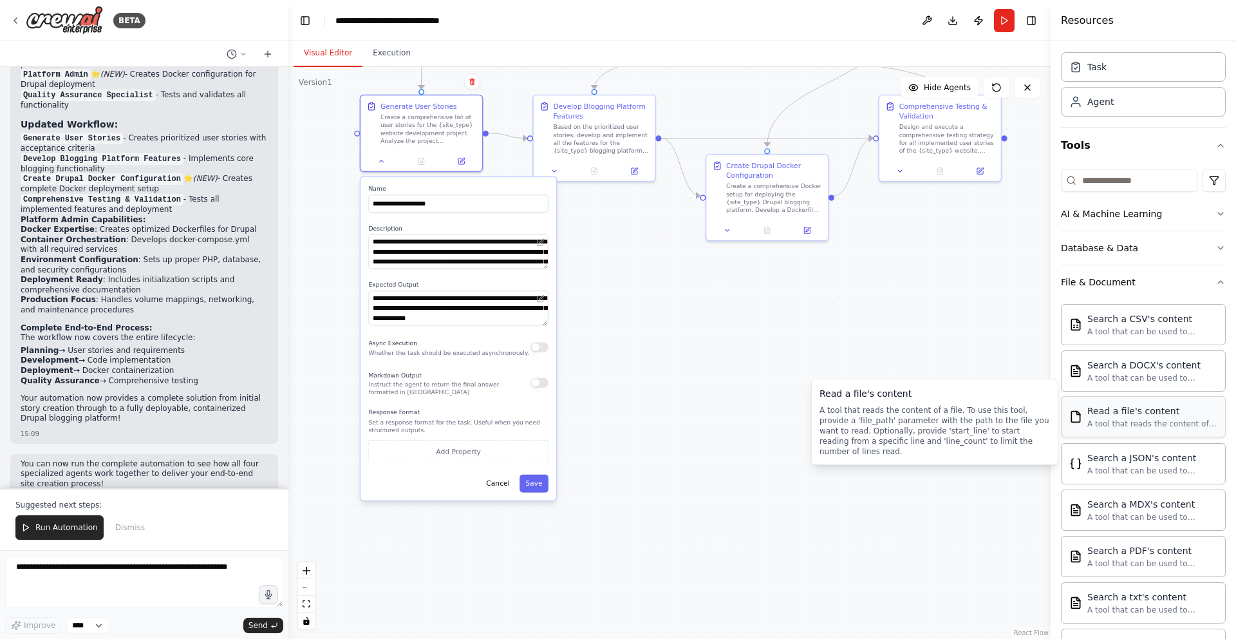
click at [1134, 425] on div "A tool that reads the content of a file. To use this tool, provide a 'file_path…" at bounding box center [1152, 423] width 130 height 10
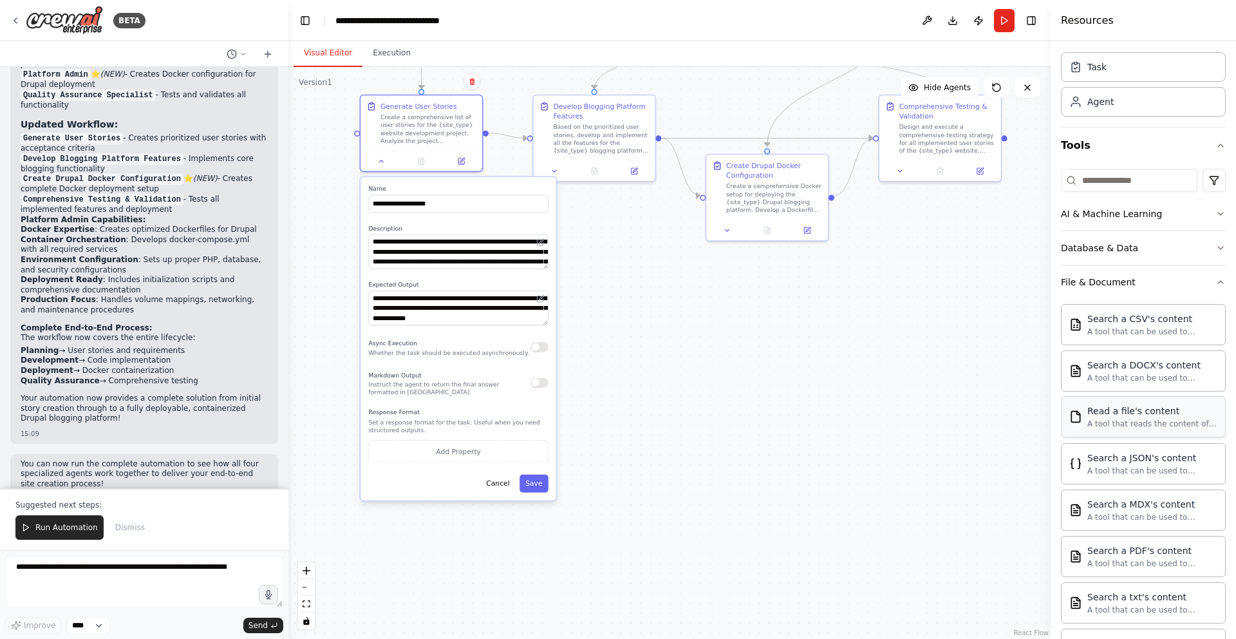
click at [1134, 424] on div "A tool that reads the content of a file. To use this tool, provide a 'file_path…" at bounding box center [1152, 423] width 130 height 10
click at [1172, 420] on div "A tool that reads the content of a file. To use this tool, provide a 'file_path…" at bounding box center [1152, 423] width 130 height 10
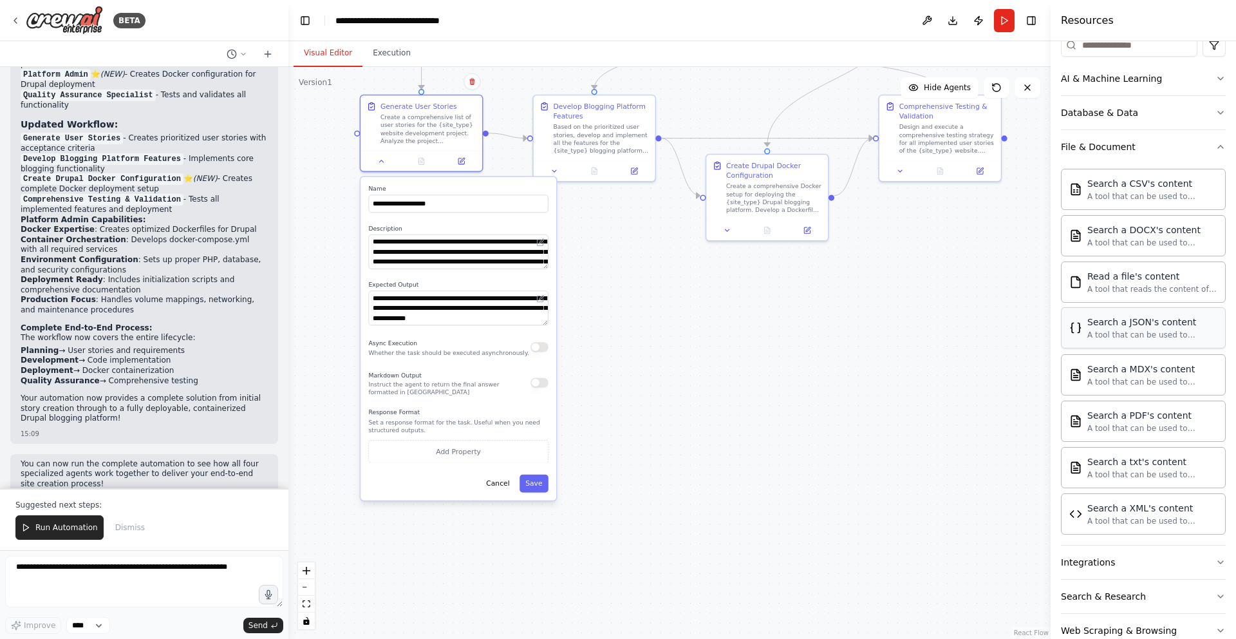
scroll to position [173, 0]
click at [1200, 290] on div "A tool that reads the content of a file. To use this tool, provide a 'file_path…" at bounding box center [1152, 286] width 130 height 10
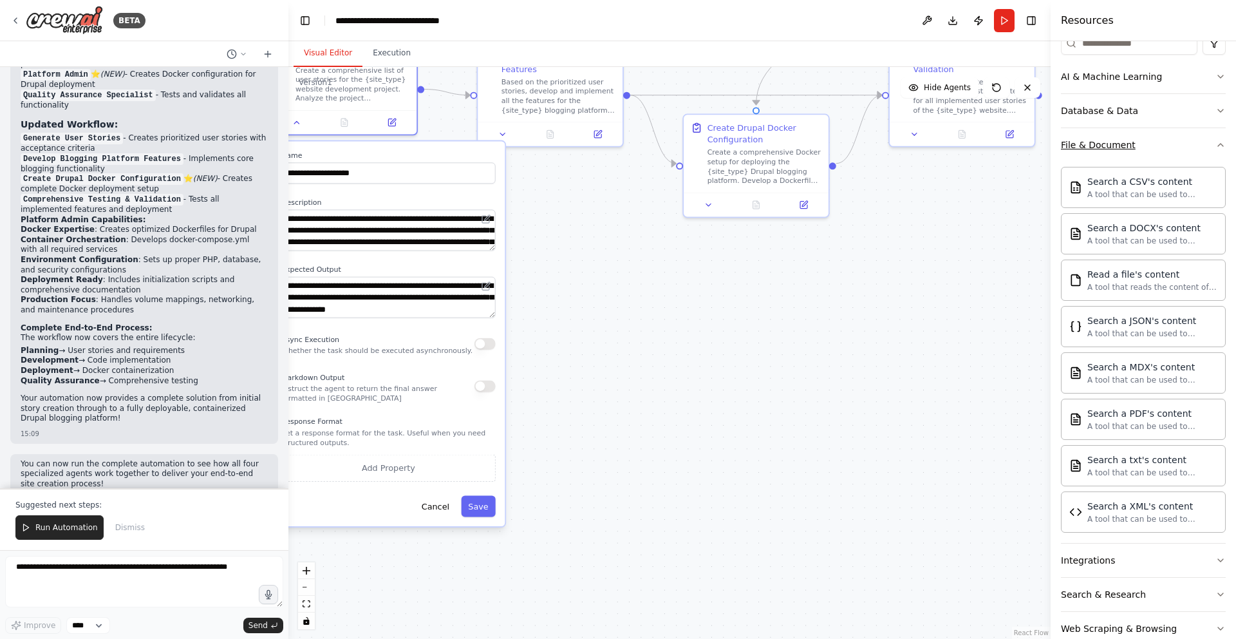
click at [1216, 144] on icon "button" at bounding box center [1220, 145] width 10 height 10
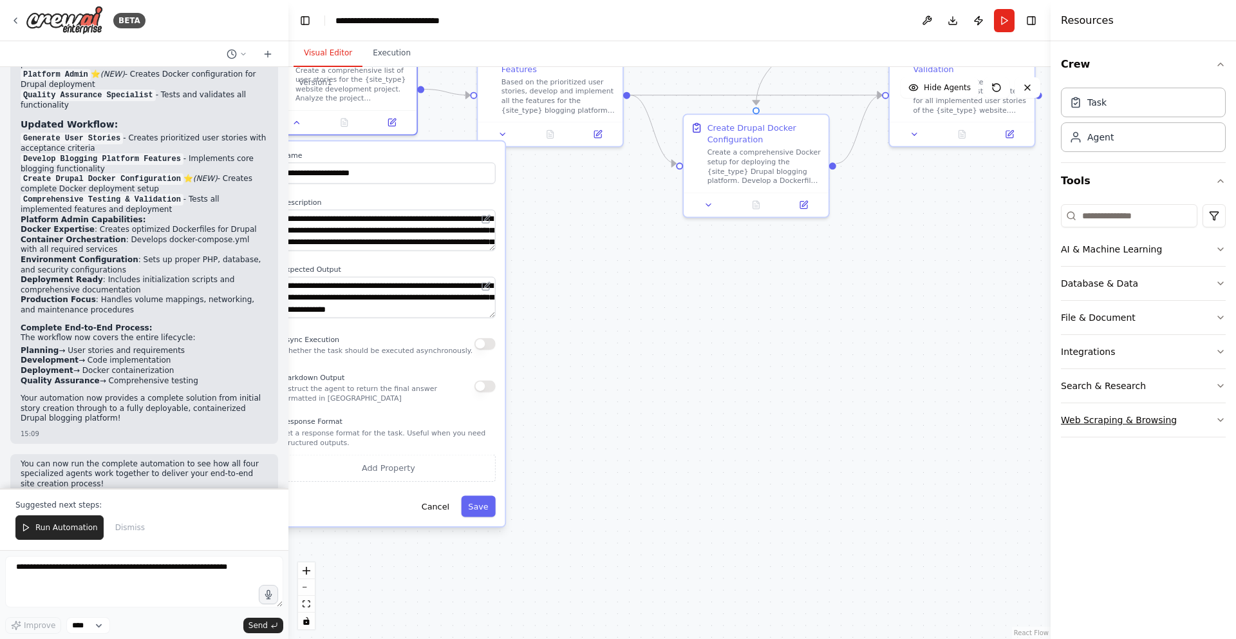
click at [1179, 420] on button "Web Scraping & Browsing" at bounding box center [1143, 419] width 165 height 33
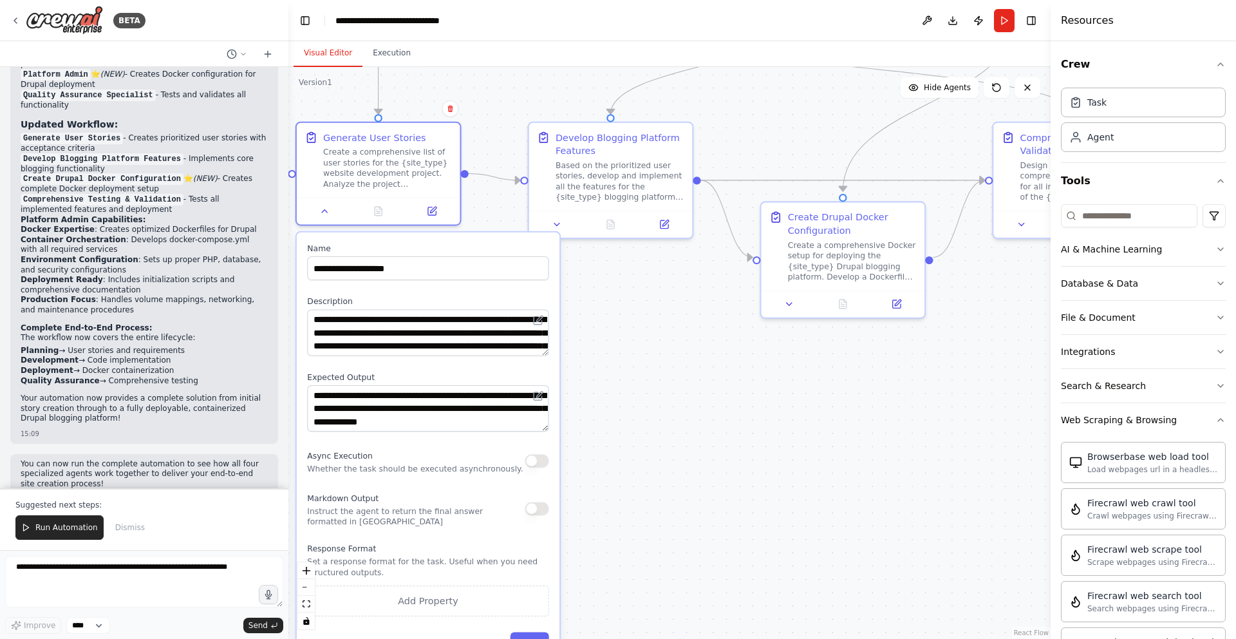
drag, startPoint x: 787, startPoint y: 392, endPoint x: 883, endPoint y: 523, distance: 163.0
click at [883, 523] on div ".deletable-edge-delete-btn { width: 20px; height: 20px; border: 0px solid #ffff…" at bounding box center [669, 353] width 762 height 572
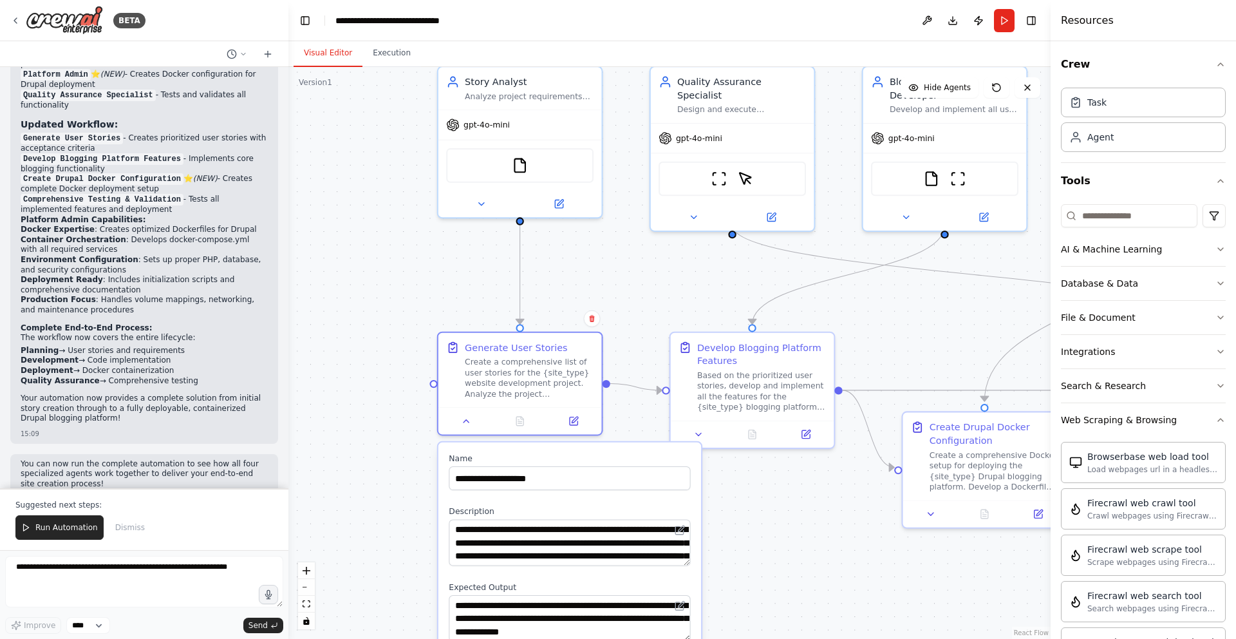
drag, startPoint x: 736, startPoint y: 427, endPoint x: 878, endPoint y: 637, distance: 253.2
click at [878, 637] on div ".deletable-edge-delete-btn { width: 20px; height: 20px; border: 0px solid #ffff…" at bounding box center [669, 353] width 762 height 572
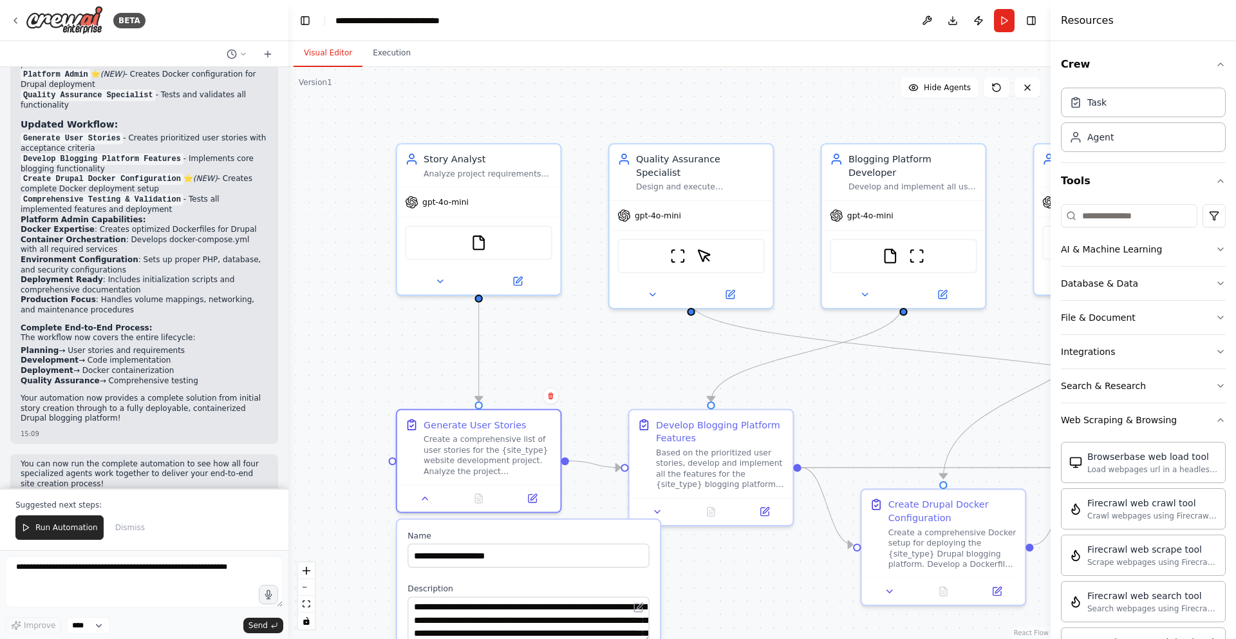
drag, startPoint x: 630, startPoint y: 274, endPoint x: 590, endPoint y: 351, distance: 87.2
click at [589, 351] on div ".deletable-edge-delete-btn { width: 20px; height: 20px; border: 0px solid #ffff…" at bounding box center [669, 353] width 762 height 572
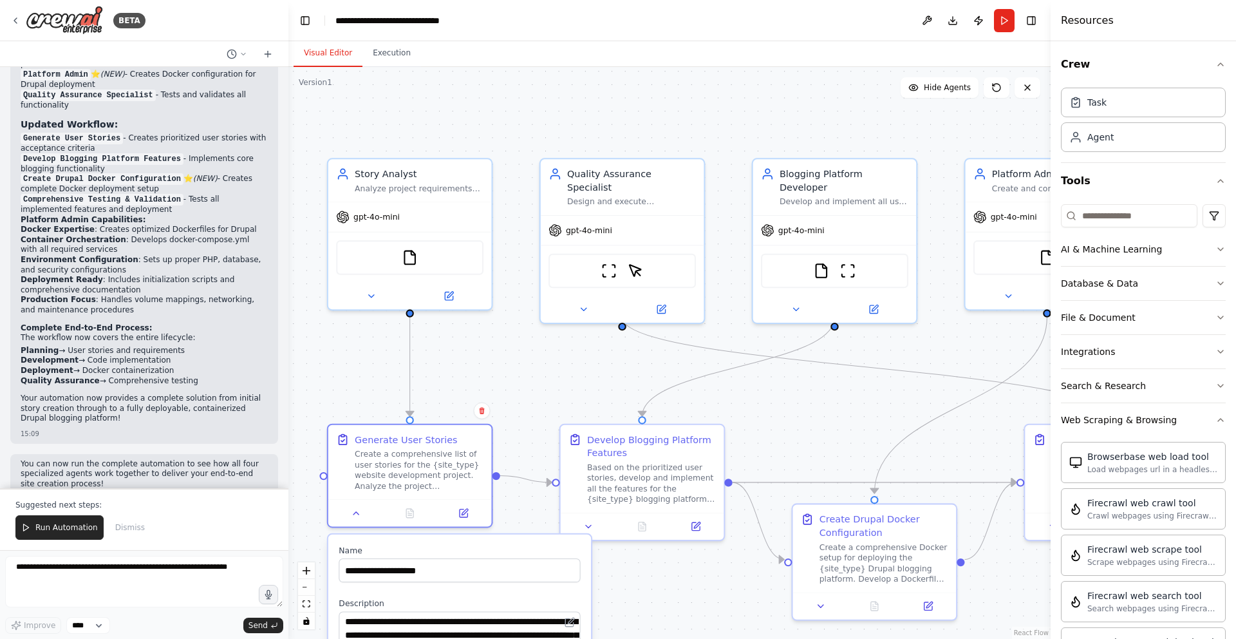
drag, startPoint x: 693, startPoint y: 112, endPoint x: 624, endPoint y: 127, distance: 70.5
click at [624, 127] on div ".deletable-edge-delete-btn { width: 20px; height: 20px; border: 0px solid #ffff…" at bounding box center [669, 353] width 762 height 572
click at [56, 19] on img at bounding box center [64, 20] width 77 height 29
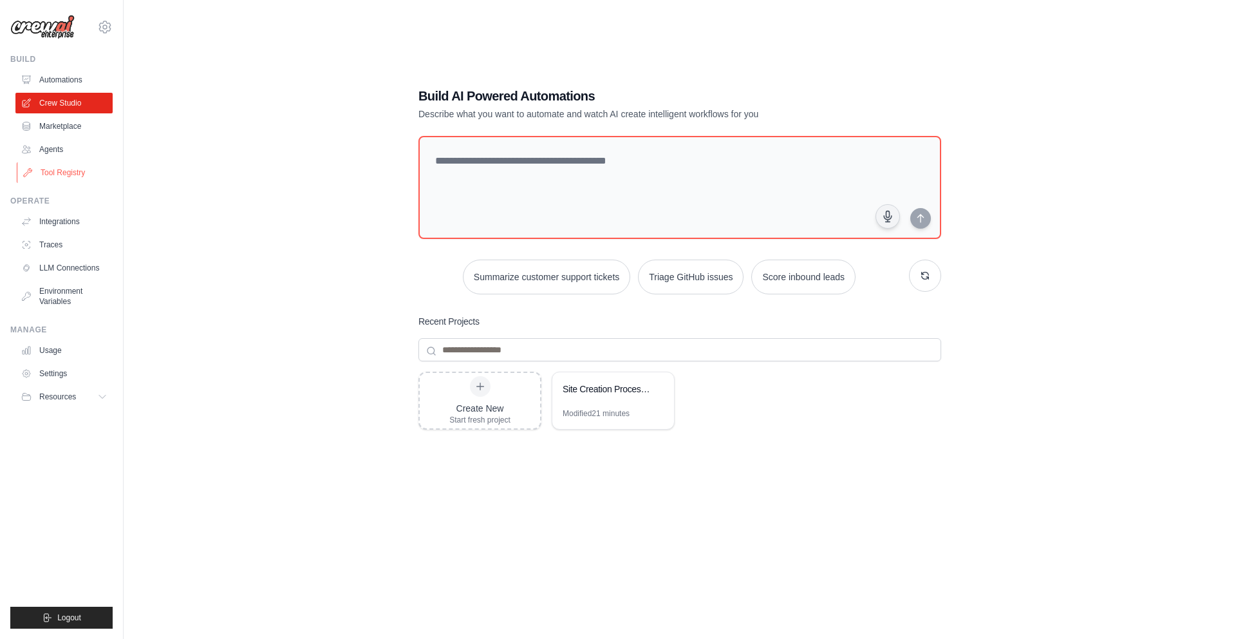
click at [50, 176] on link "Tool Registry" at bounding box center [65, 172] width 97 height 21
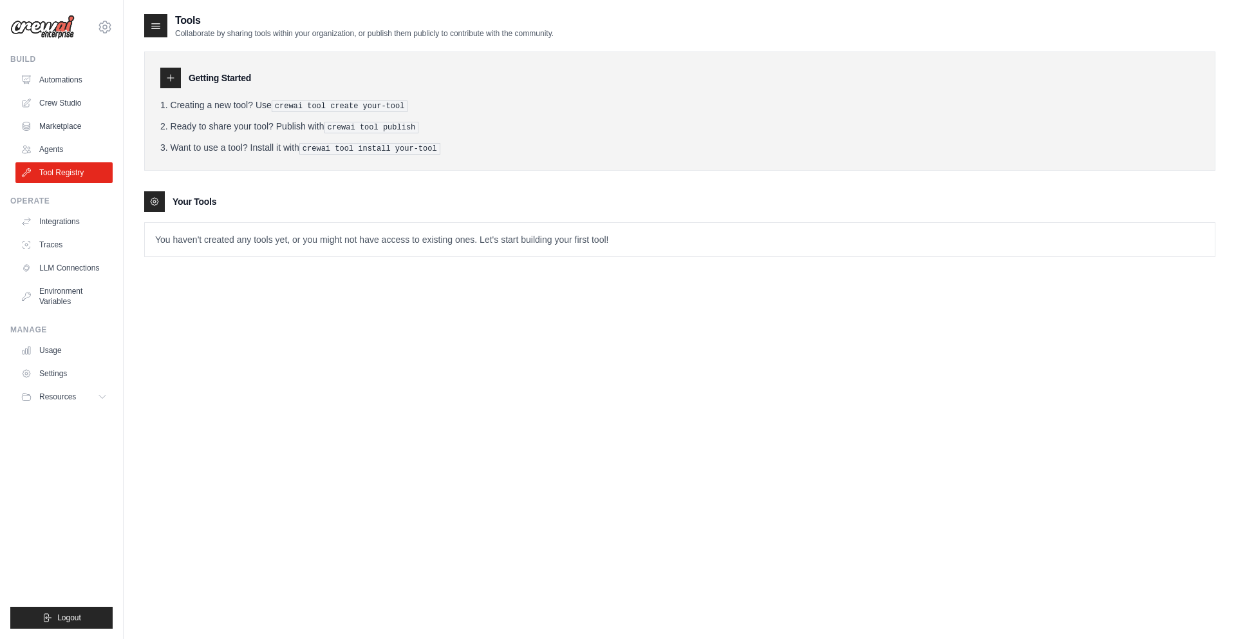
click at [324, 237] on p "You haven't created any tools yet, or you might not have access to existing one…" at bounding box center [680, 239] width 1070 height 33
click at [556, 239] on p "You haven't created any tools yet, or you might not have access to existing one…" at bounding box center [680, 239] width 1070 height 33
click at [266, 133] on ol "Creating a new tool? Use crewai tool create your-tool Ready to share your tool?…" at bounding box center [679, 126] width 1039 height 56
